Goal: Task Accomplishment & Management: Complete application form

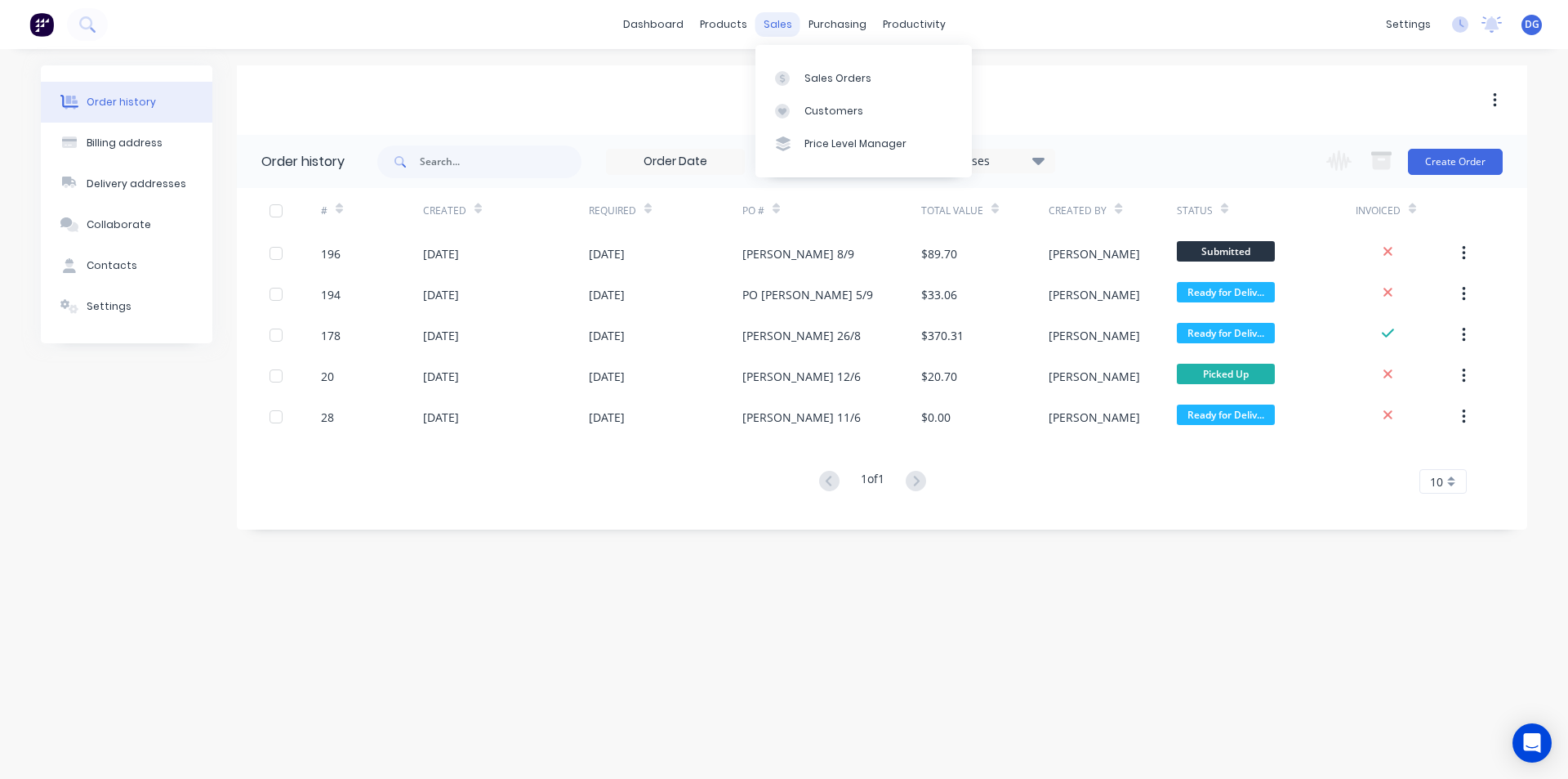
click at [768, 27] on div "sales" at bounding box center [778, 24] width 45 height 24
click at [820, 74] on div "Sales Orders" at bounding box center [838, 78] width 67 height 15
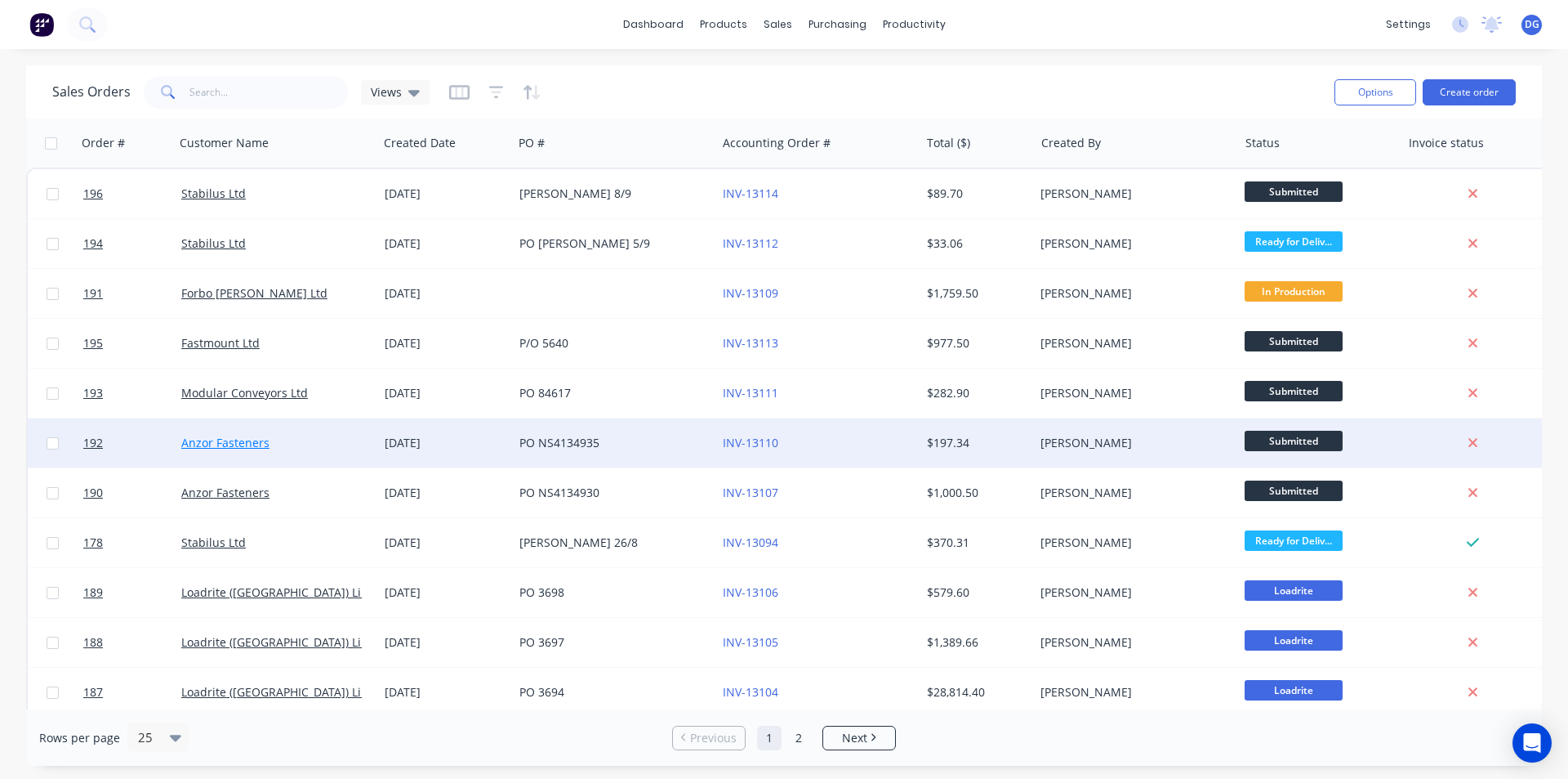
click at [225, 438] on link "Anzor Fasteners" at bounding box center [225, 442] width 88 height 16
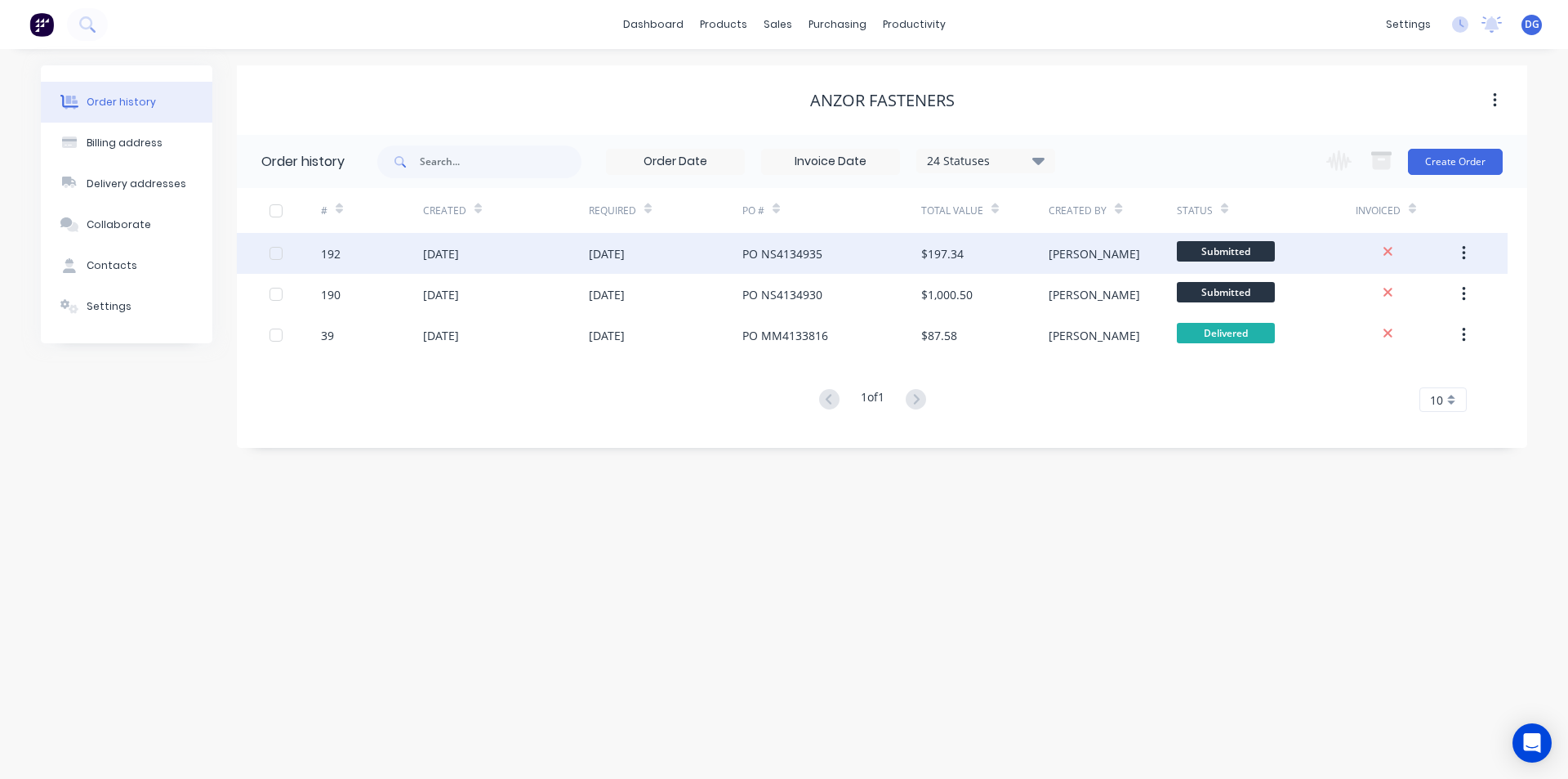
click at [459, 254] on div "[DATE]" at bounding box center [441, 254] width 36 height 17
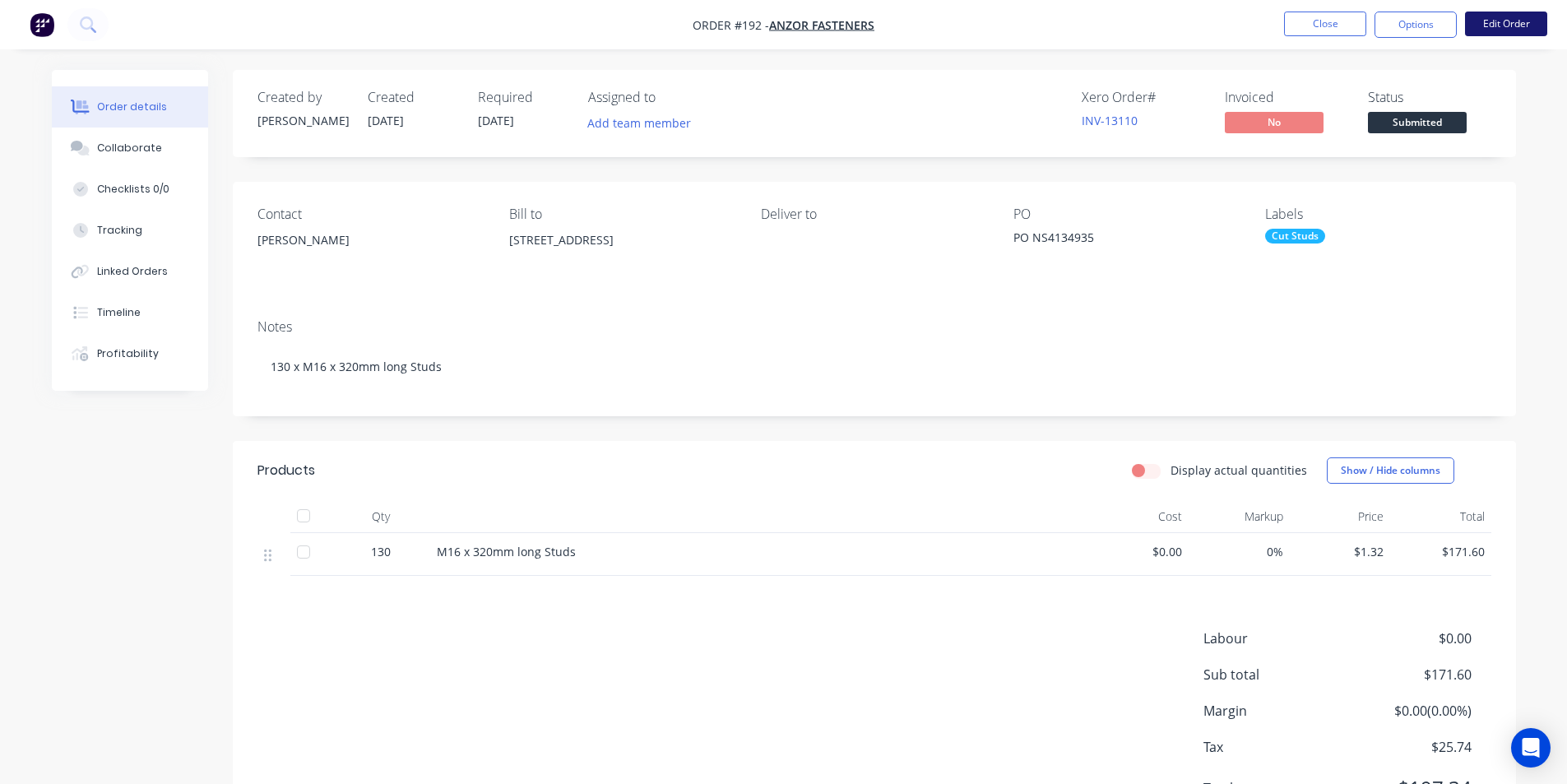
click at [1515, 24] on button "Edit Order" at bounding box center [1506, 24] width 82 height 24
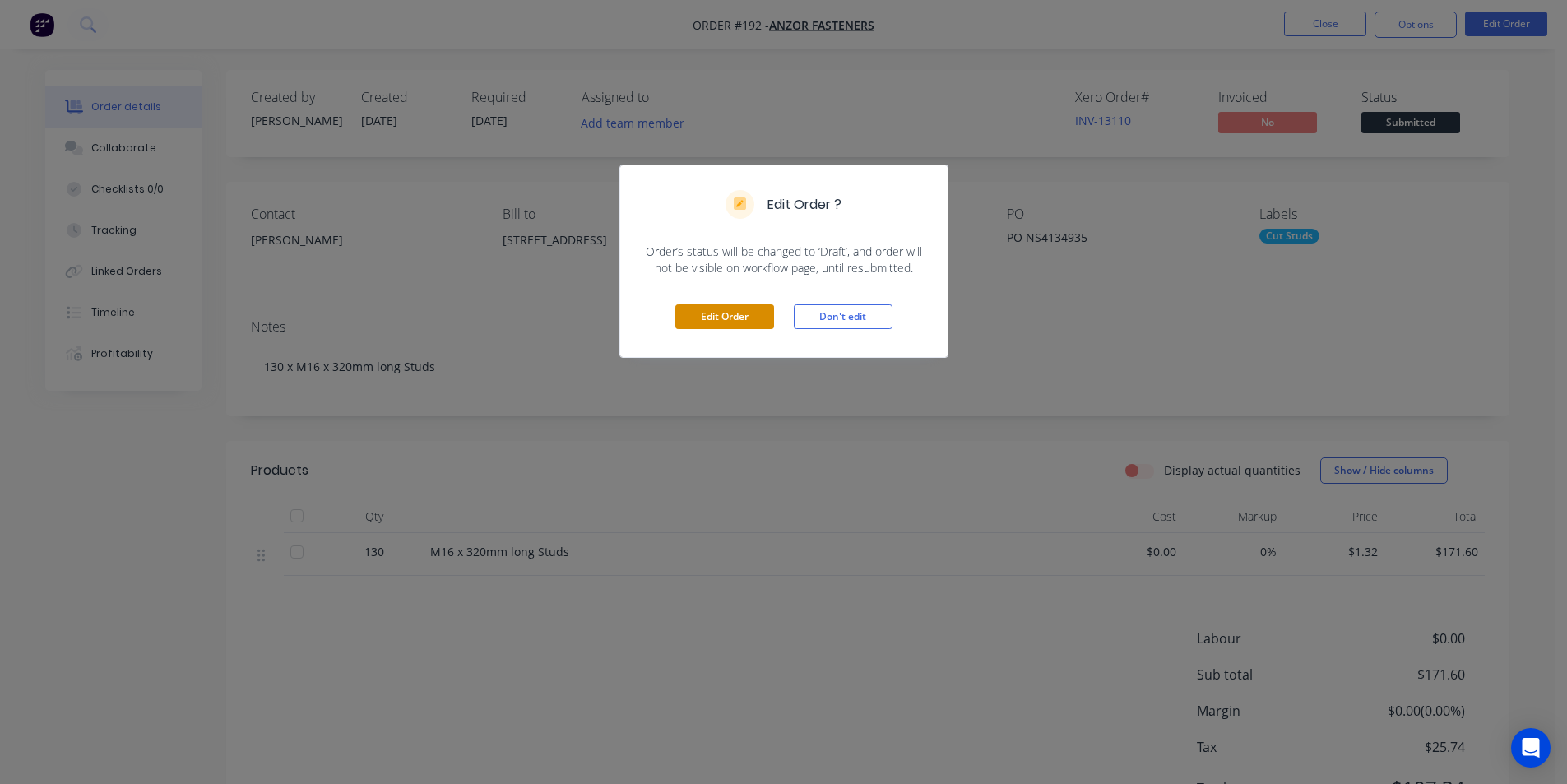
click at [723, 313] on button "Edit Order" at bounding box center [724, 316] width 99 height 24
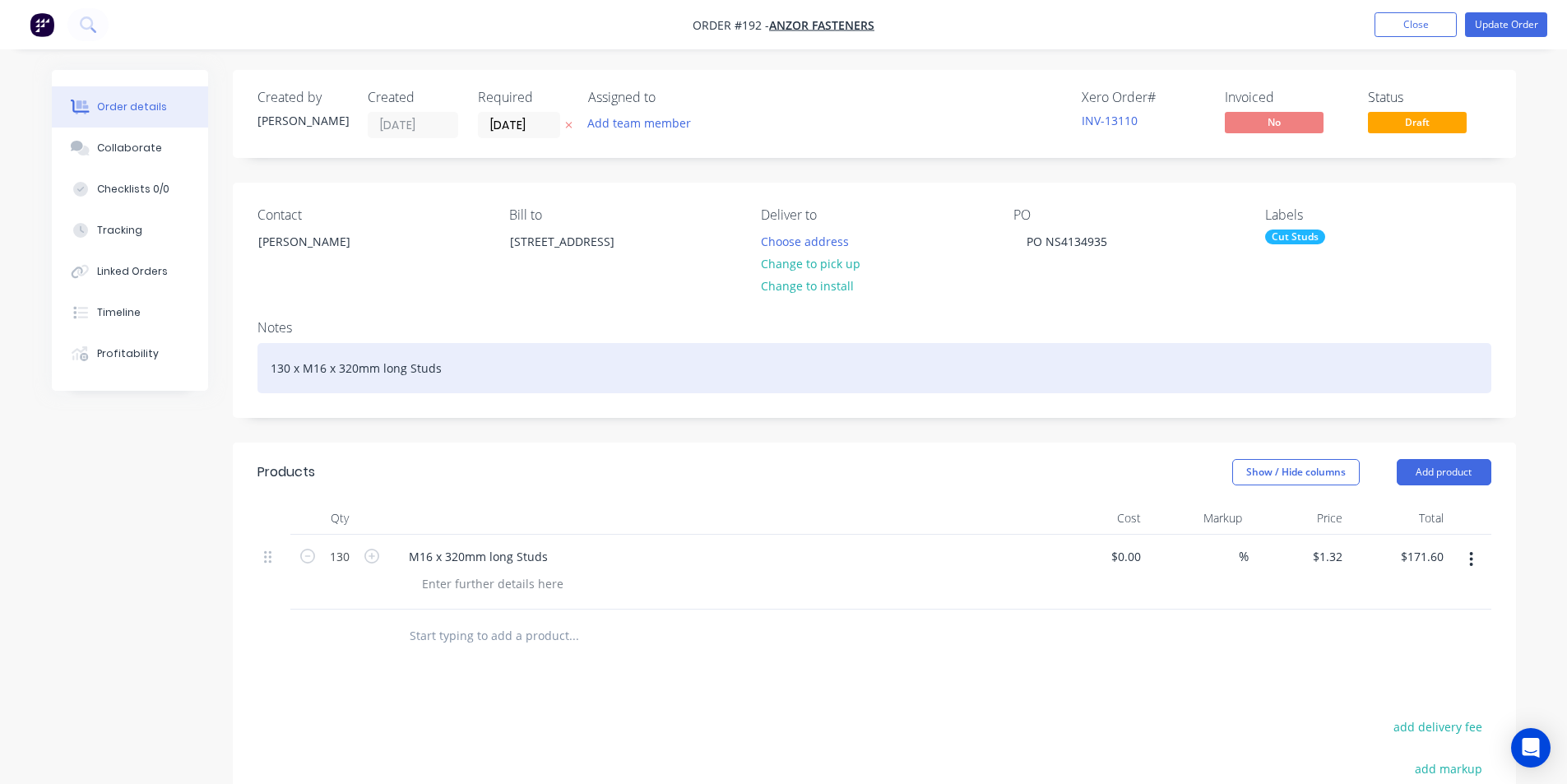
click at [357, 368] on div "130 x M16 x 320mm long Studs" at bounding box center [874, 368] width 1234 height 50
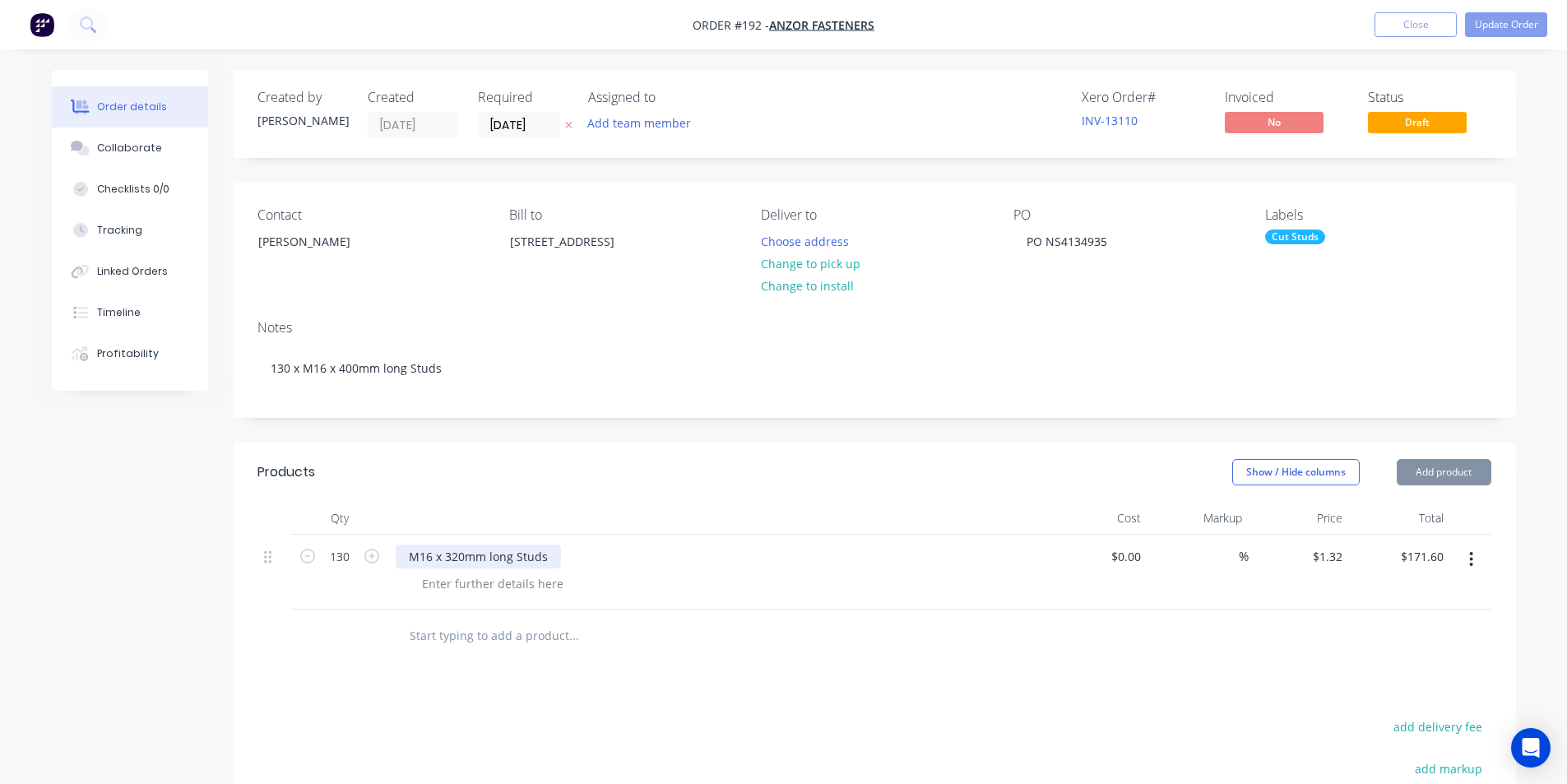
click at [463, 555] on div "M16 x 320mm long Studs" at bounding box center [478, 555] width 165 height 24
click at [464, 557] on div "M16 x 320mm long Studs" at bounding box center [478, 555] width 165 height 24
click at [1508, 31] on button "Update Order" at bounding box center [1506, 24] width 82 height 24
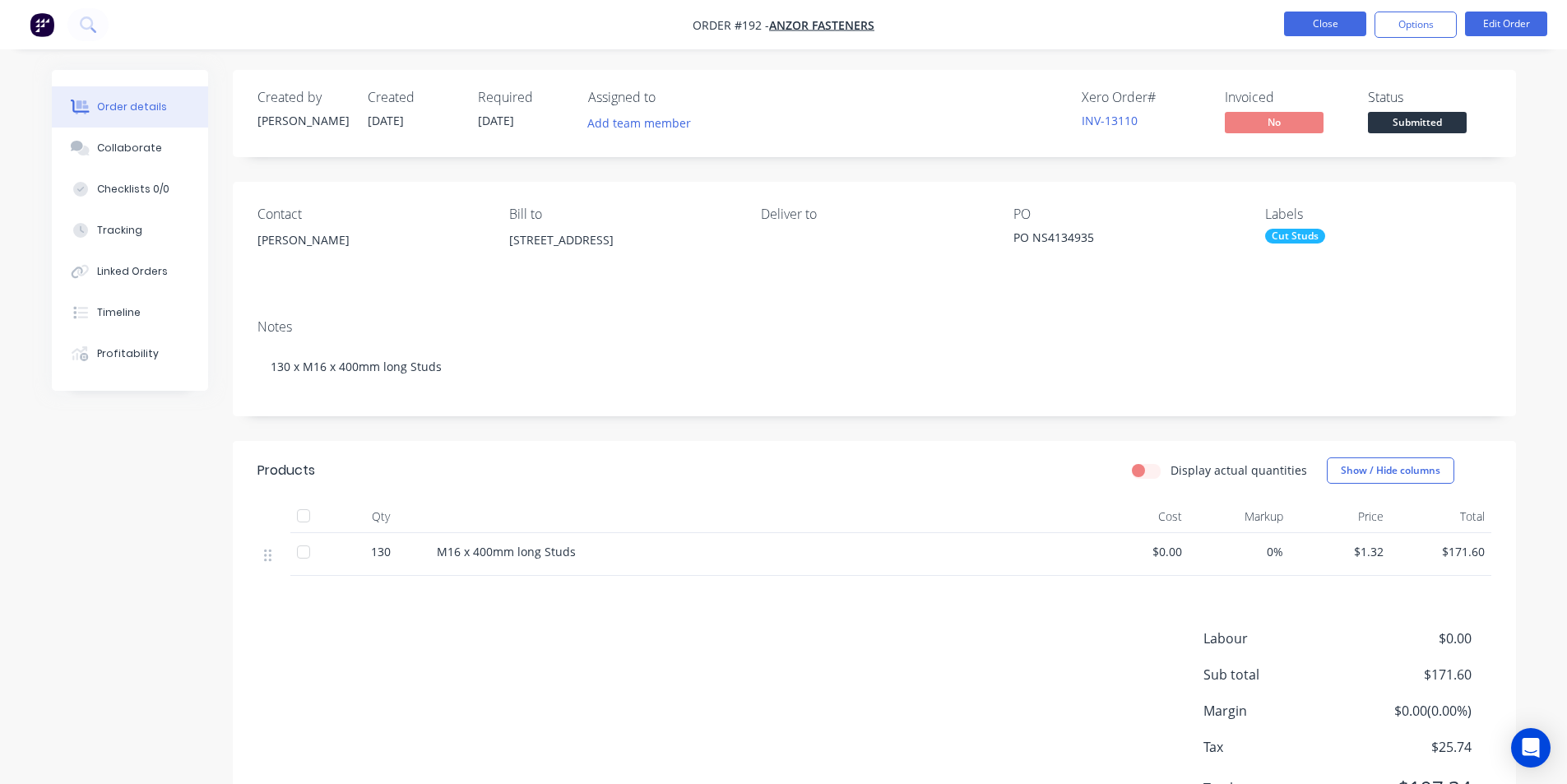
click at [1319, 30] on button "Close" at bounding box center [1325, 24] width 82 height 24
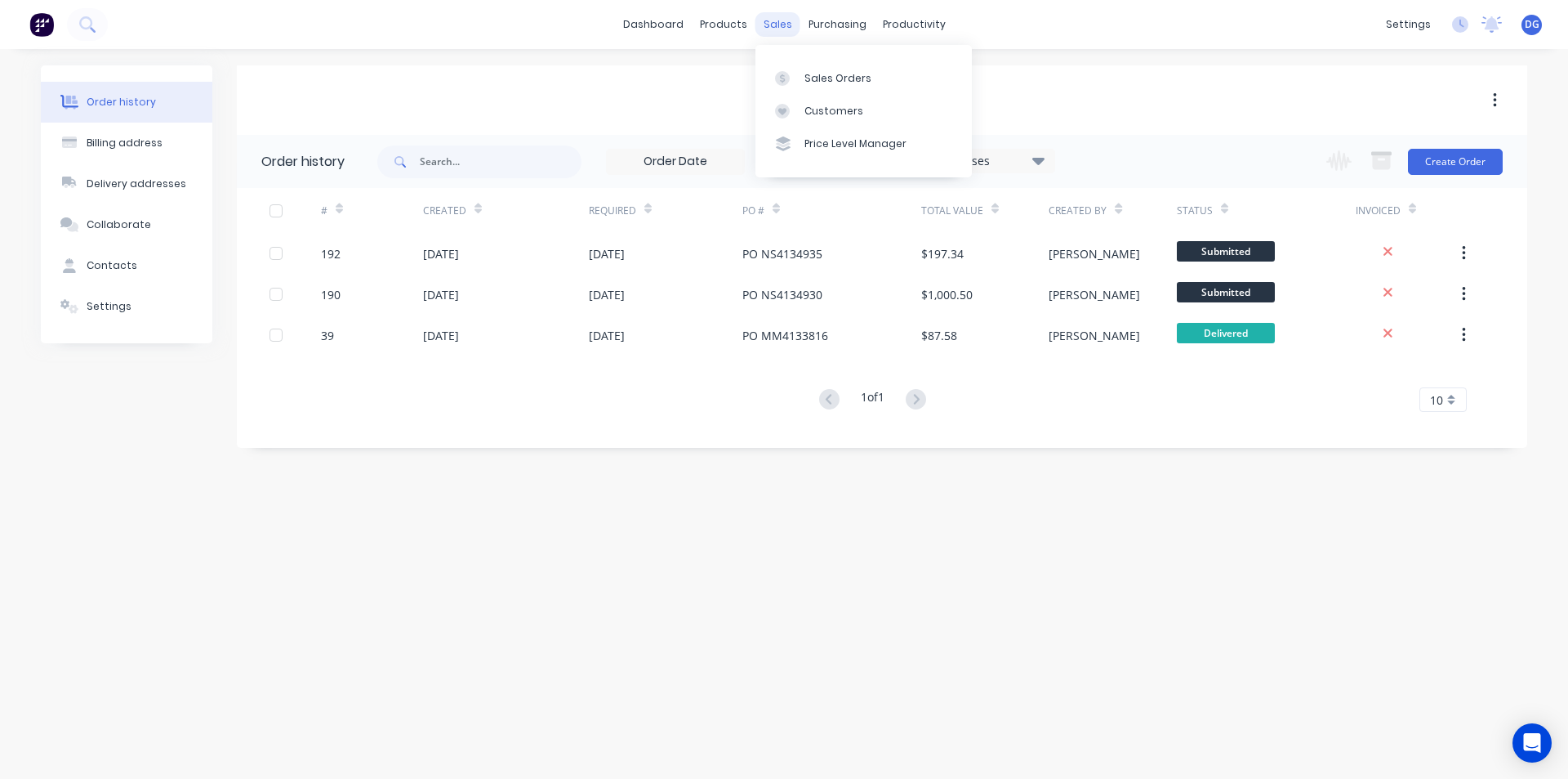
click at [784, 32] on div "sales" at bounding box center [778, 24] width 45 height 24
click at [822, 78] on div "Sales Orders" at bounding box center [838, 78] width 67 height 15
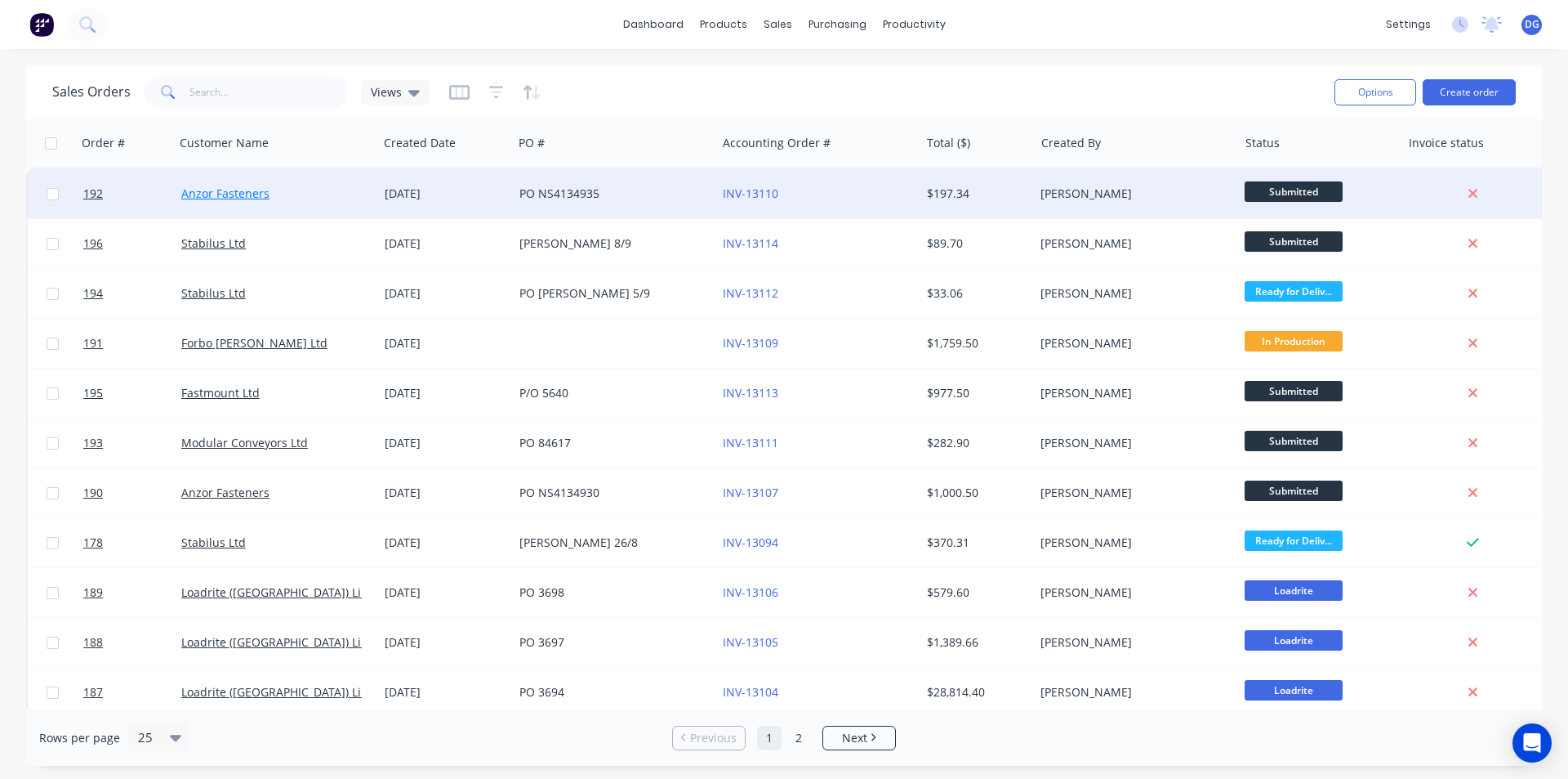
click at [245, 195] on link "Anzor Fasteners" at bounding box center [225, 193] width 88 height 16
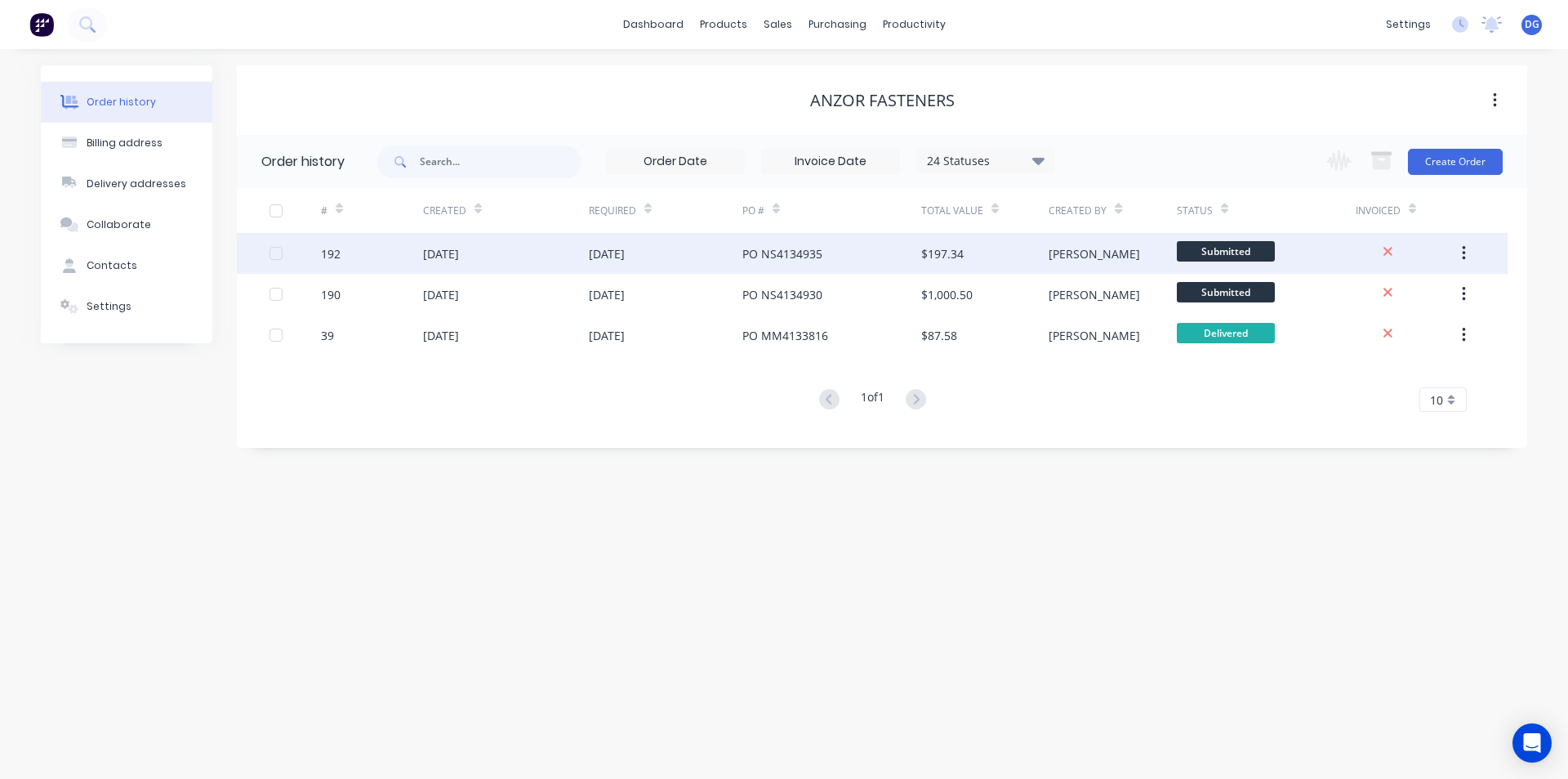
click at [459, 259] on div "[DATE]" at bounding box center [441, 254] width 36 height 17
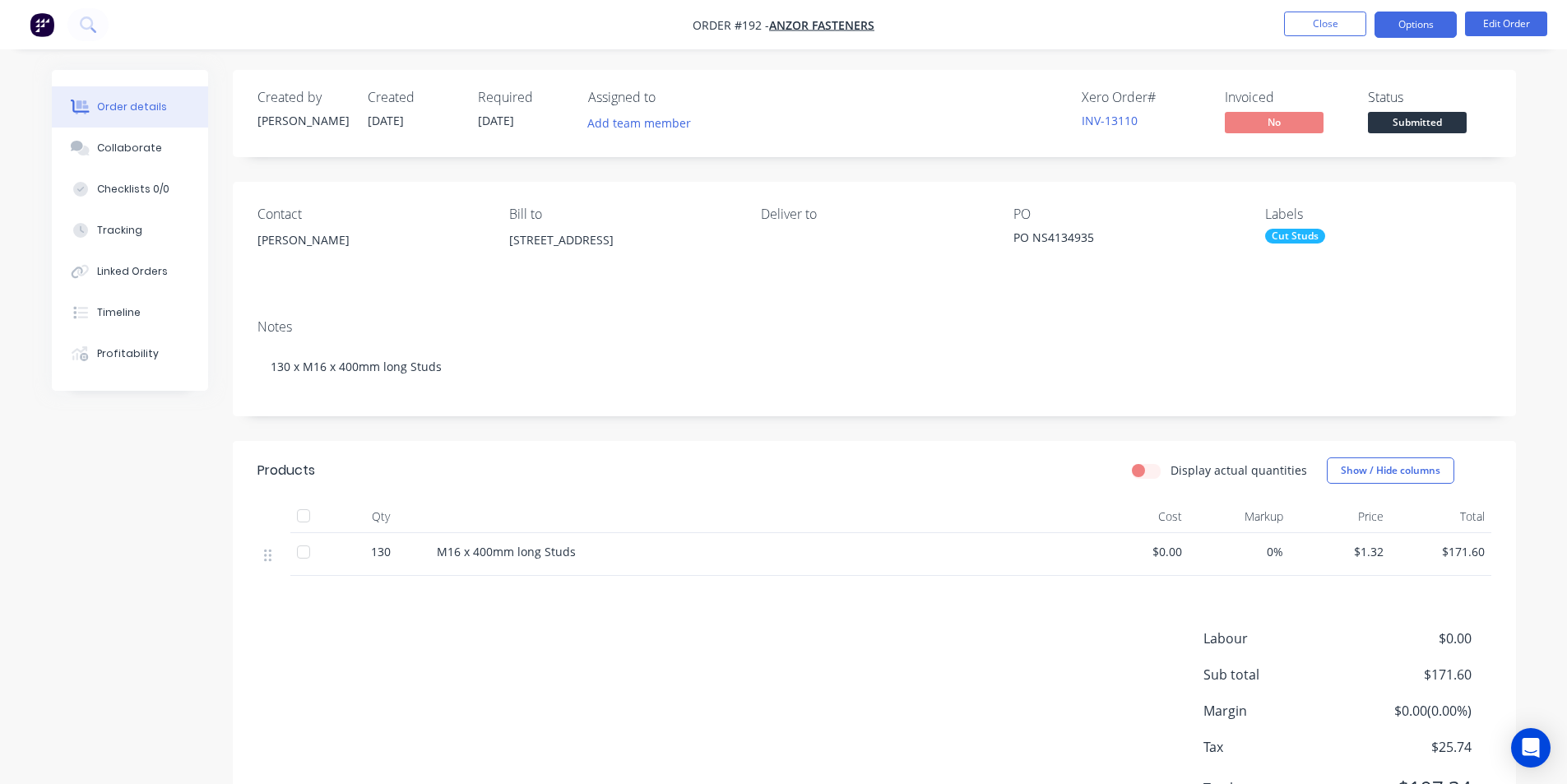
click at [1422, 24] on button "Options" at bounding box center [1416, 24] width 82 height 26
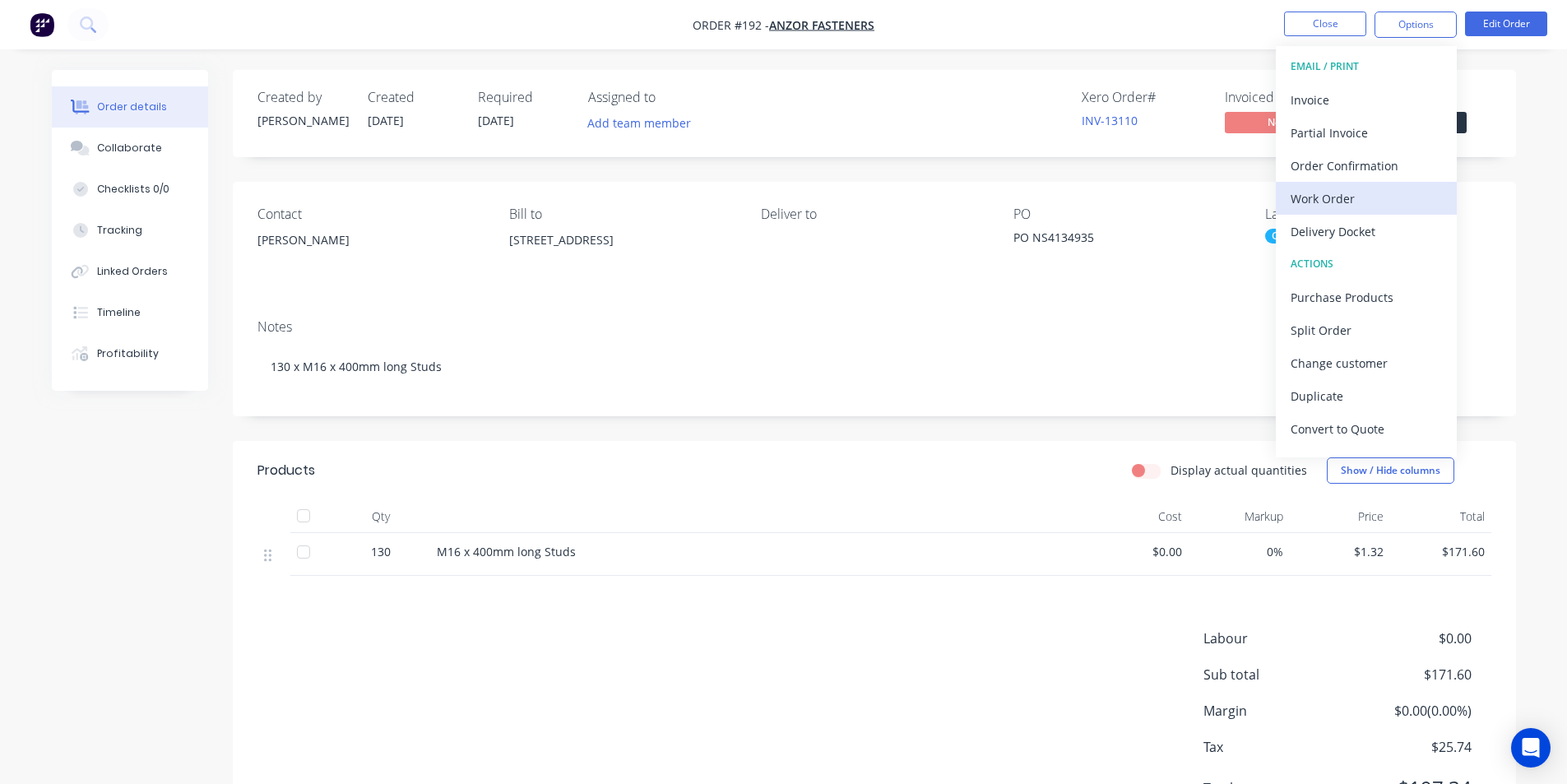
click at [1343, 193] on div "Work Order" at bounding box center [1366, 198] width 151 height 24
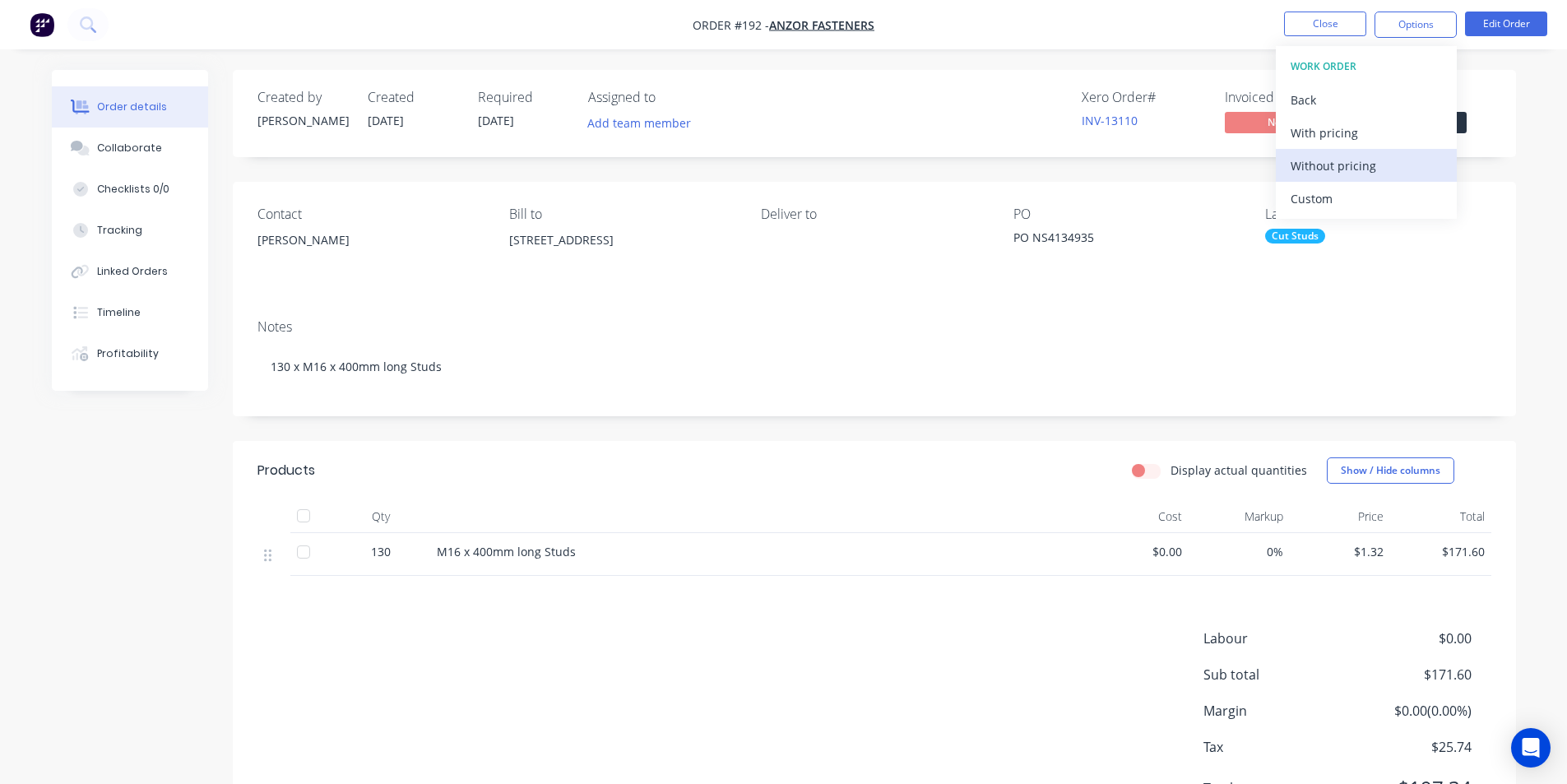
click at [1343, 167] on div "Without pricing" at bounding box center [1366, 165] width 151 height 24
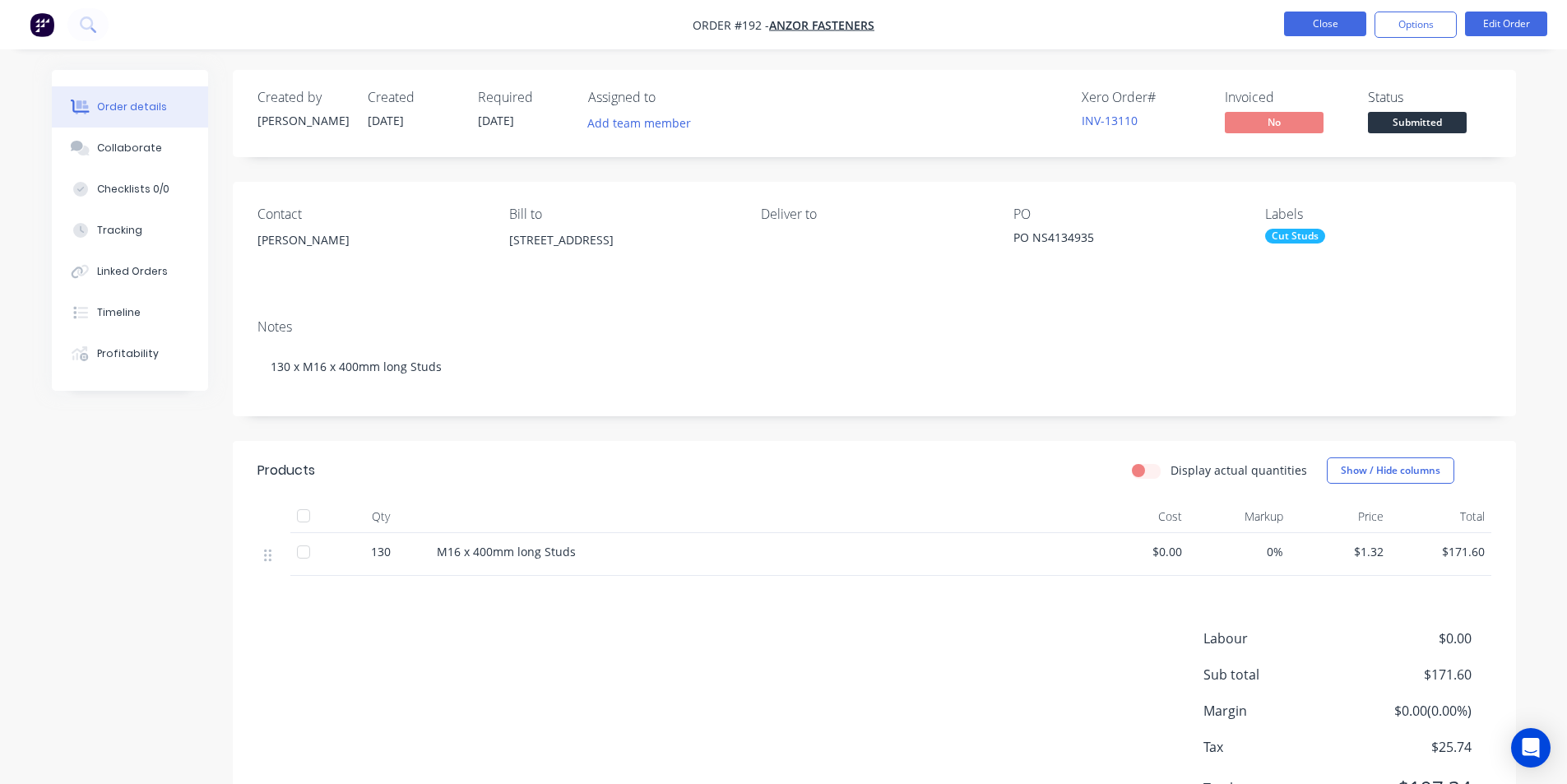
click at [1320, 25] on button "Close" at bounding box center [1325, 24] width 82 height 24
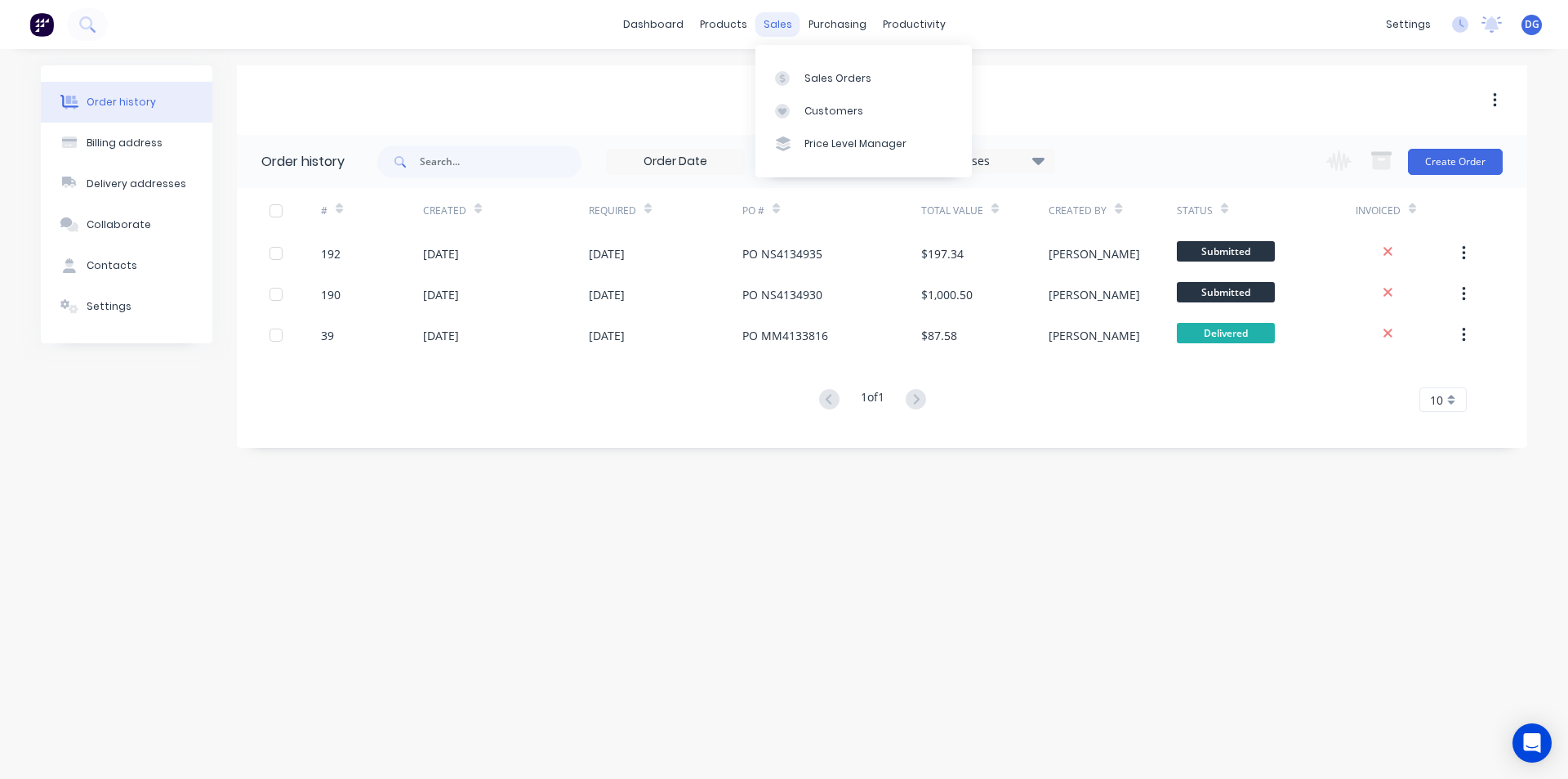
click at [784, 27] on div "sales" at bounding box center [778, 24] width 45 height 24
click at [817, 78] on div "Sales Orders" at bounding box center [838, 78] width 67 height 15
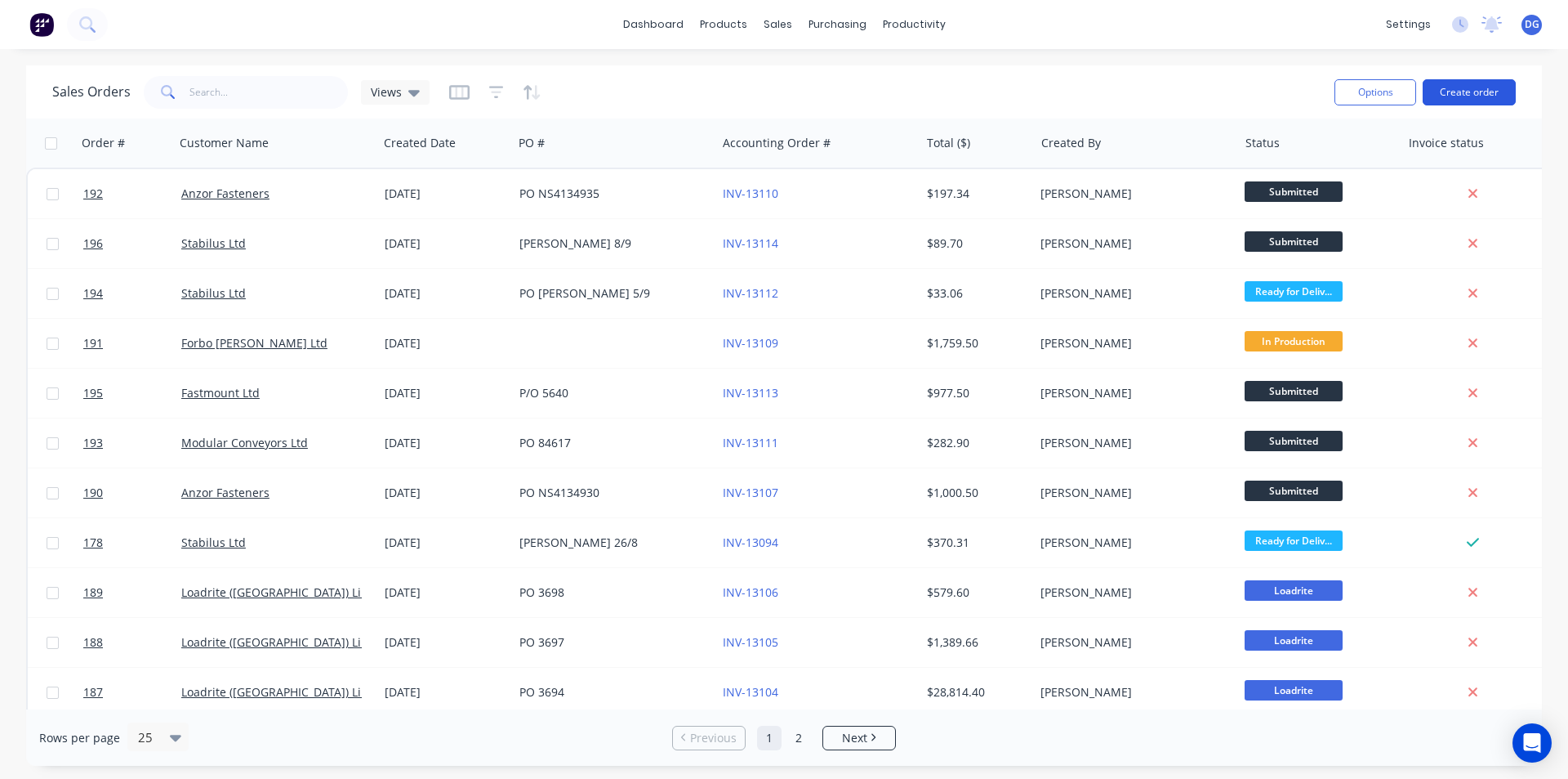
click at [1451, 95] on button "Create order" at bounding box center [1469, 92] width 93 height 26
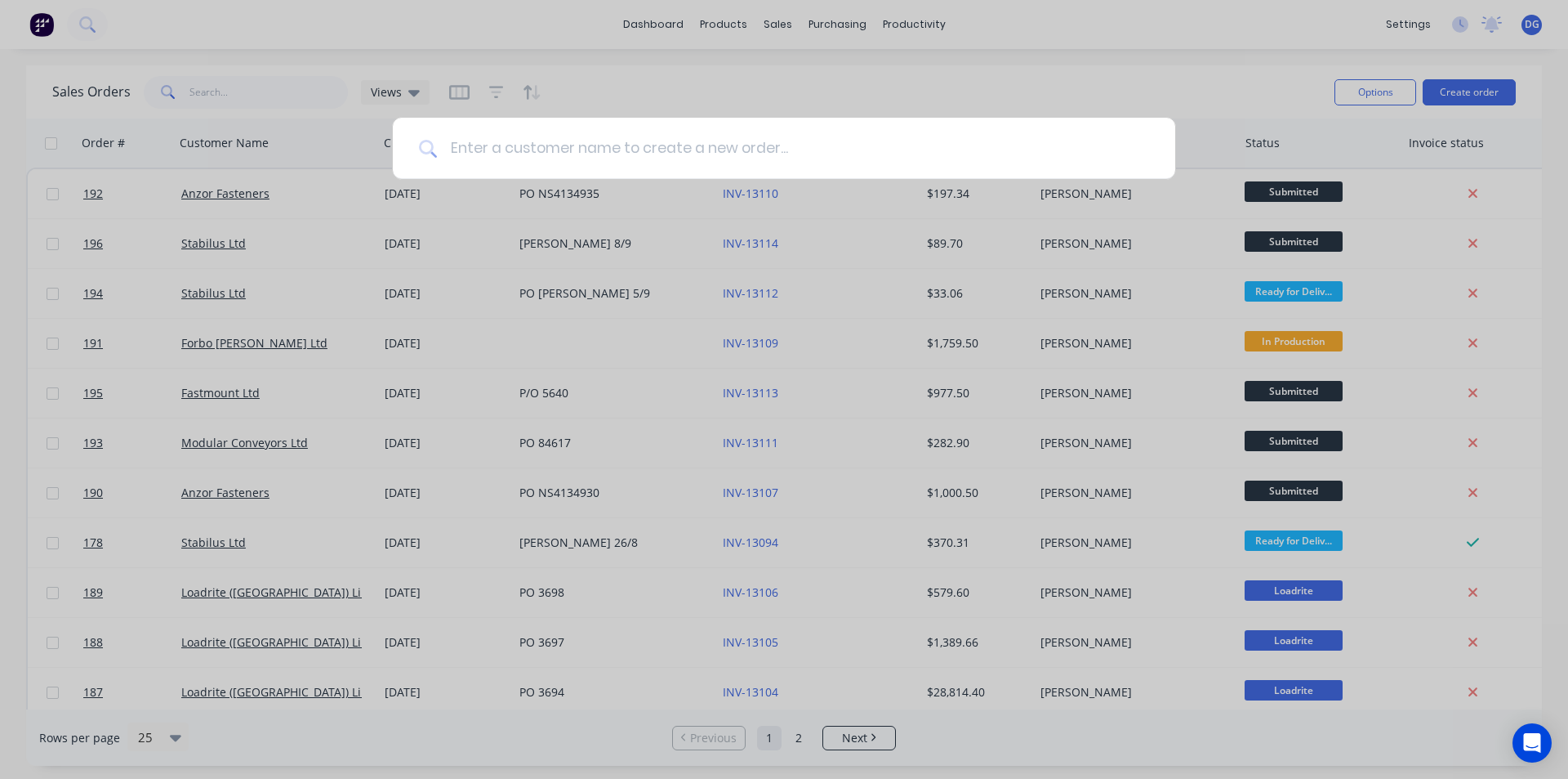
click at [676, 153] on input at bounding box center [793, 148] width 712 height 62
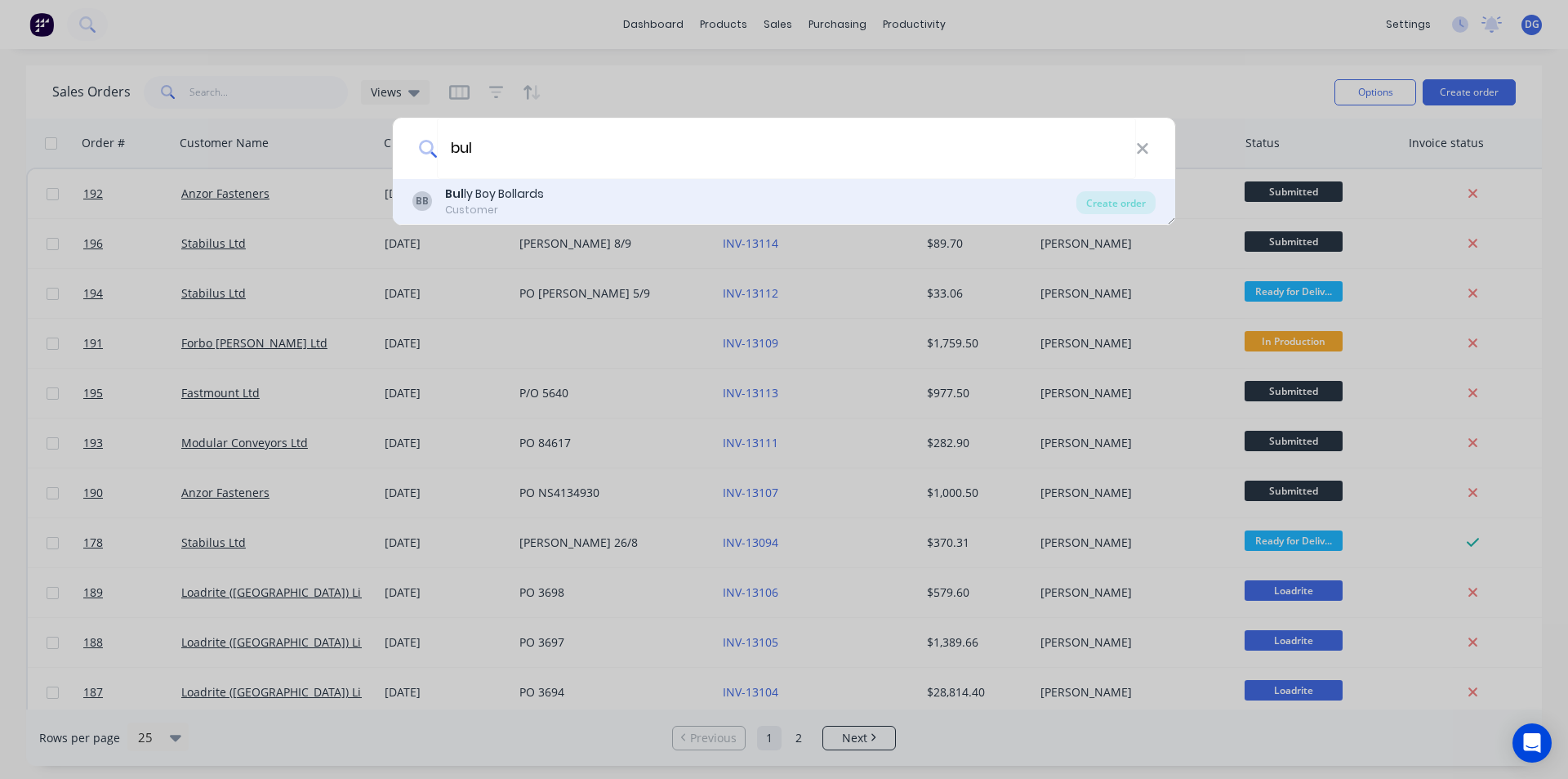
type input "bul"
click at [551, 191] on div "BB Bul ly Boy Bollards Customer" at bounding box center [745, 201] width 664 height 32
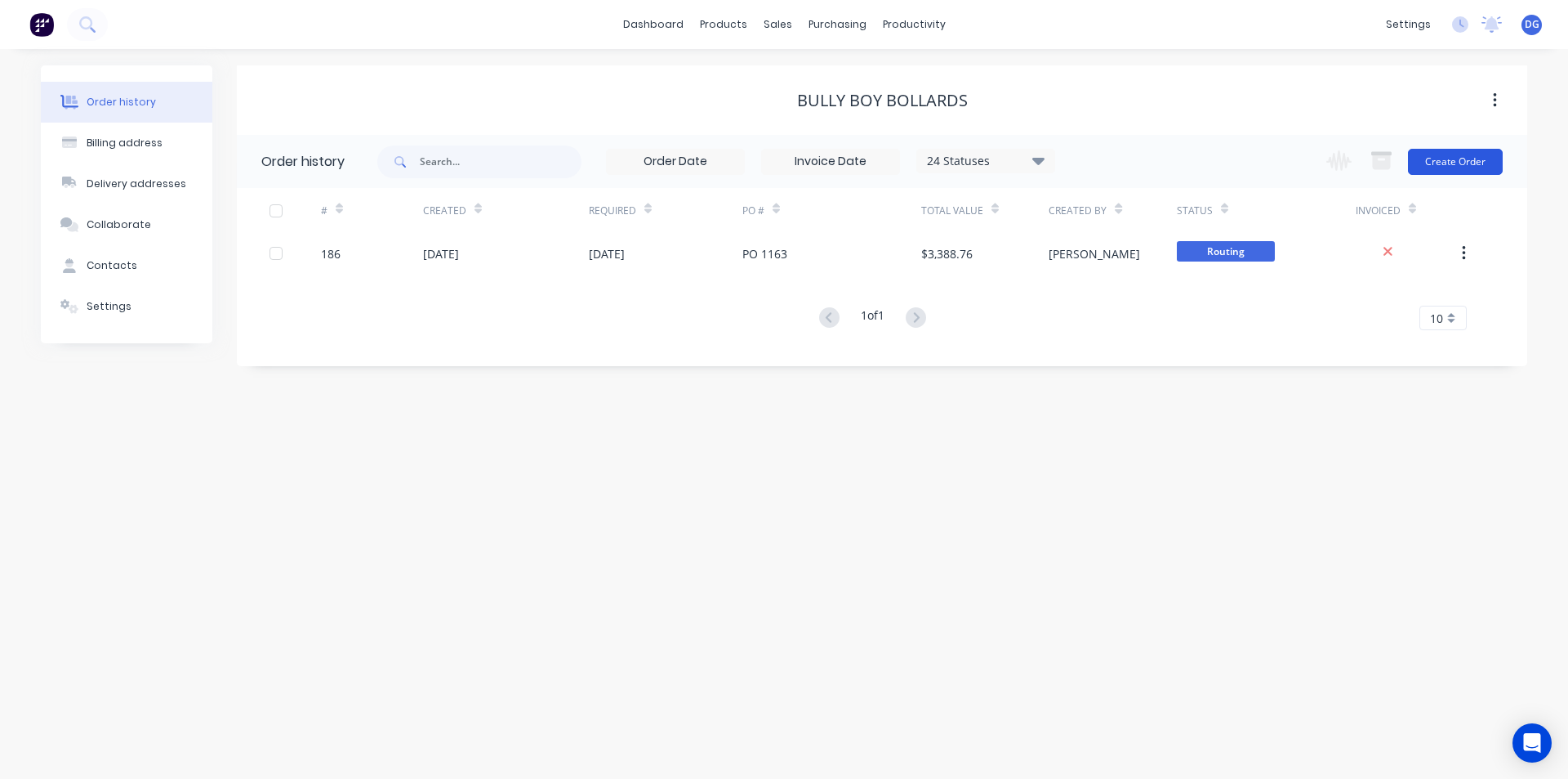
click at [1467, 162] on button "Create Order" at bounding box center [1455, 161] width 95 height 26
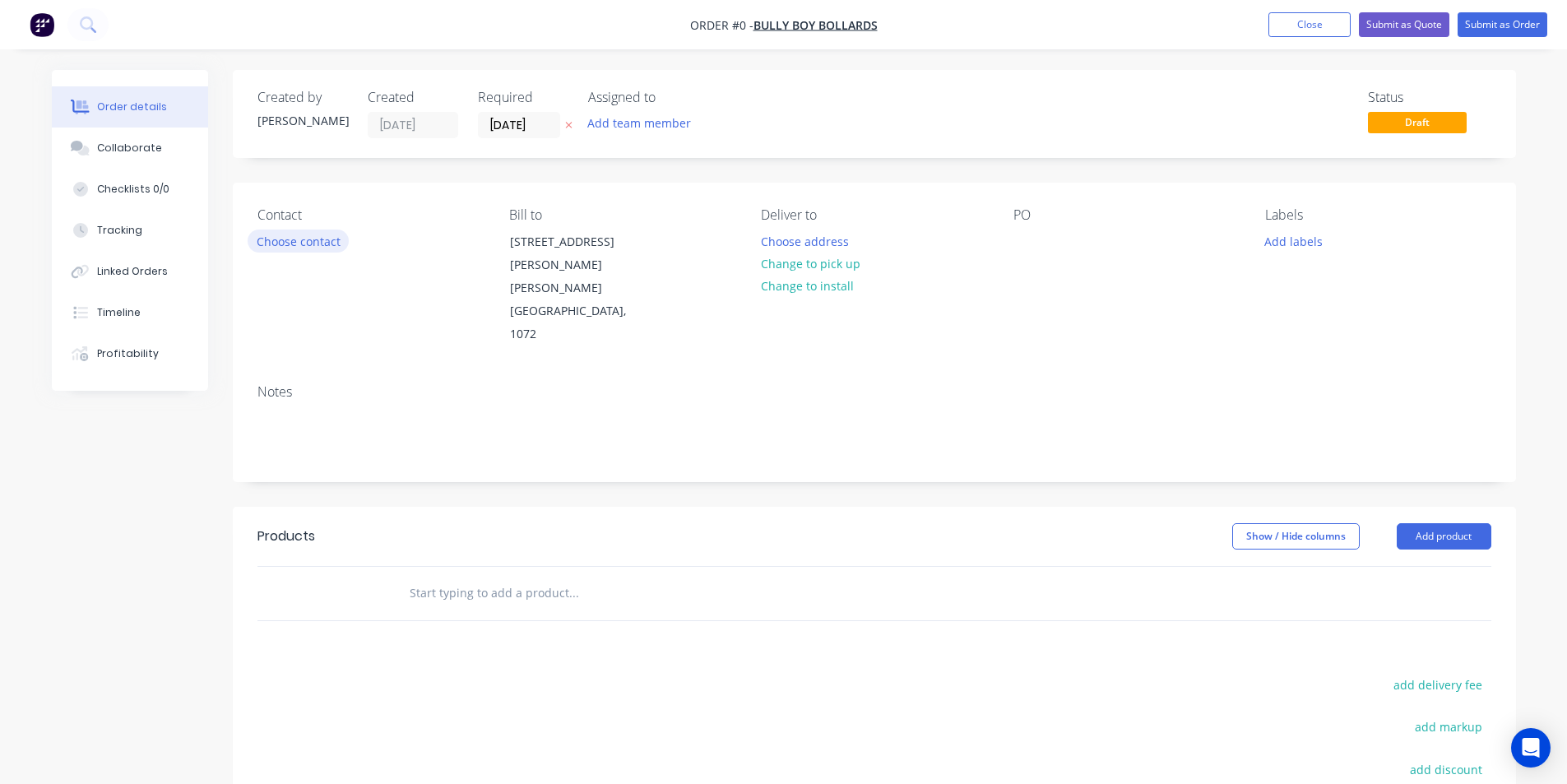
click at [333, 238] on button "Choose contact" at bounding box center [298, 240] width 101 height 22
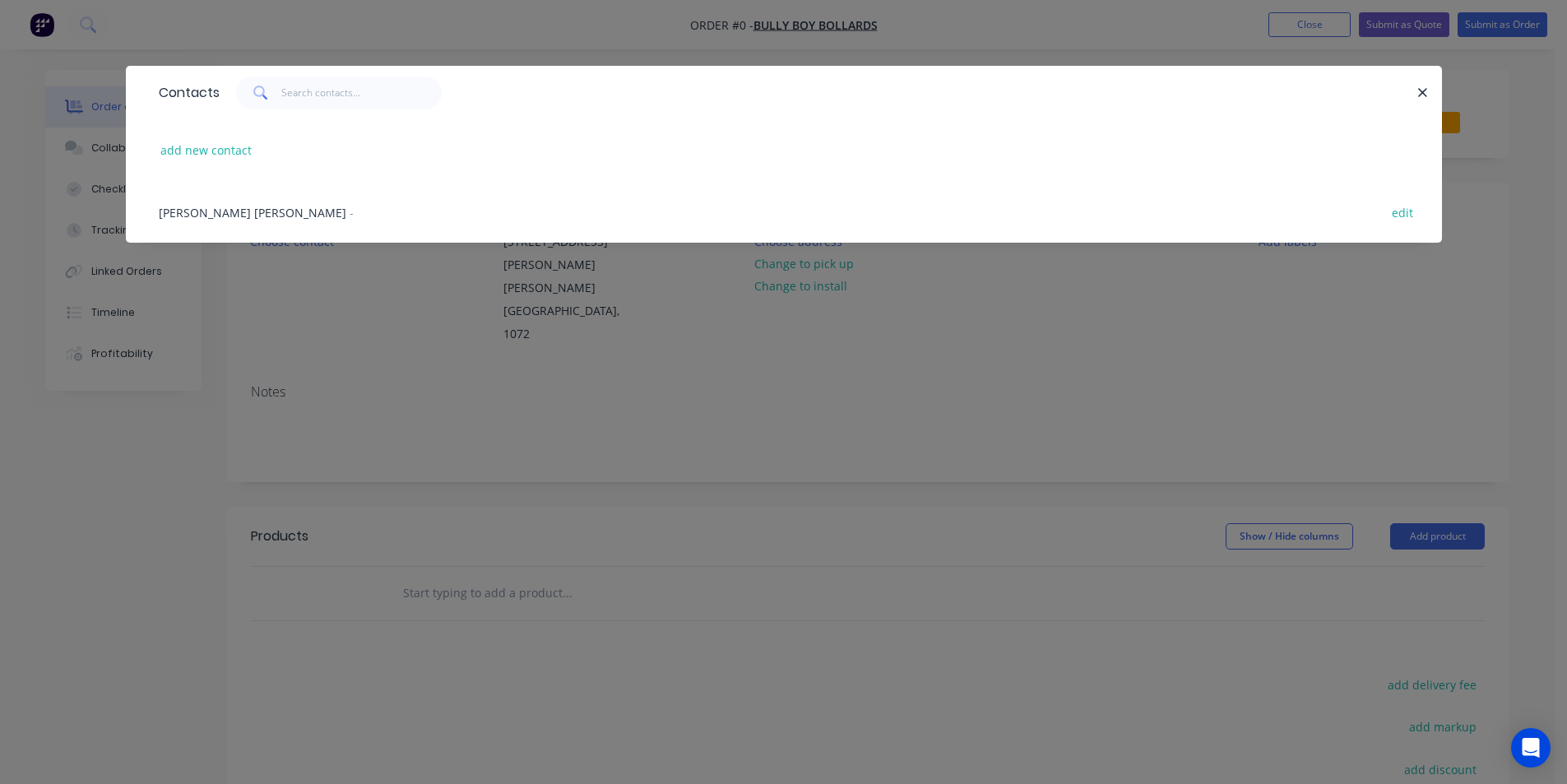
click at [221, 211] on span "[PERSON_NAME] [PERSON_NAME]" at bounding box center [252, 213] width 188 height 16
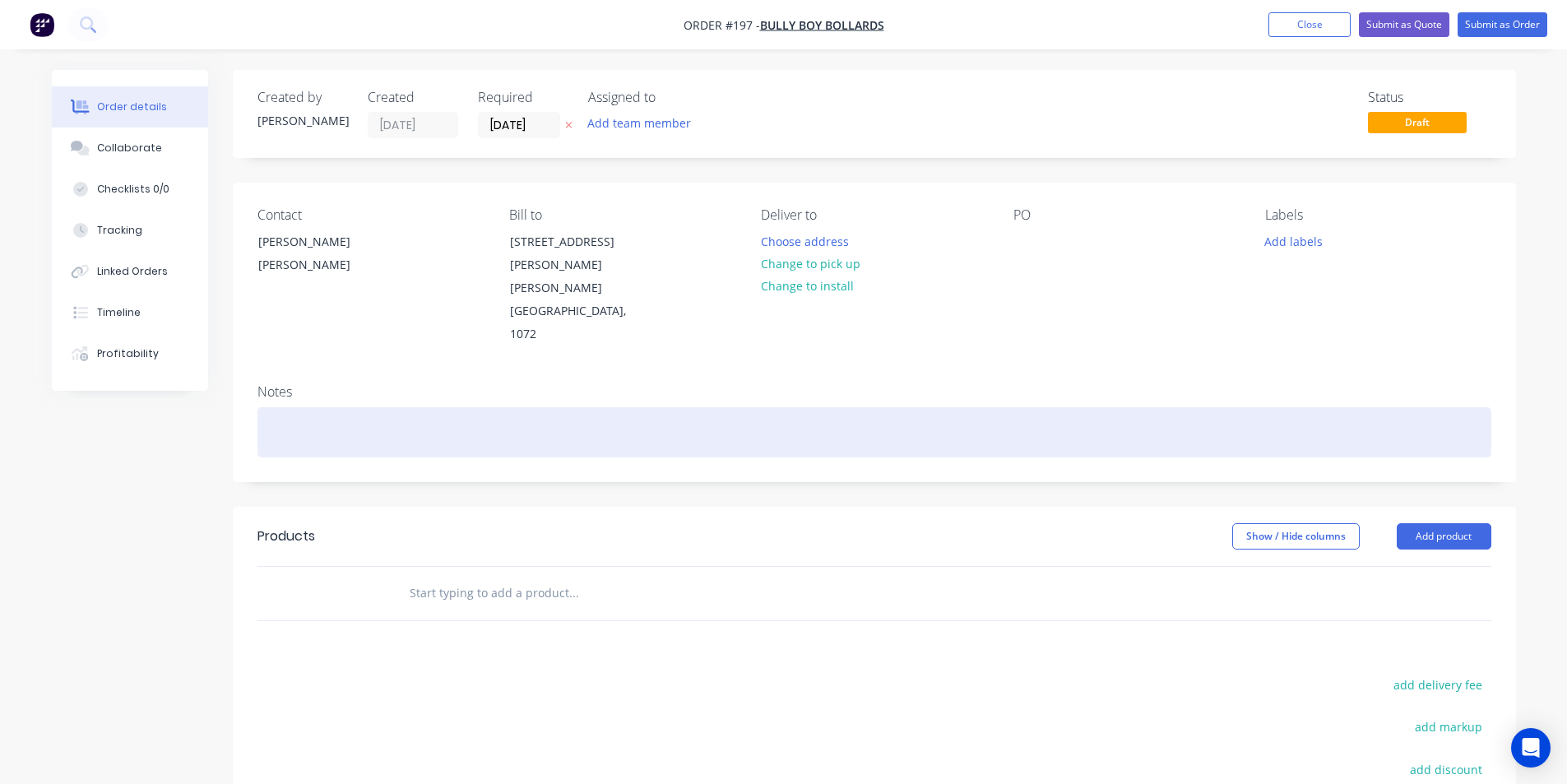
click at [293, 407] on div at bounding box center [874, 431] width 1234 height 50
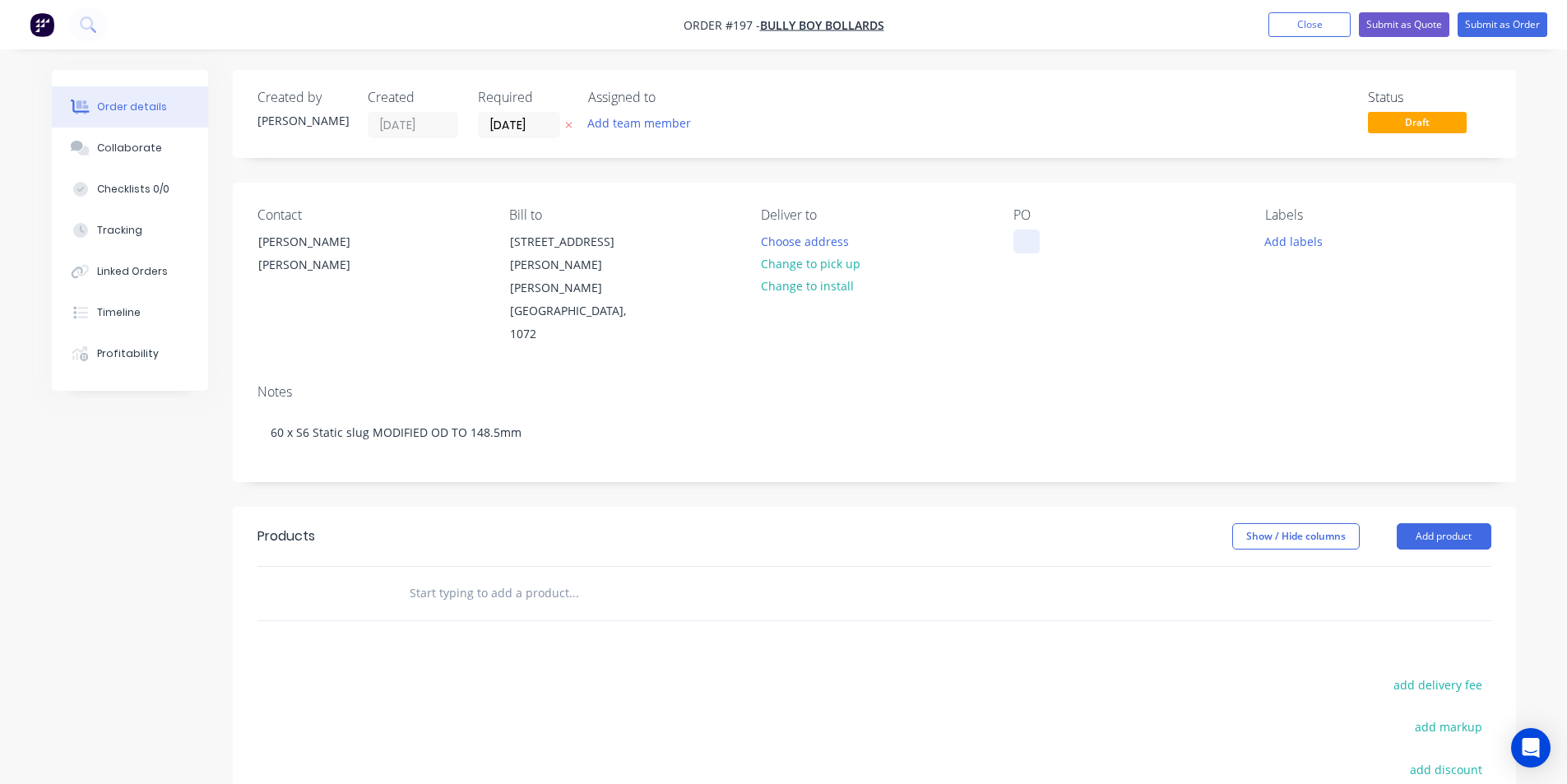
click at [1032, 244] on div at bounding box center [1026, 241] width 26 height 24
click at [1037, 242] on div "po 1167" at bounding box center [1048, 241] width 70 height 24
click at [1039, 244] on div "po 1167" at bounding box center [1048, 241] width 70 height 24
click at [491, 576] on input "text" at bounding box center [573, 593] width 329 height 33
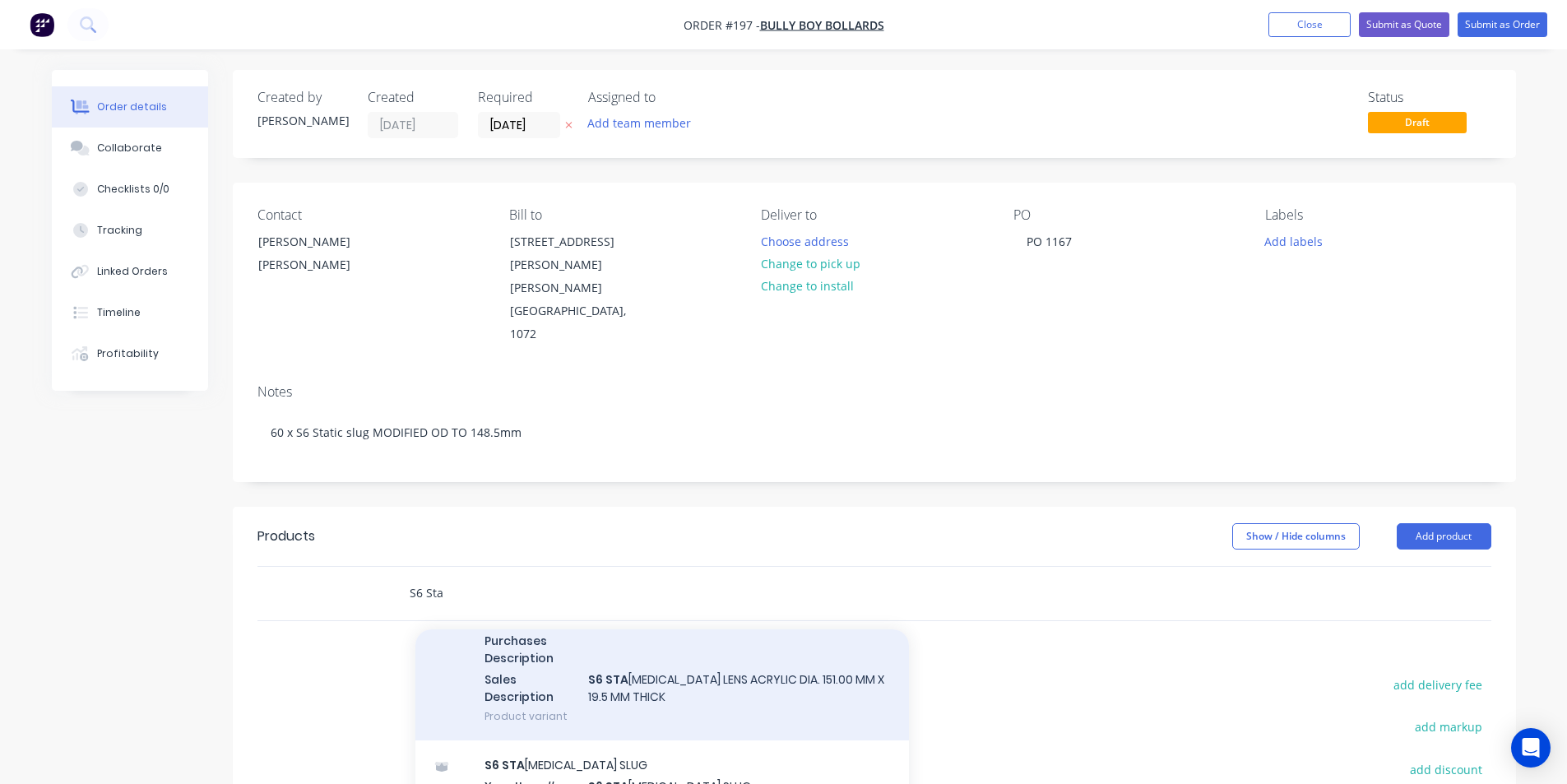
scroll to position [247, 0]
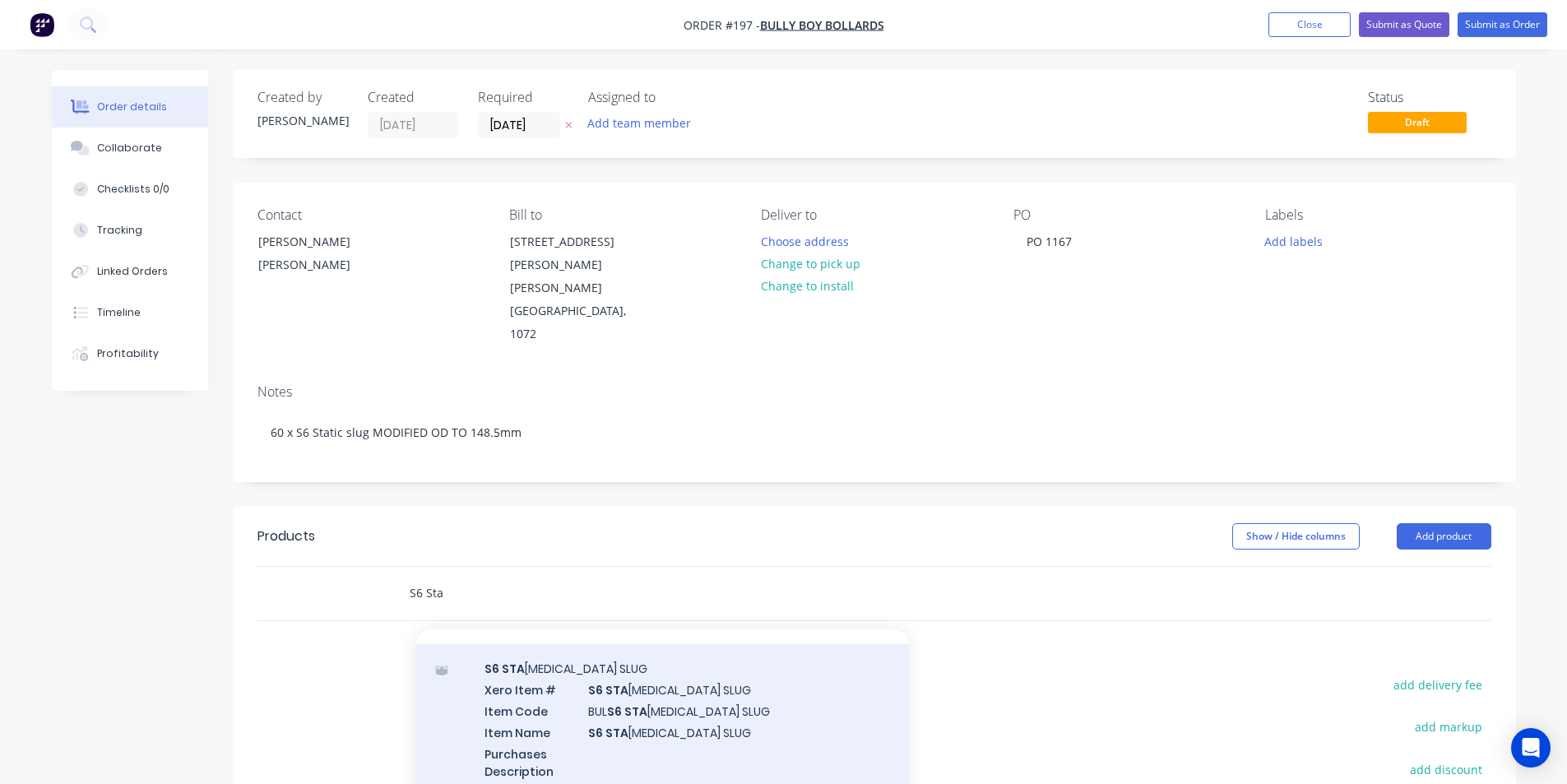
type input "S6 Sta"
click at [643, 669] on div "S6 STA [MEDICAL_DATA] SLUG Xero Item # S6 STA [MEDICAL_DATA] SLUG Item Code BUL…" at bounding box center [662, 757] width 494 height 227
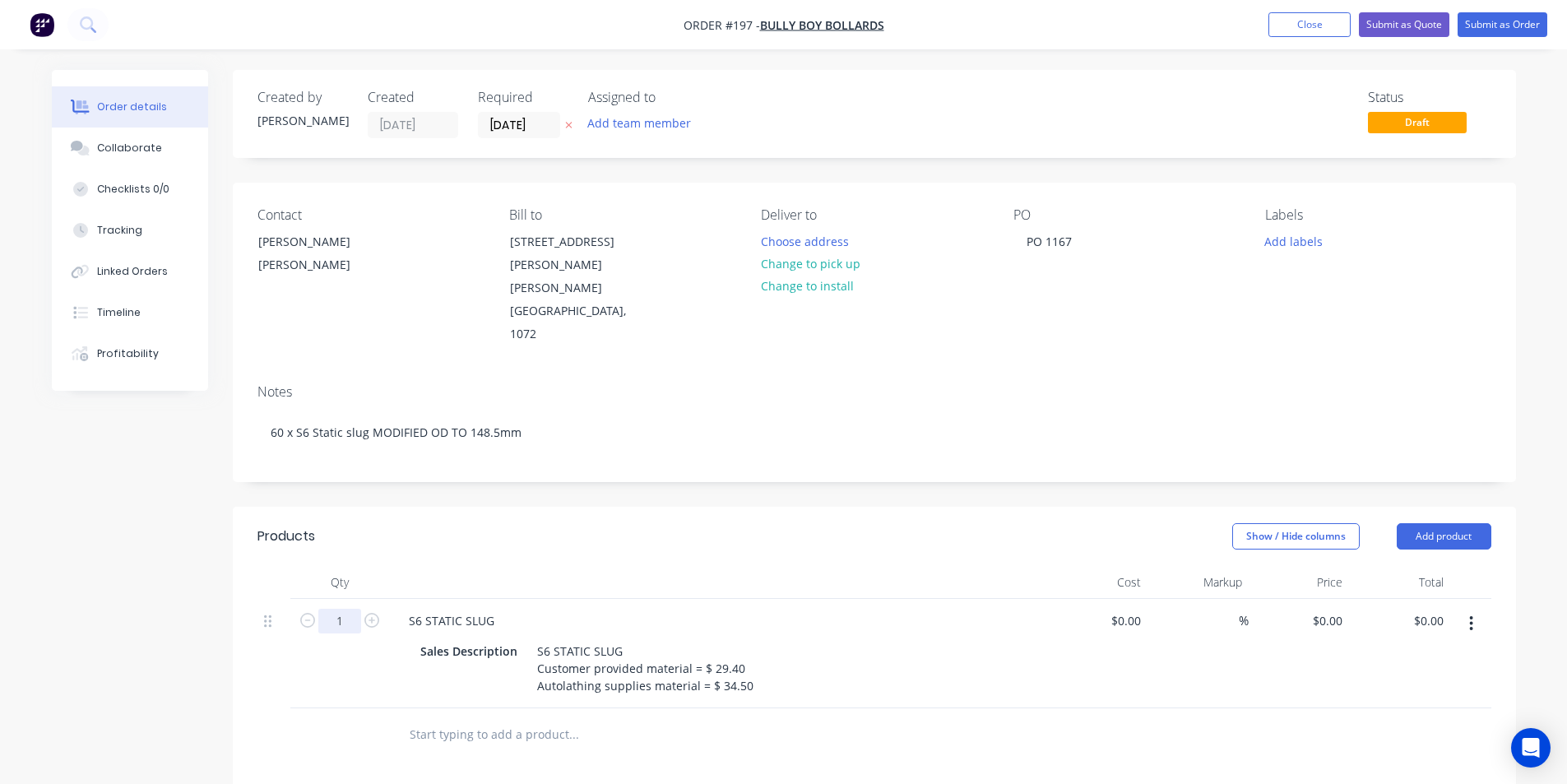
click at [344, 609] on input "1" at bounding box center [339, 621] width 43 height 24
type input "60"
click at [1340, 609] on input "0" at bounding box center [1329, 620] width 38 height 24
type input "$34.50"
type input "$2,070.00"
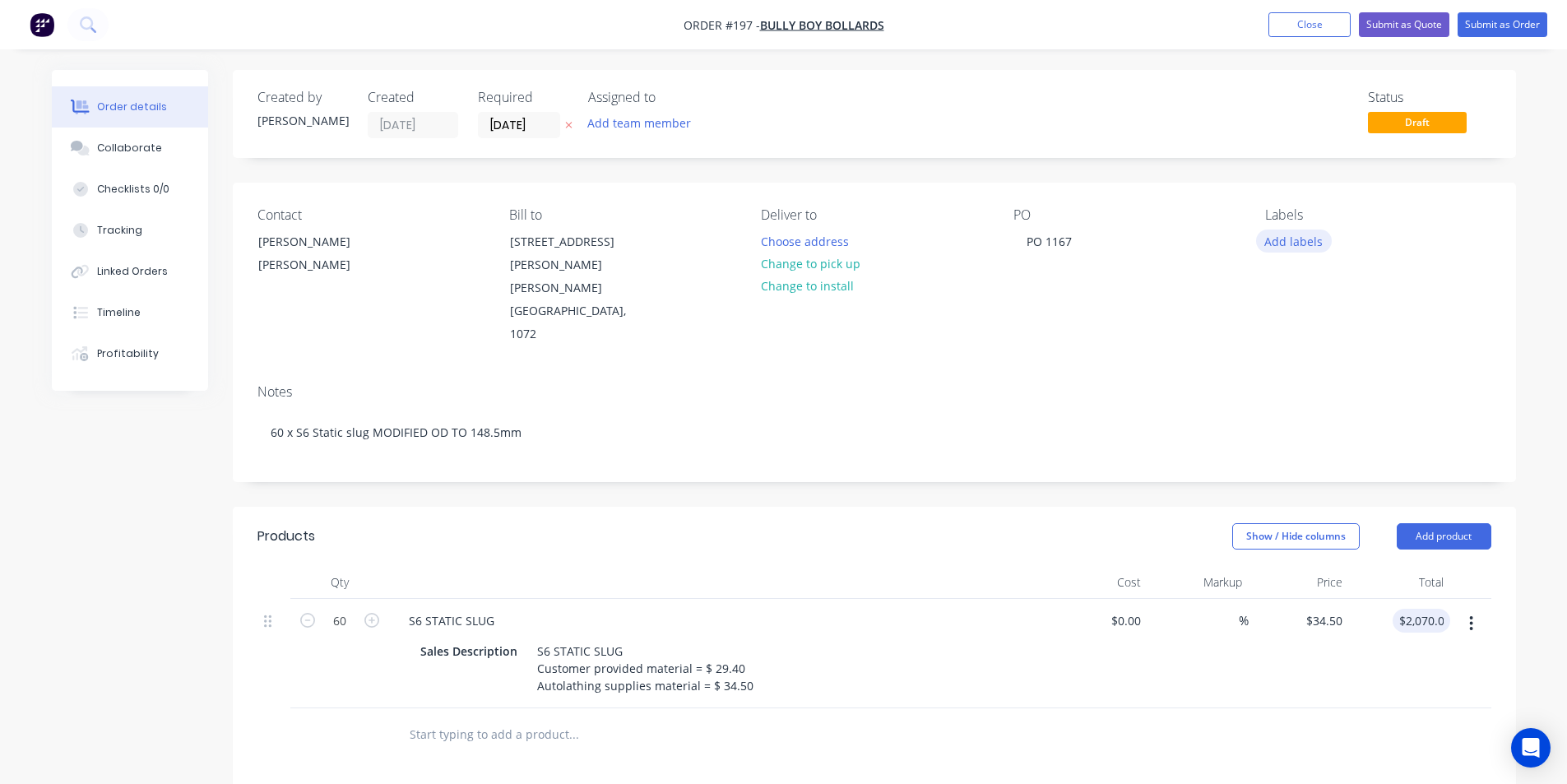
click at [1294, 244] on button "Add labels" at bounding box center [1294, 240] width 76 height 22
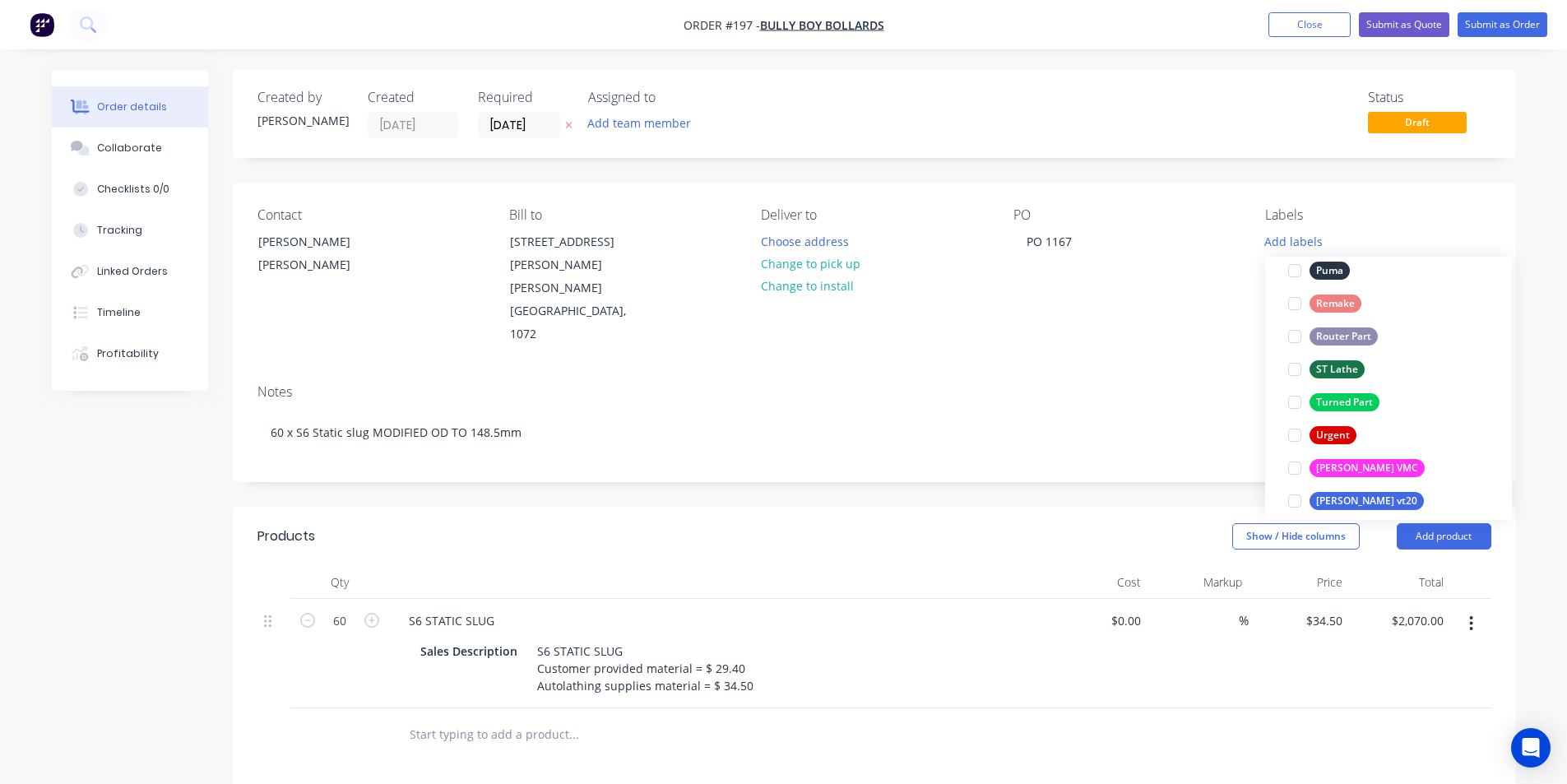
scroll to position [740, 0]
click at [1352, 340] on div "Router Part" at bounding box center [1343, 339] width 68 height 18
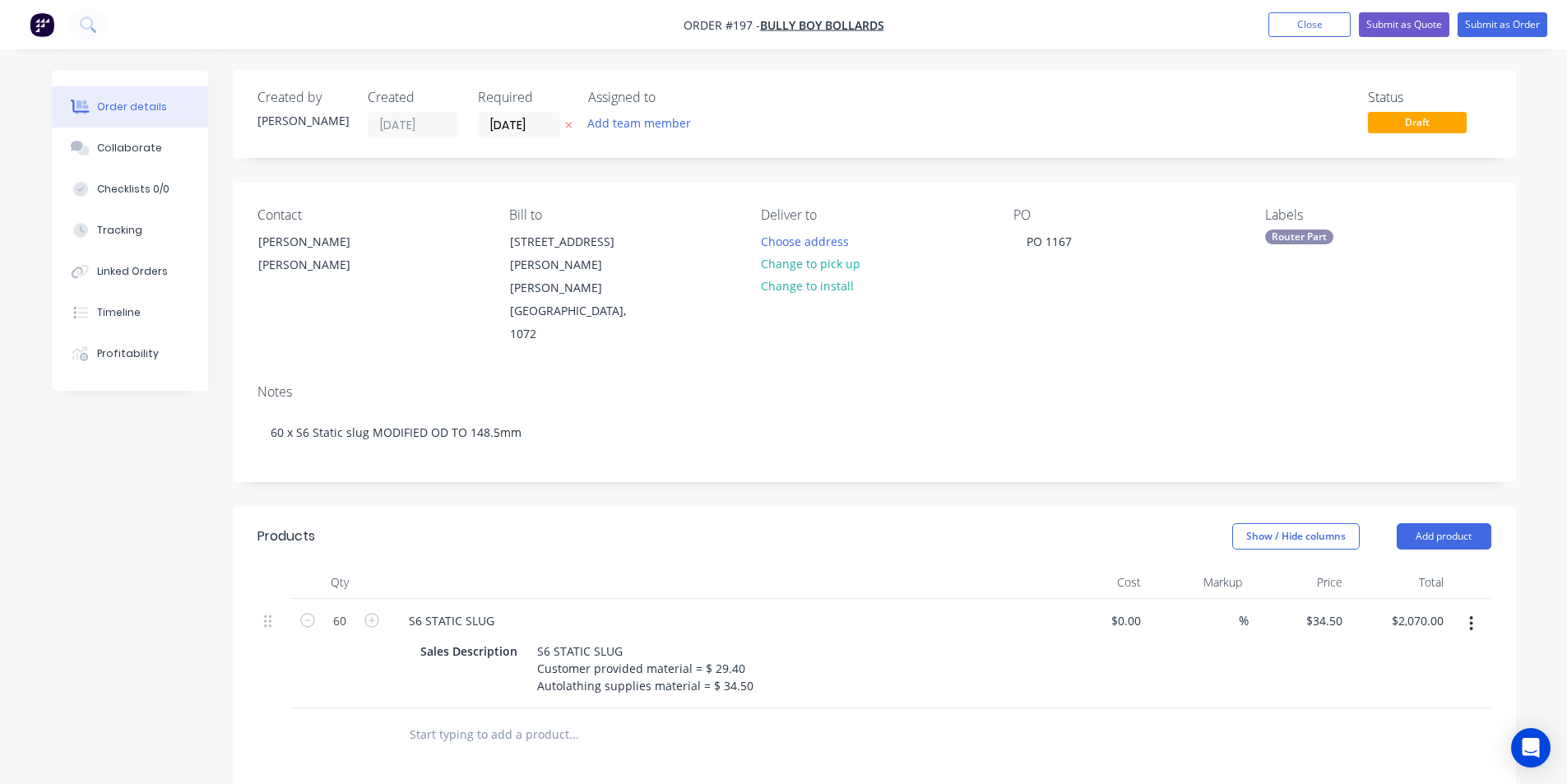
click at [905, 384] on div "Notes" at bounding box center [874, 392] width 1234 height 16
click at [513, 131] on input "[DATE]" at bounding box center [519, 125] width 80 height 24
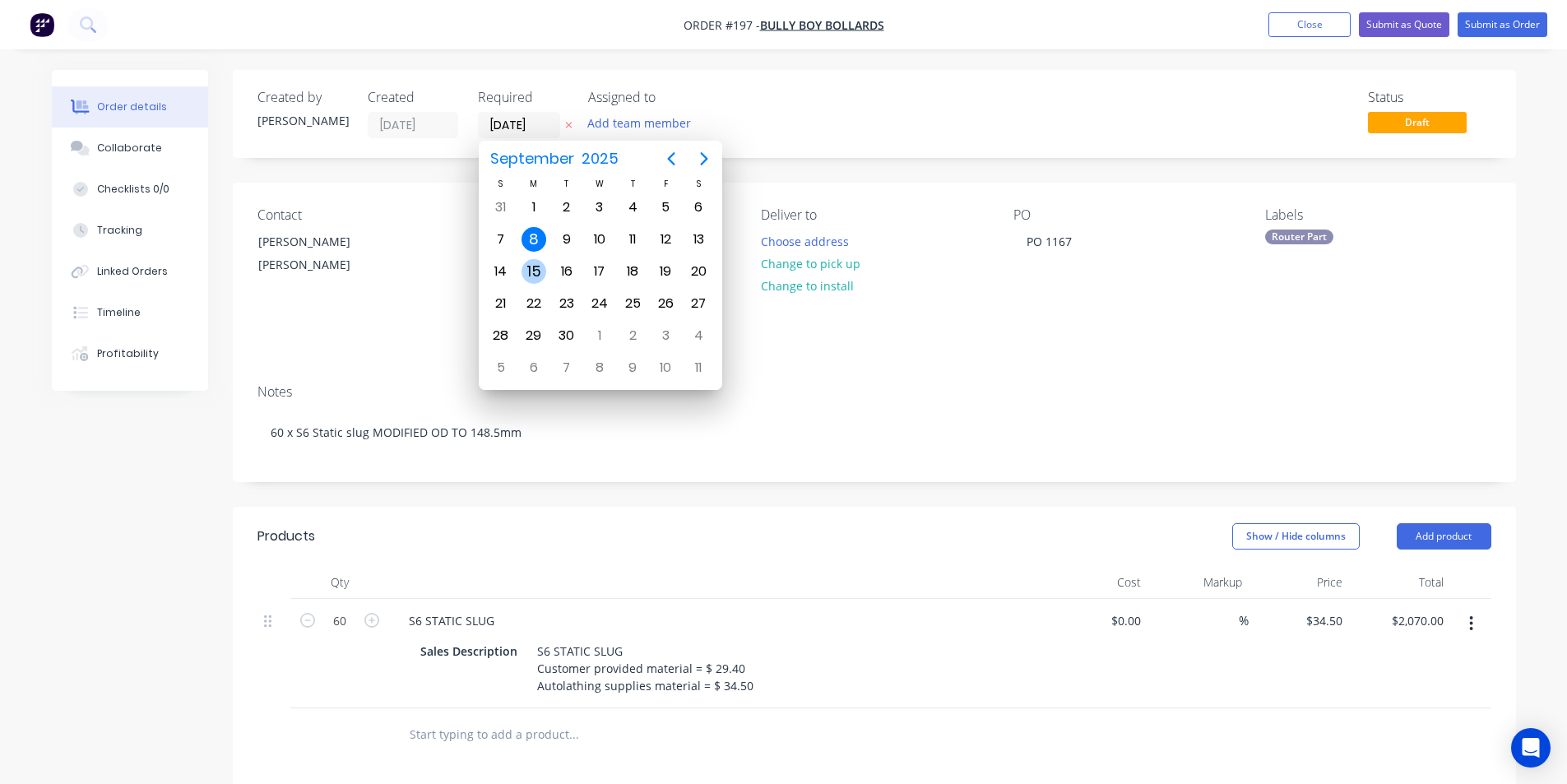
click at [537, 272] on div "15" at bounding box center [534, 272] width 24 height 24
type input "[DATE]"
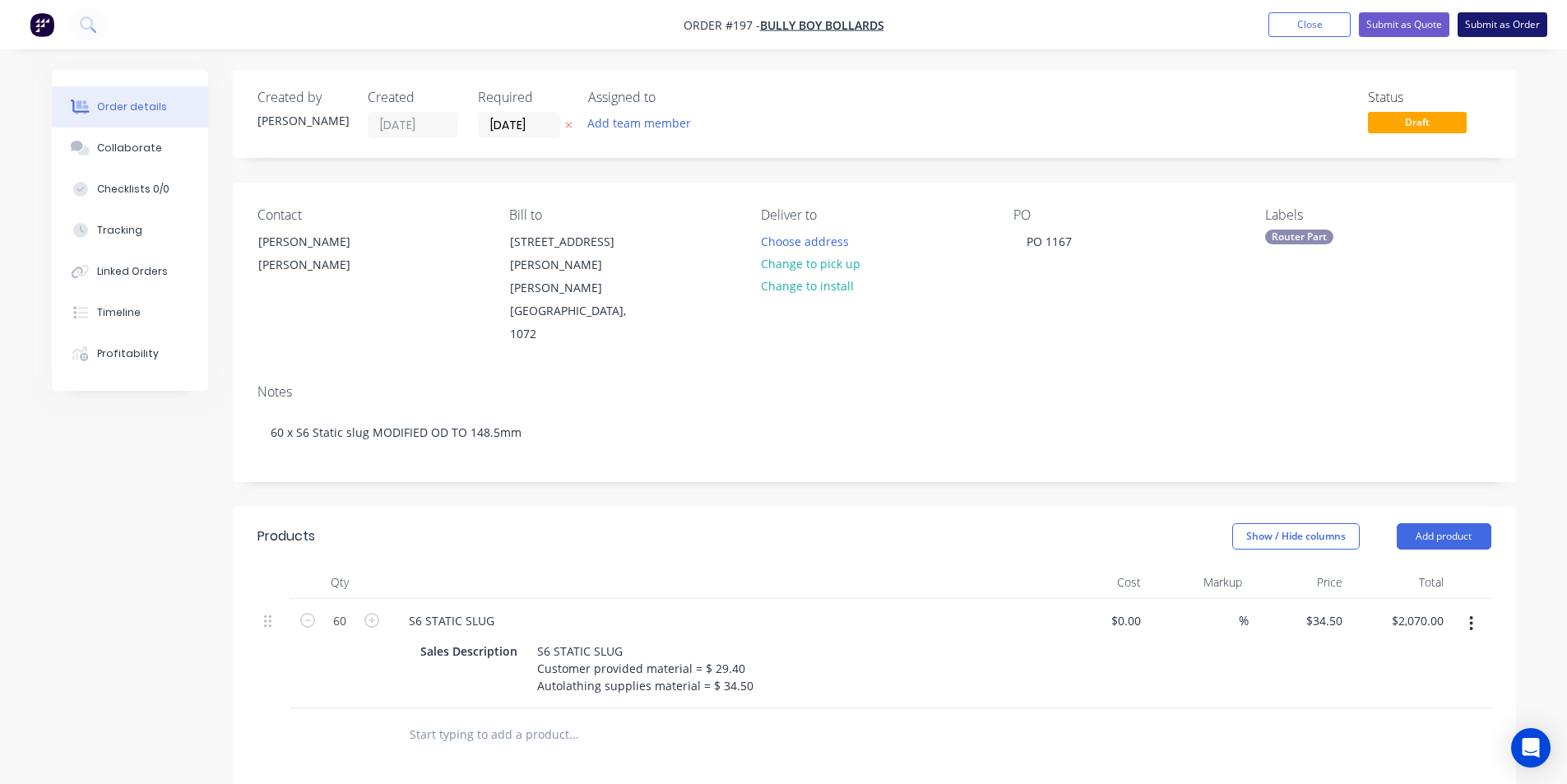
click at [1520, 27] on button "Submit as Order" at bounding box center [1502, 24] width 90 height 24
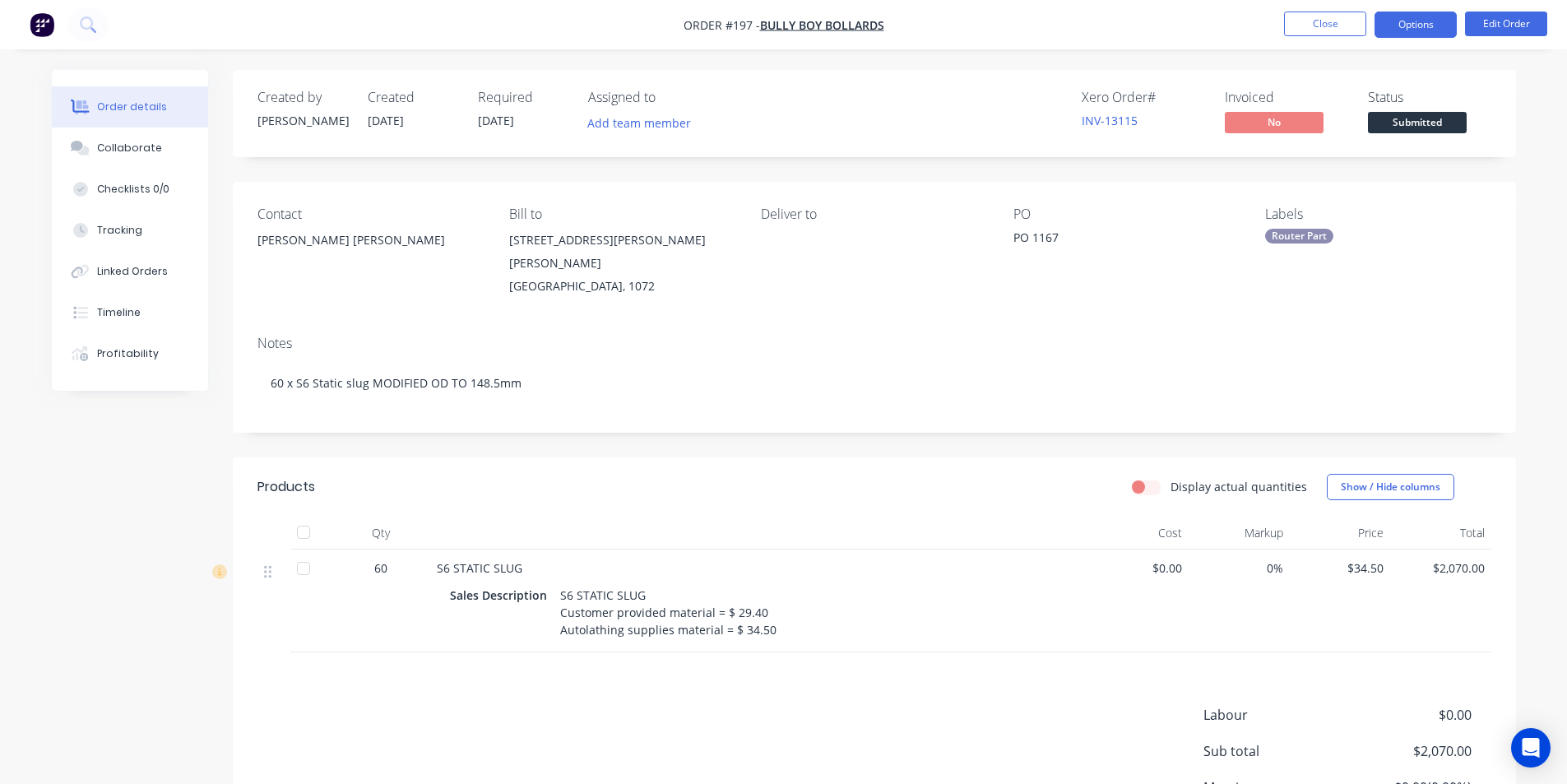
click at [1401, 27] on button "Options" at bounding box center [1416, 24] width 82 height 26
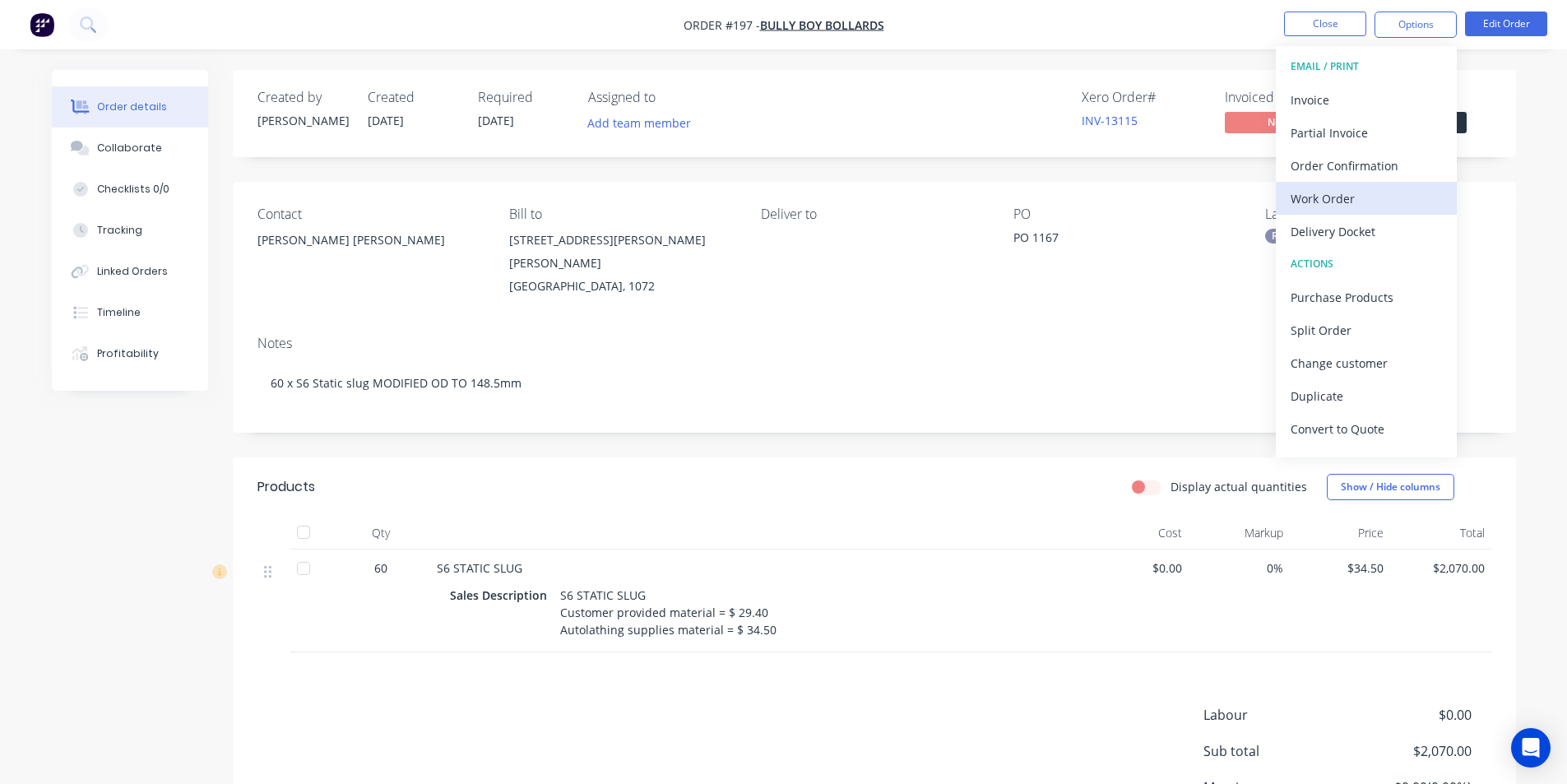
click at [1323, 201] on div "Work Order" at bounding box center [1366, 198] width 151 height 24
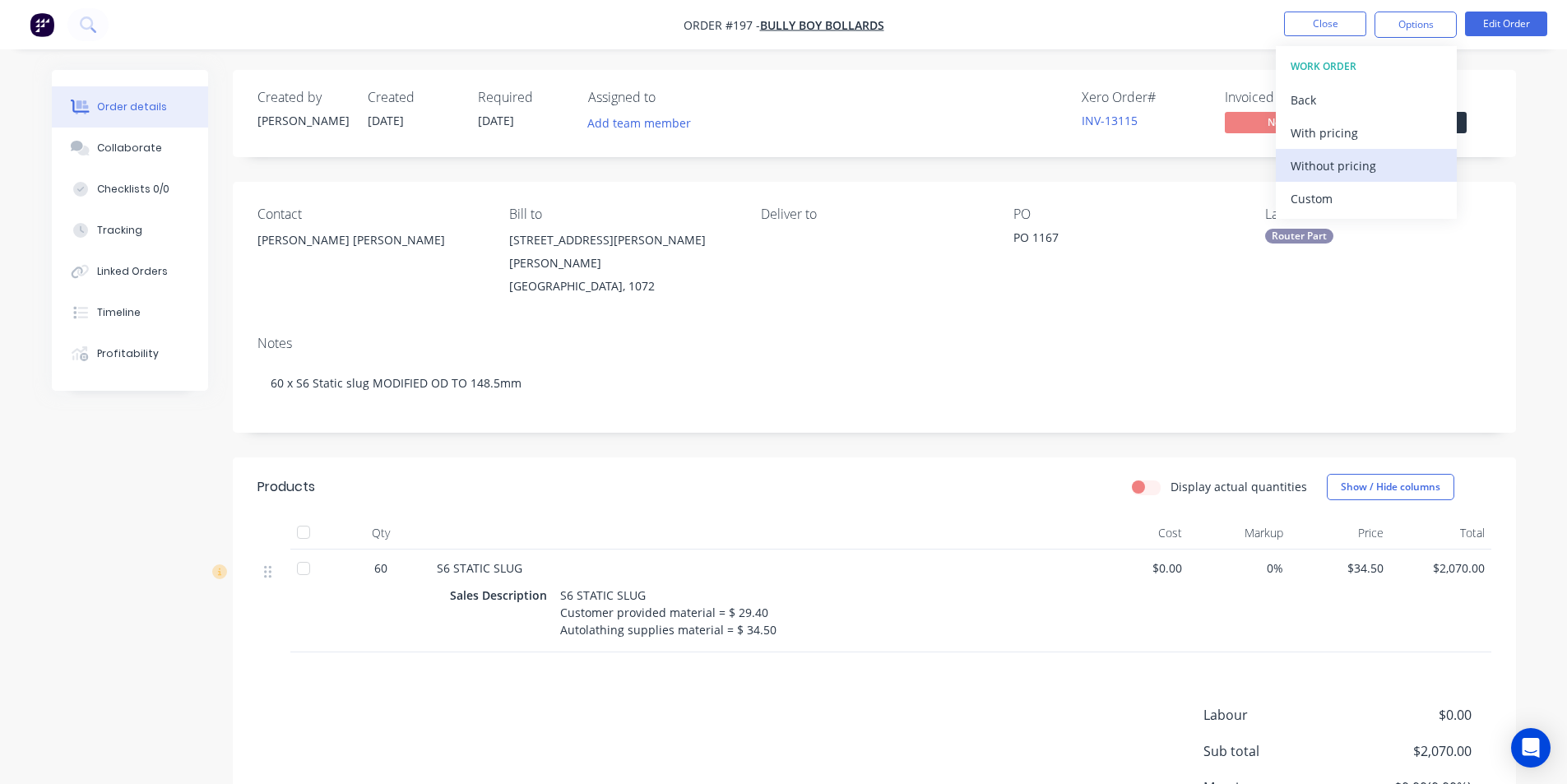
click at [1336, 160] on div "Without pricing" at bounding box center [1366, 165] width 151 height 24
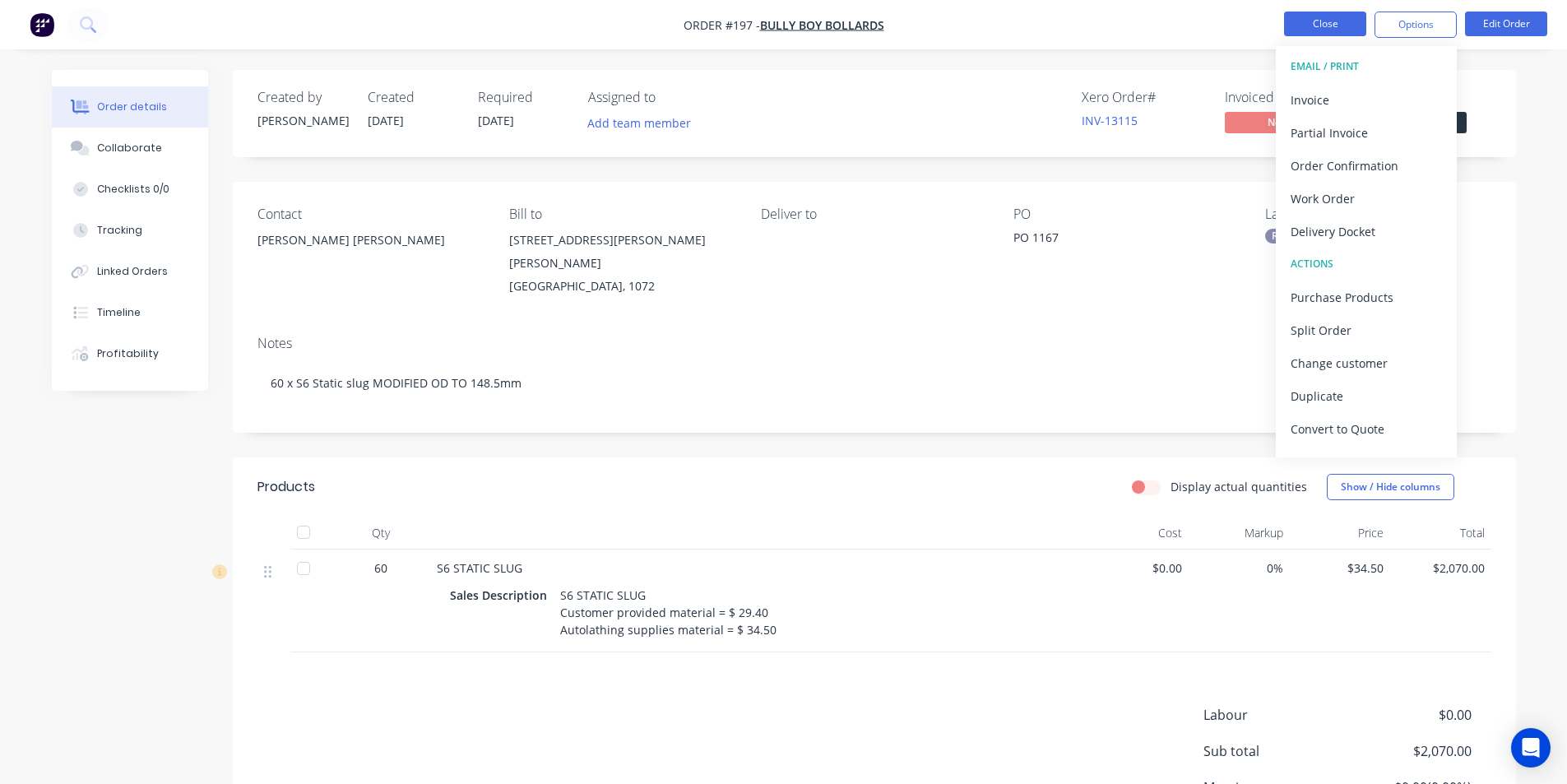
click at [1335, 19] on button "Close" at bounding box center [1325, 24] width 82 height 24
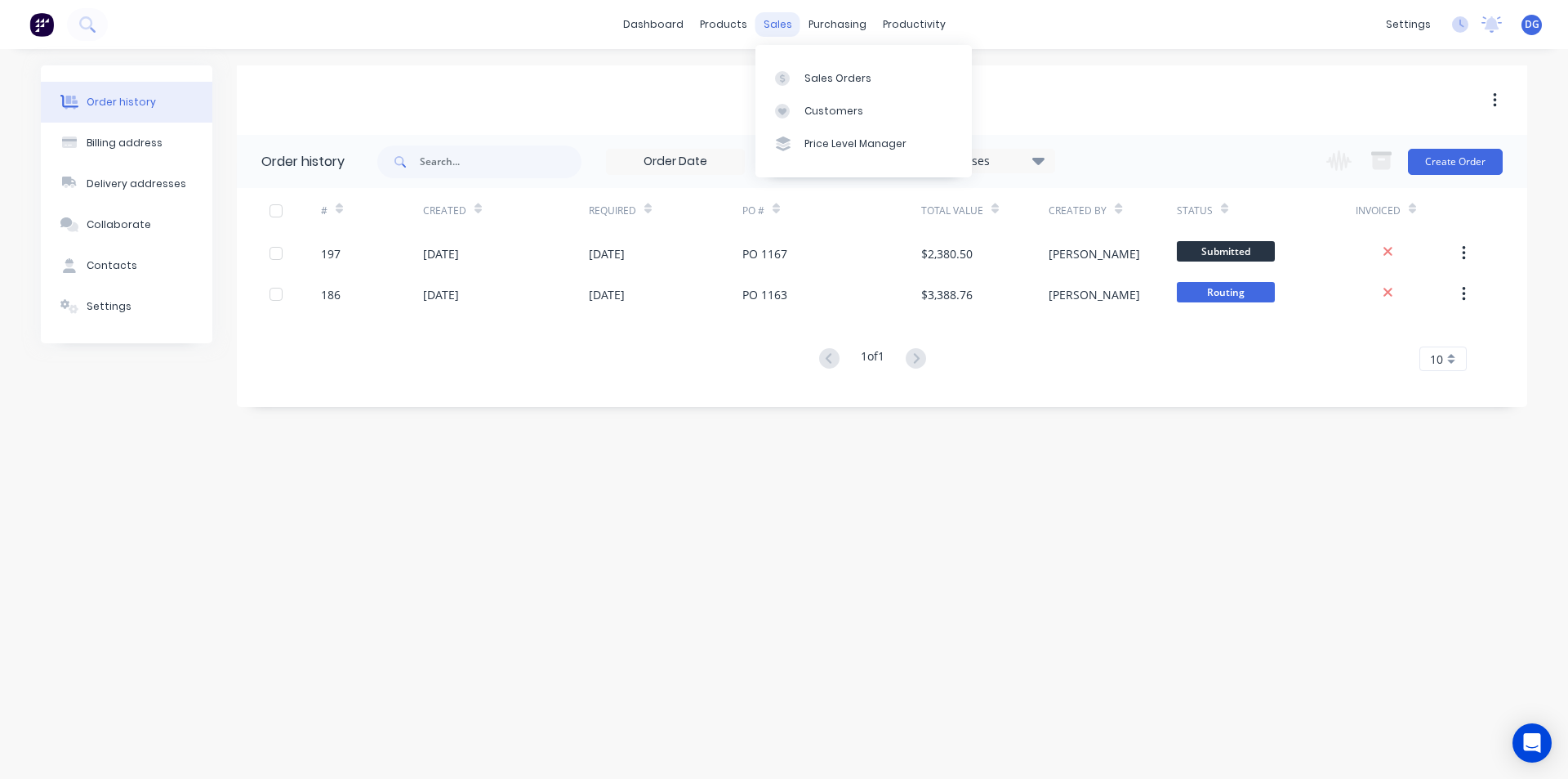
click at [774, 25] on div "sales" at bounding box center [778, 24] width 45 height 24
click at [833, 79] on div "Sales Orders" at bounding box center [838, 78] width 67 height 15
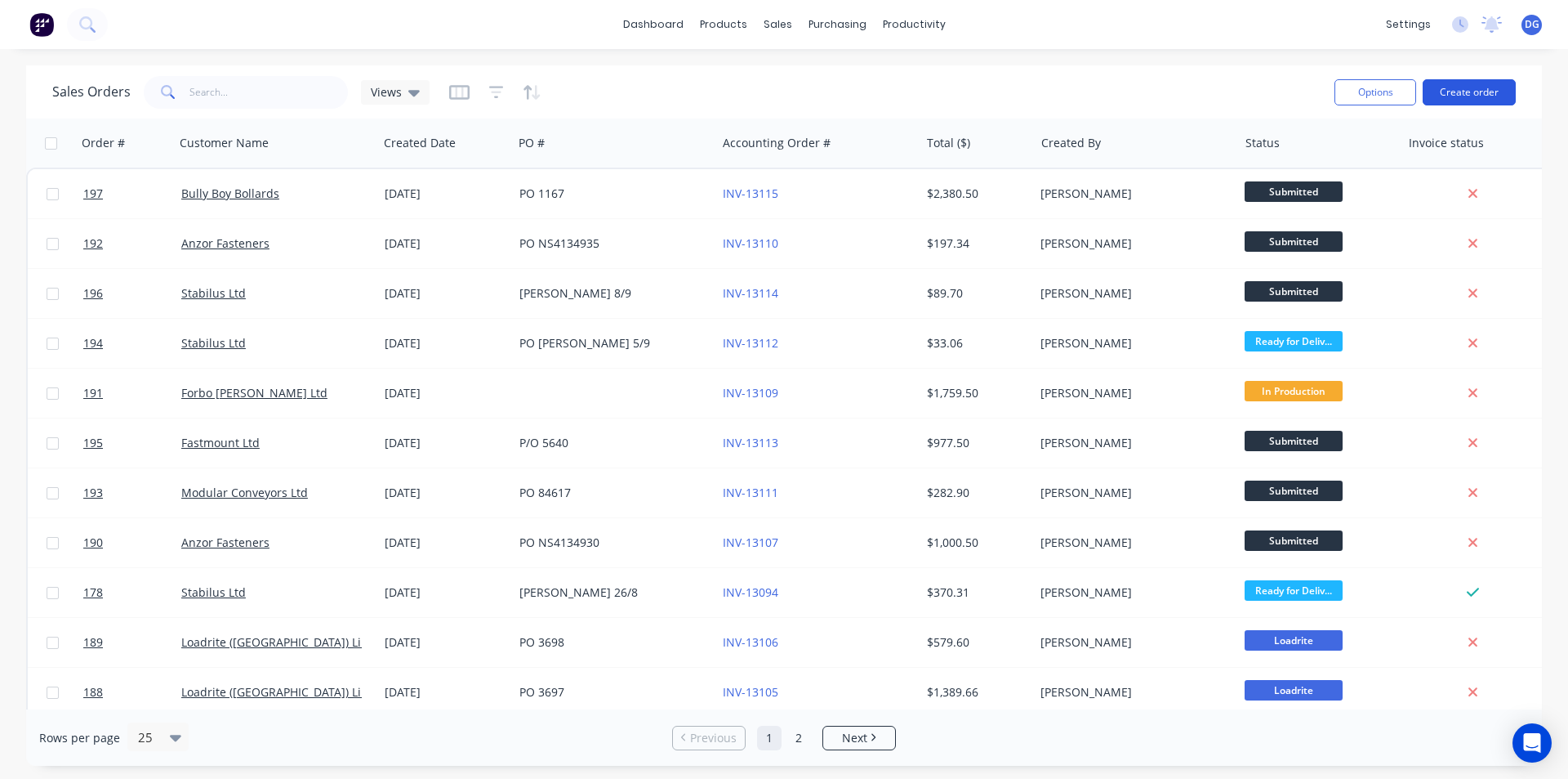
click at [1463, 93] on button "Create order" at bounding box center [1469, 92] width 93 height 26
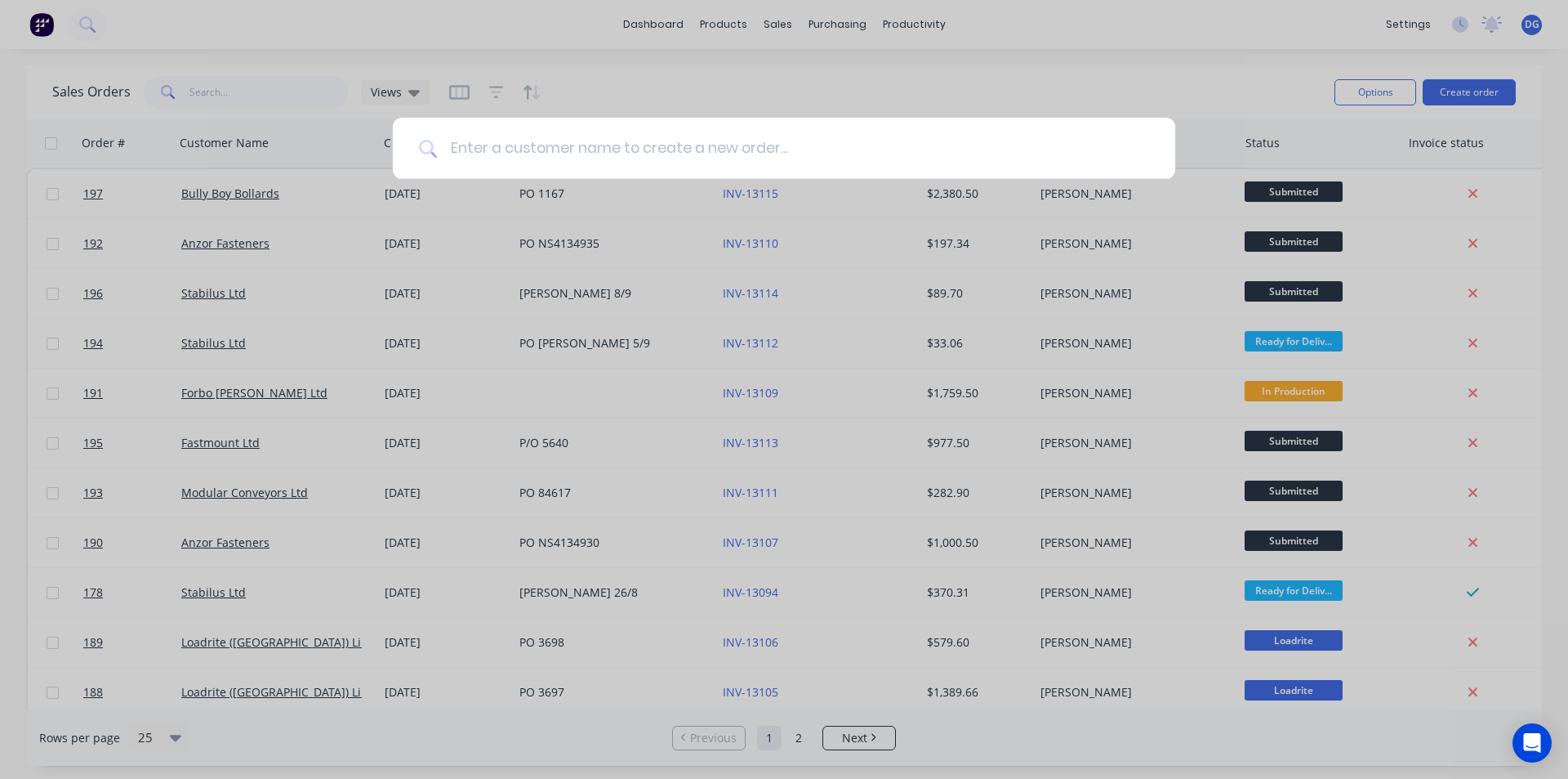
click at [538, 154] on input at bounding box center [793, 148] width 712 height 62
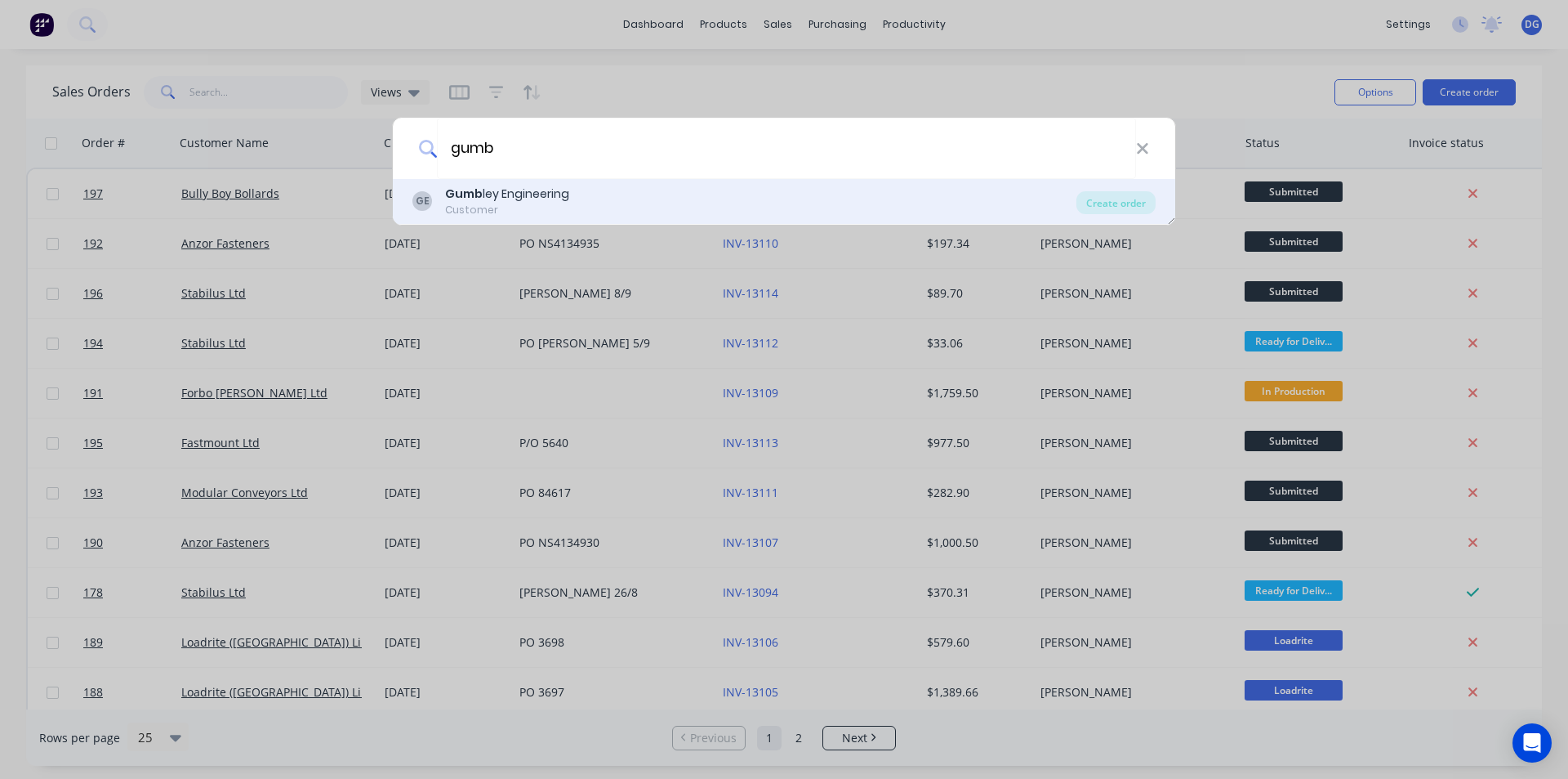
type input "gumb"
click at [513, 200] on div "[PERSON_NAME] Engineering" at bounding box center [506, 194] width 124 height 17
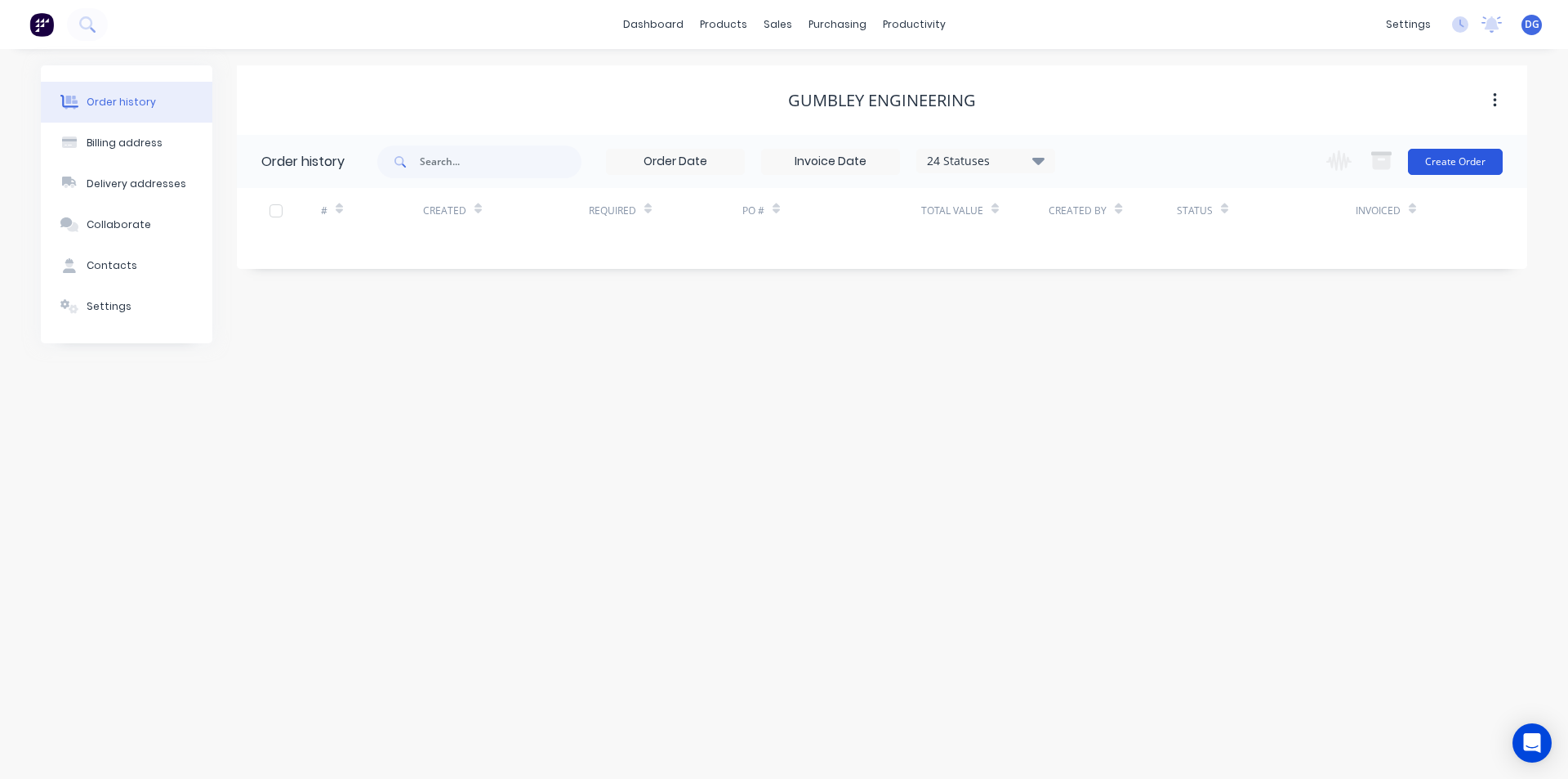
click at [1459, 164] on button "Create Order" at bounding box center [1455, 161] width 95 height 26
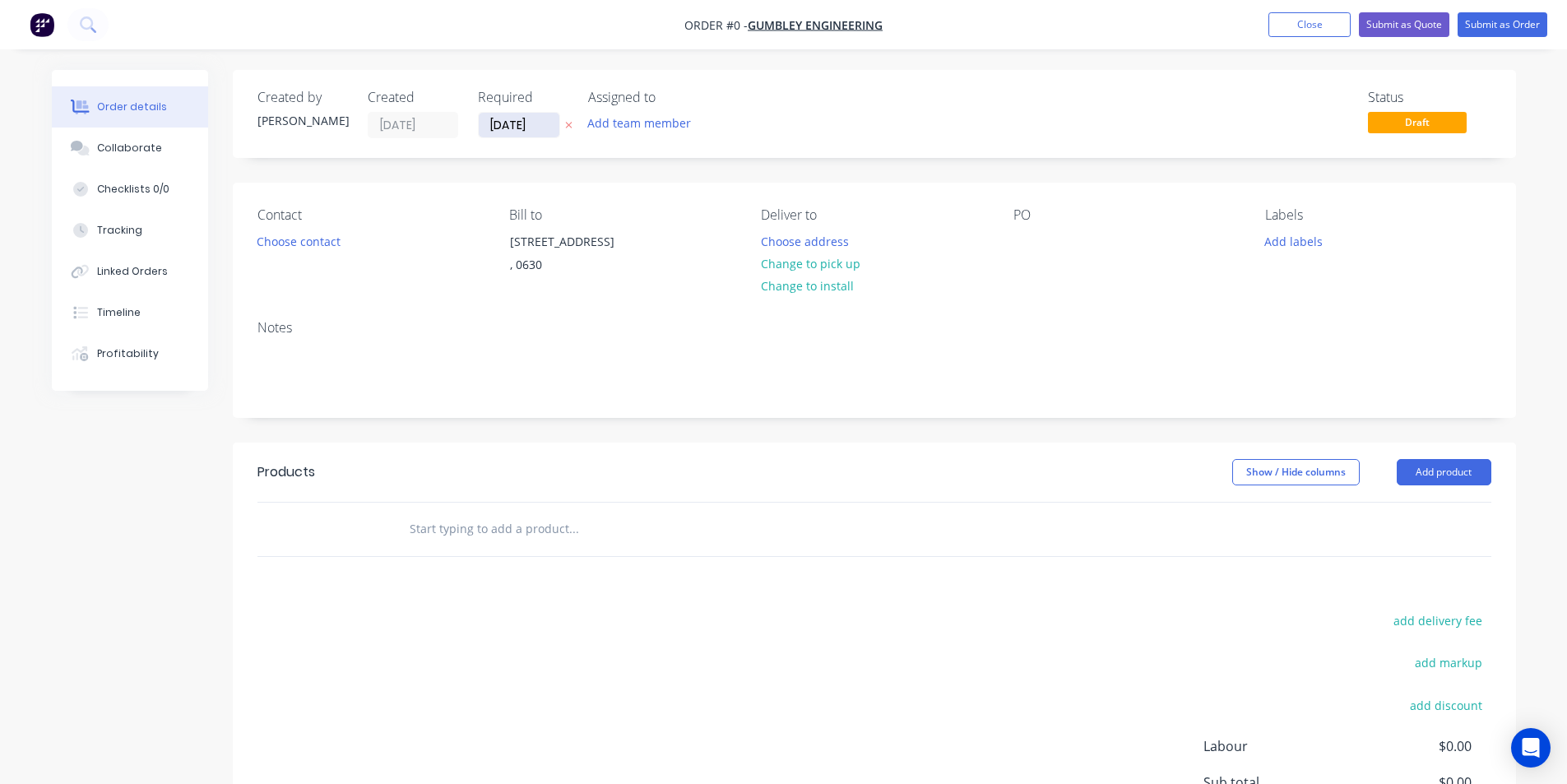
click at [492, 123] on input "[DATE]" at bounding box center [519, 125] width 80 height 24
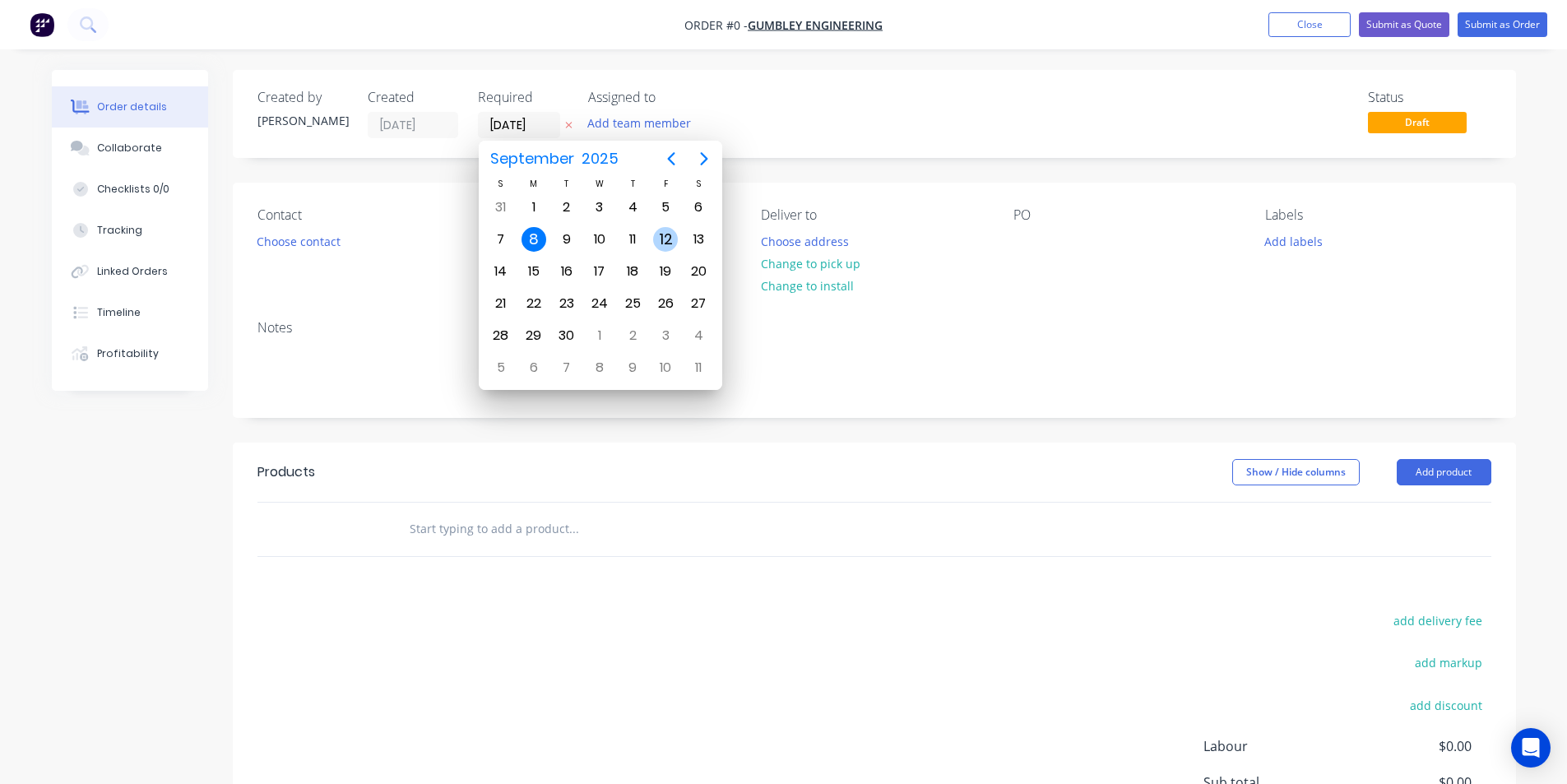
click at [664, 239] on div "12" at bounding box center [666, 239] width 24 height 24
type input "[DATE]"
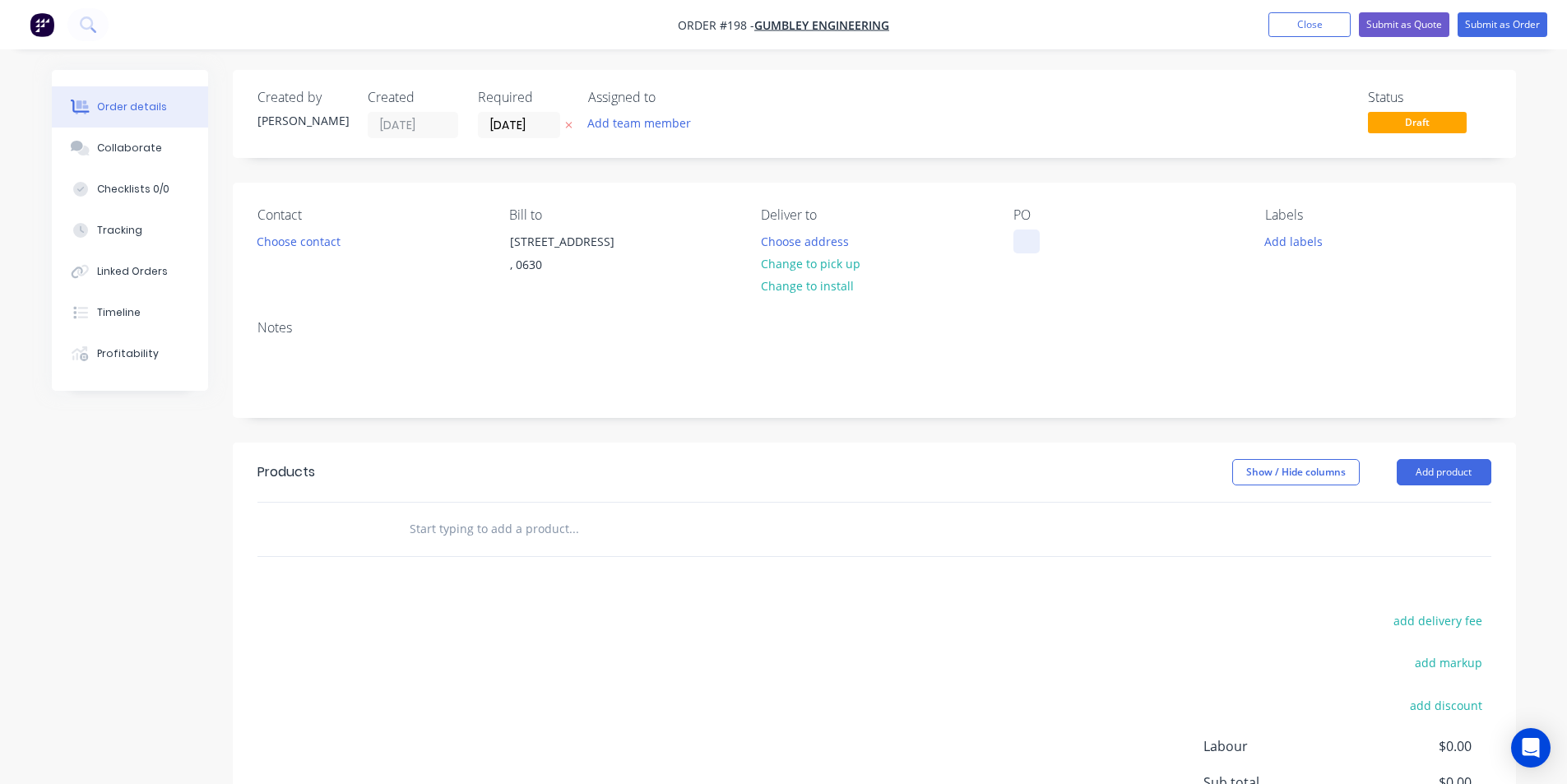
click at [1025, 244] on div at bounding box center [1026, 241] width 26 height 24
click at [1301, 243] on button "Add labels" at bounding box center [1294, 240] width 76 height 22
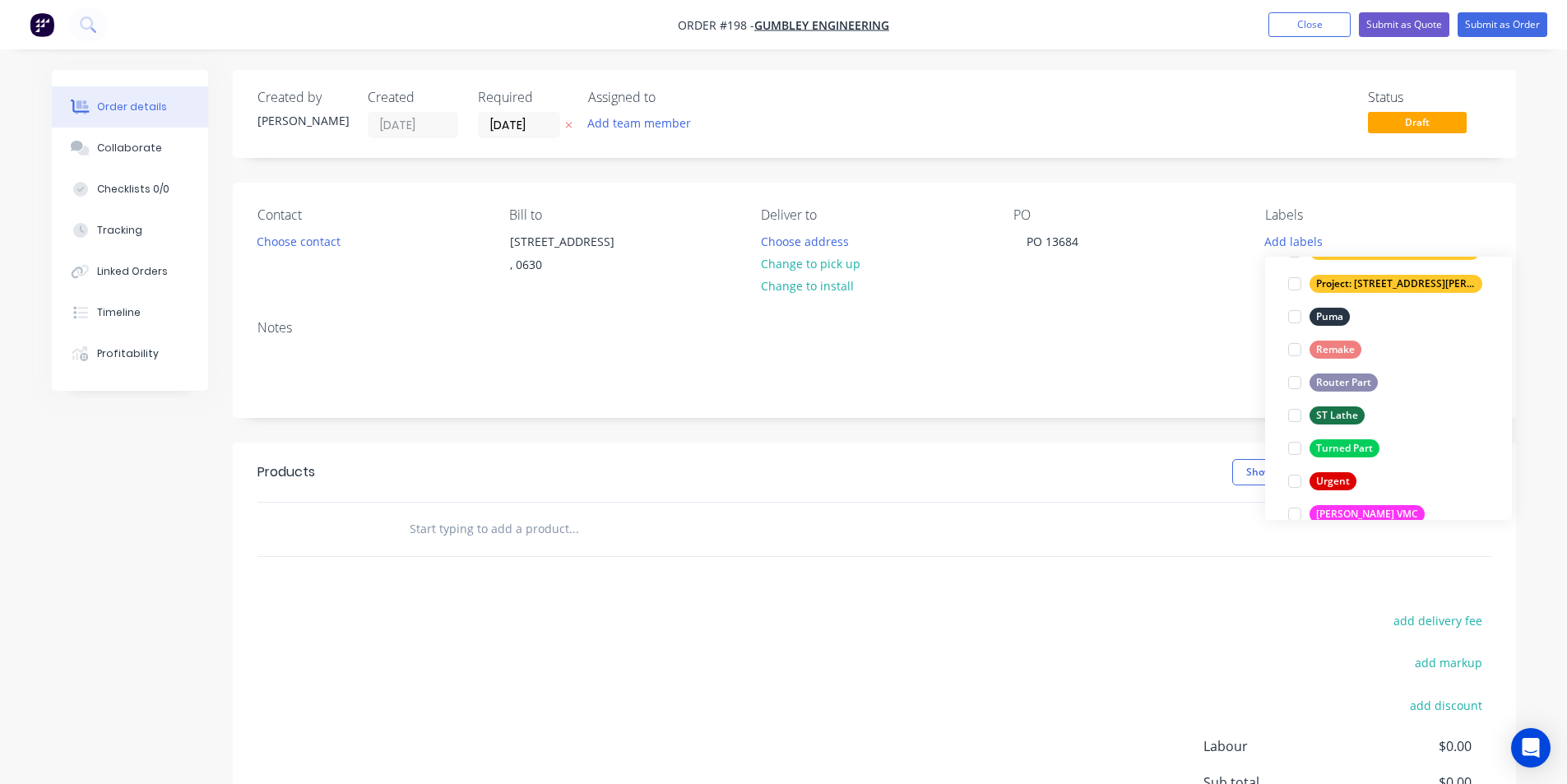
scroll to position [740, 0]
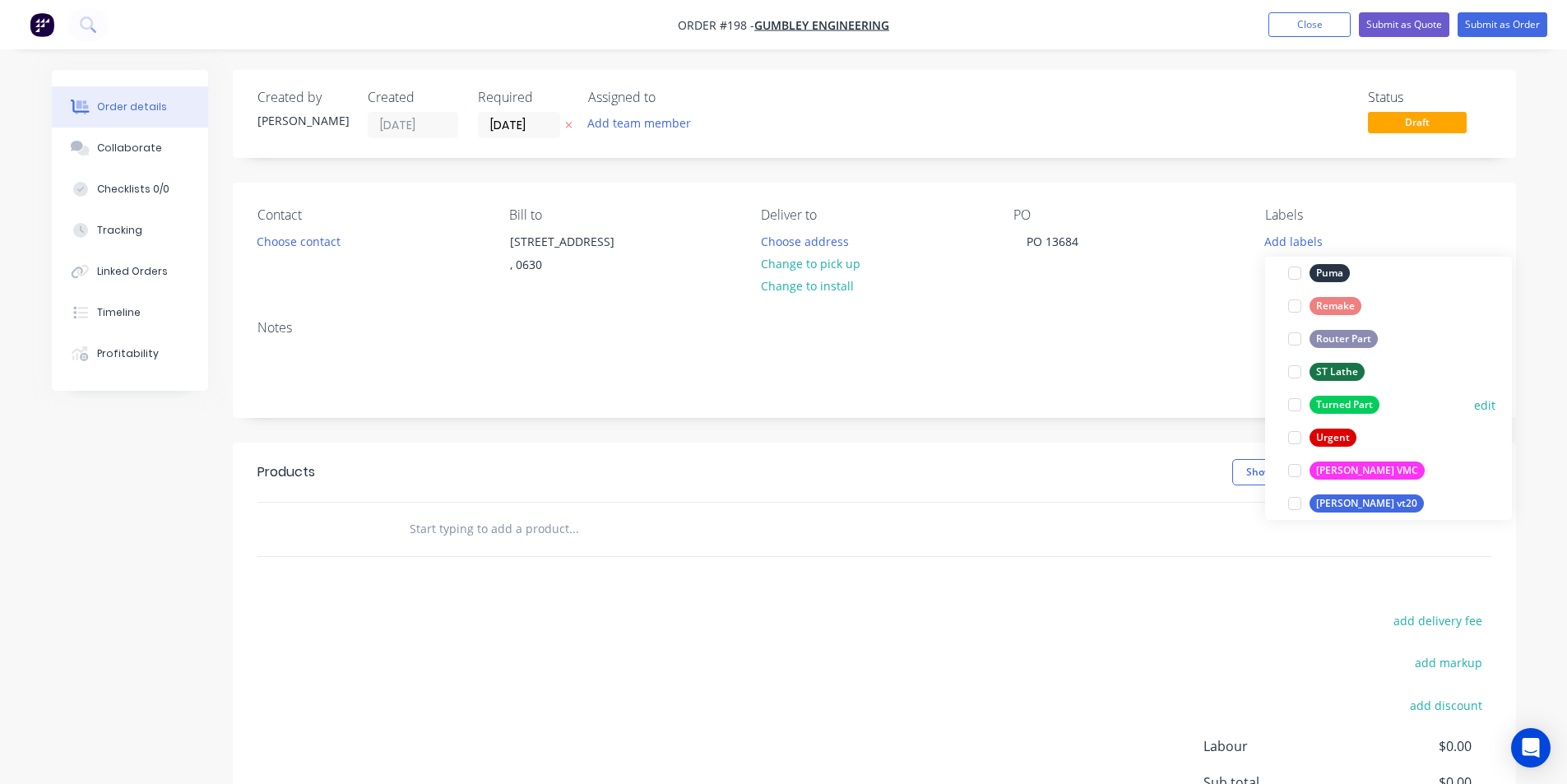
click at [1349, 405] on div "Turned Part" at bounding box center [1344, 404] width 70 height 18
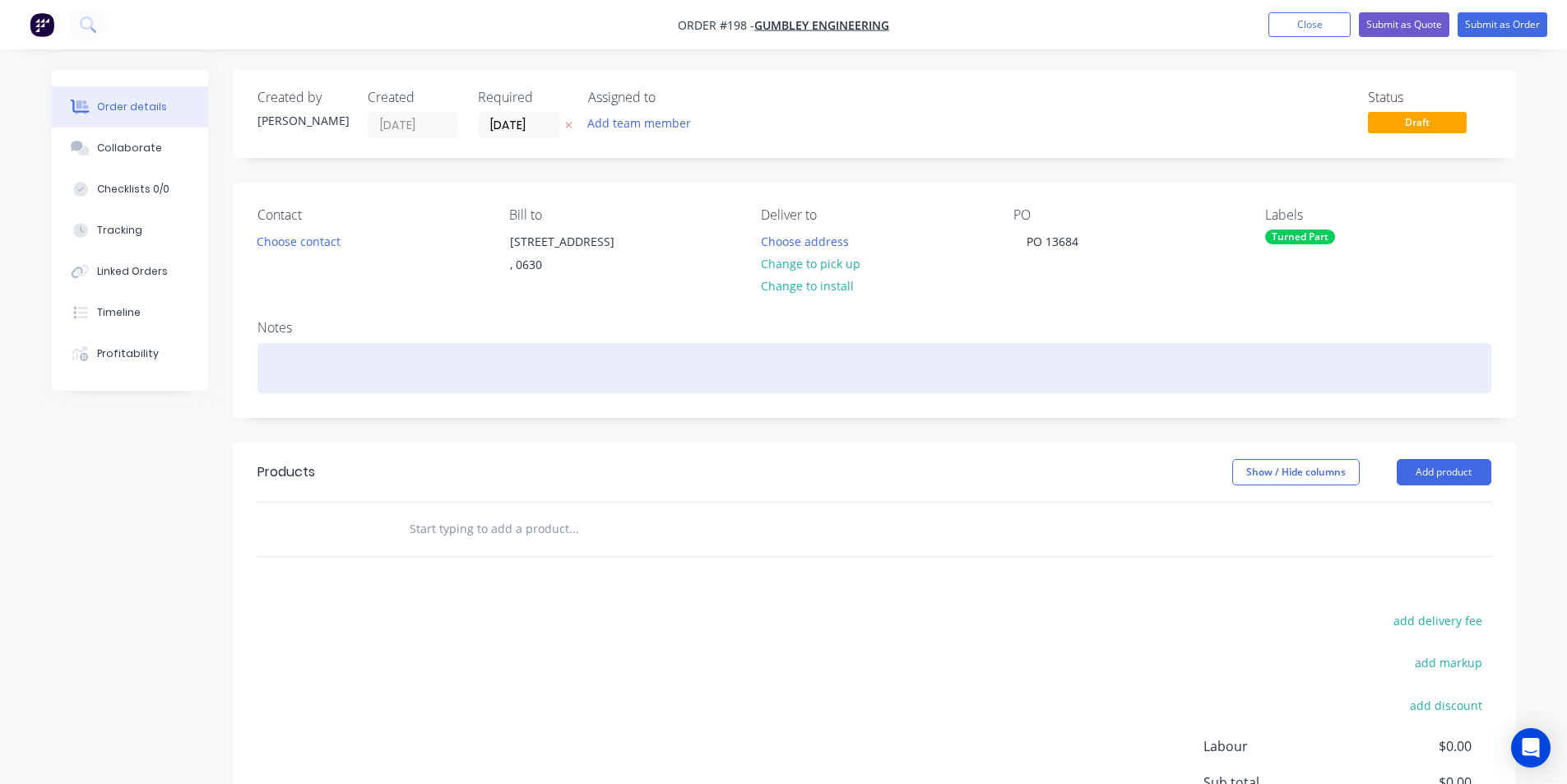
click at [298, 361] on div at bounding box center [874, 368] width 1234 height 50
click at [294, 361] on div "60 x Washers" at bounding box center [874, 368] width 1234 height 50
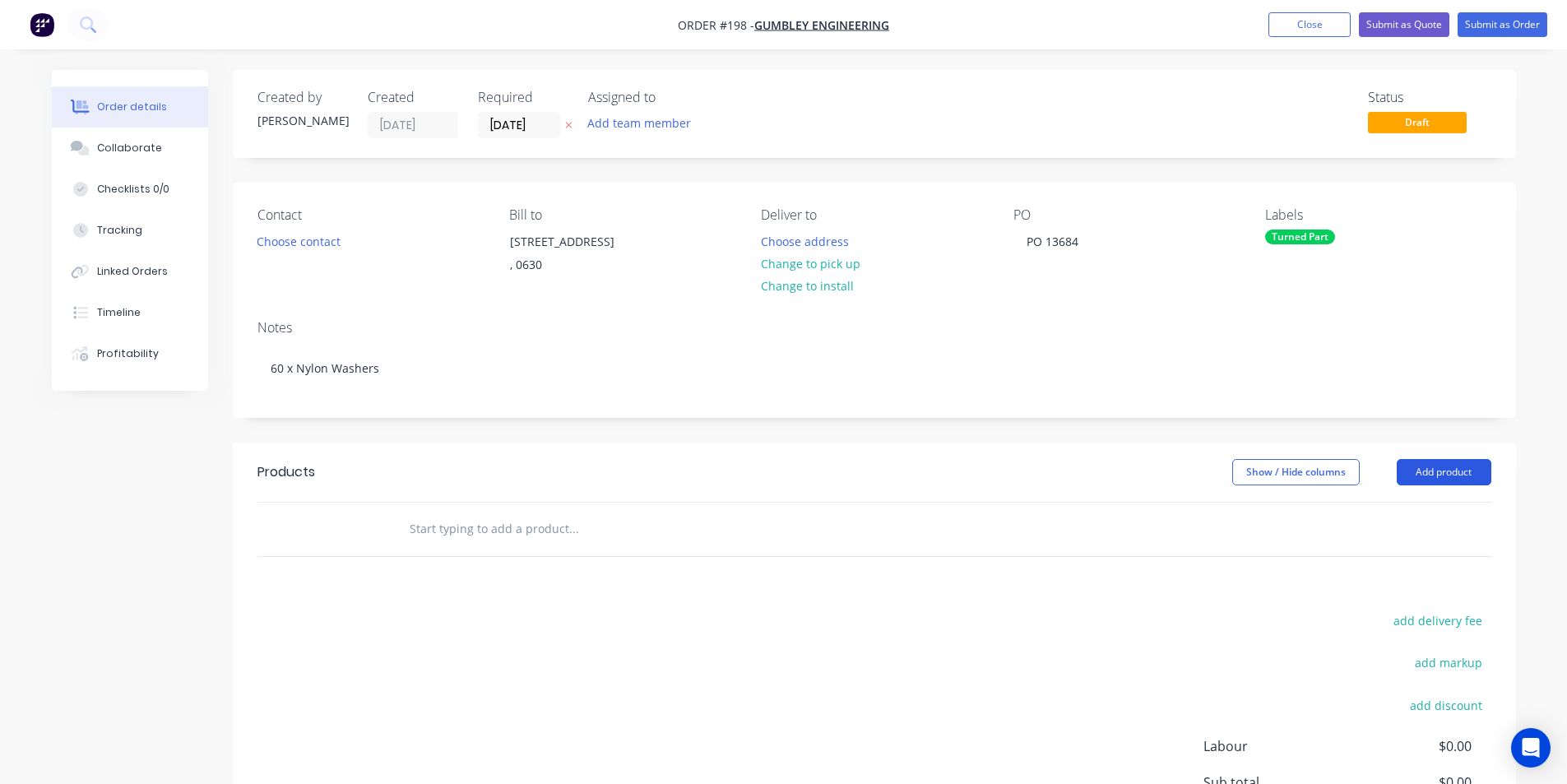
click at [1440, 474] on button "Add product" at bounding box center [1444, 472] width 94 height 26
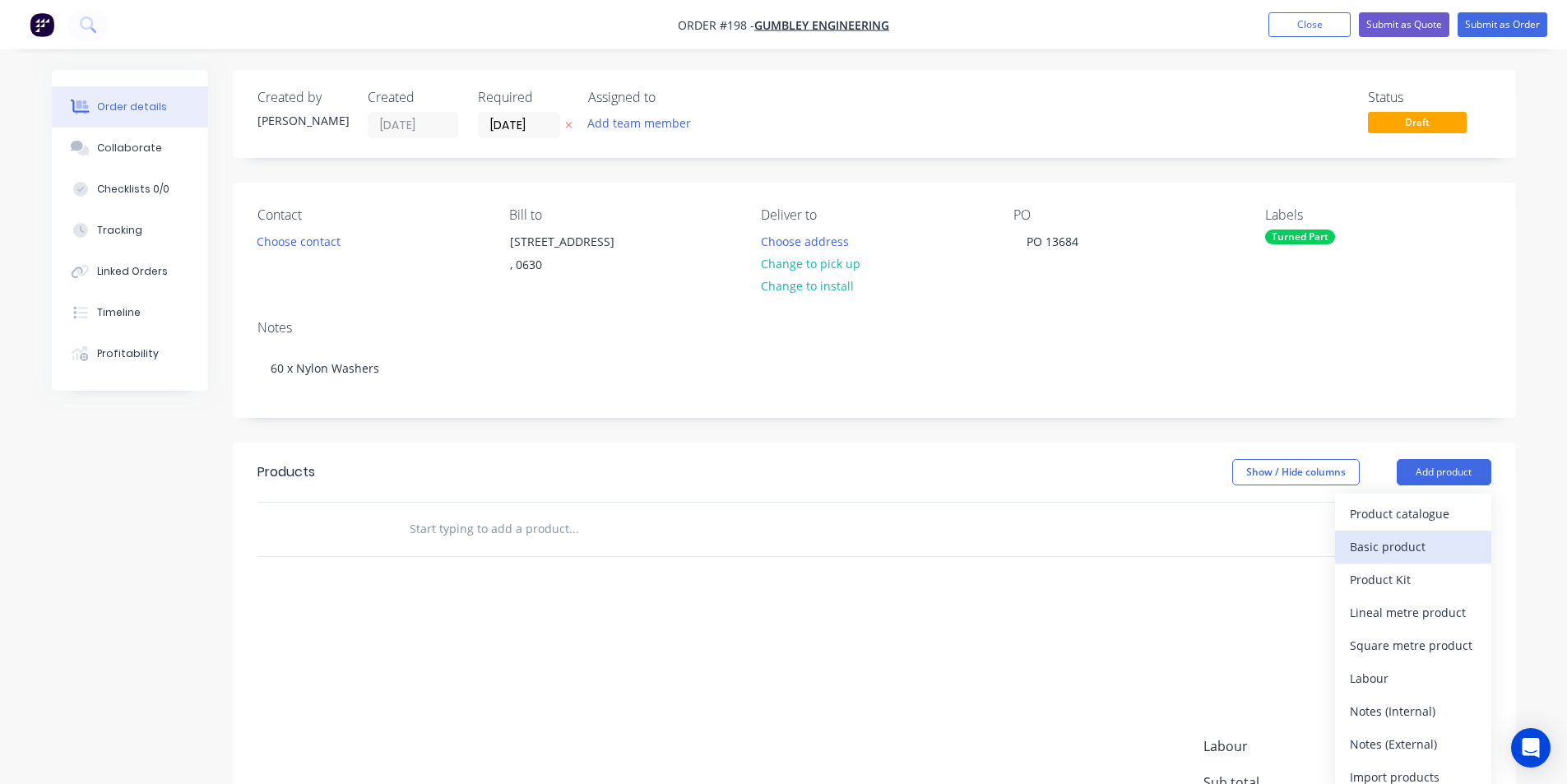
click at [1416, 547] on div "Basic product" at bounding box center [1412, 546] width 127 height 24
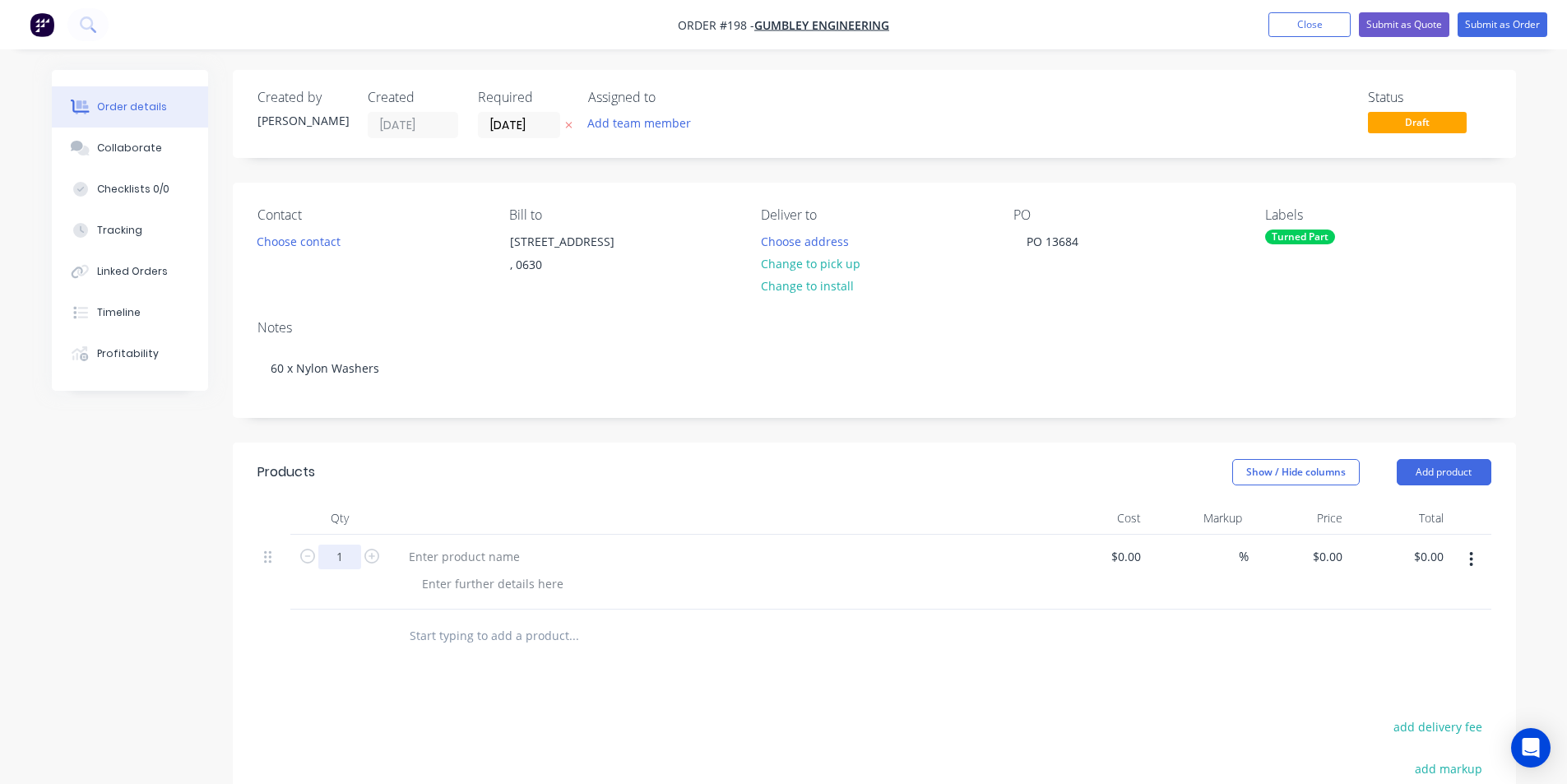
click at [342, 554] on input "1" at bounding box center [339, 556] width 43 height 24
type input "60"
click at [424, 559] on div at bounding box center [464, 555] width 137 height 24
click at [1343, 558] on input "0" at bounding box center [1340, 555] width 19 height 24
type input "$3.80"
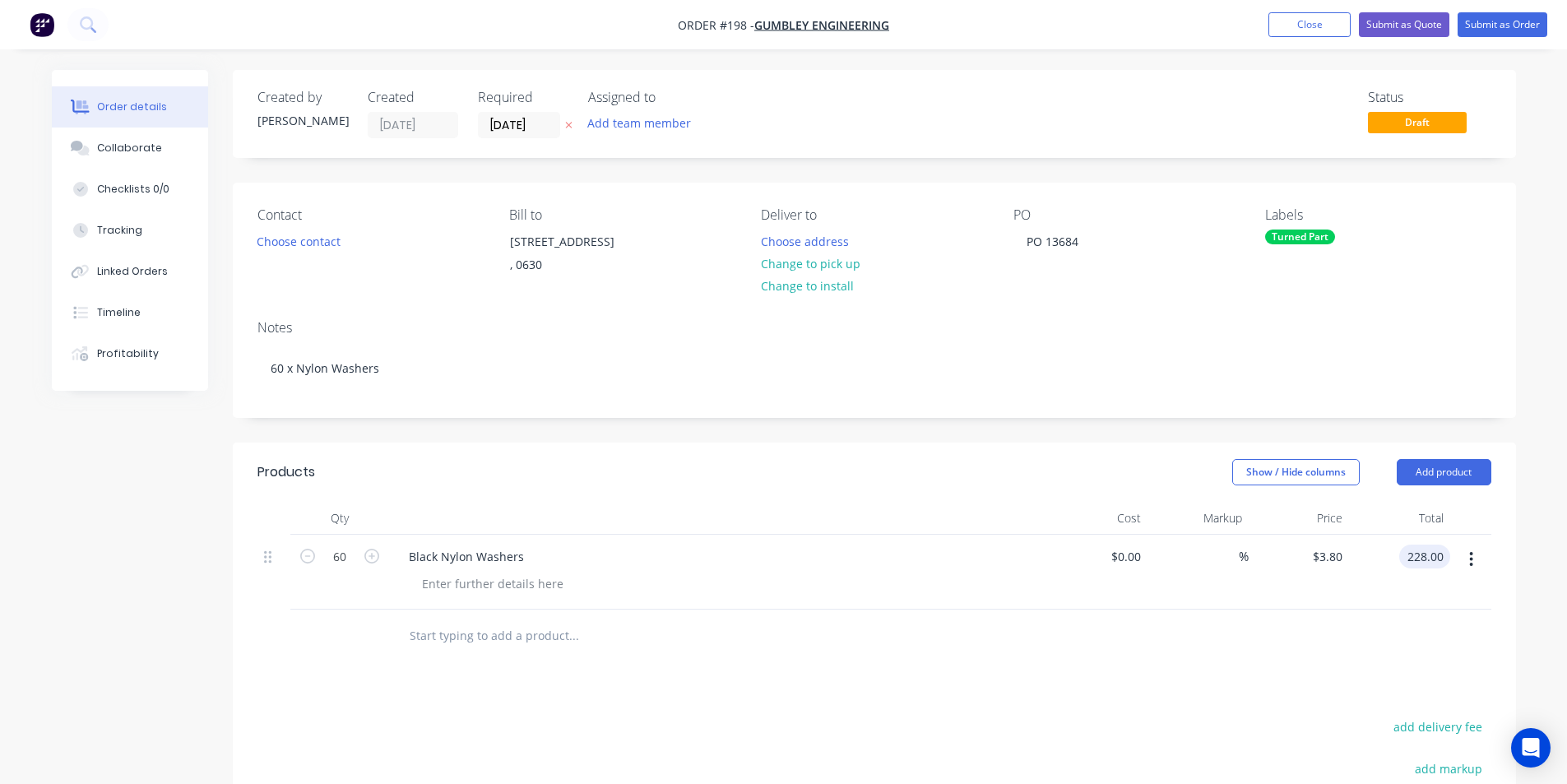
type input "$228.00"
click at [1501, 25] on button "Submit as Order" at bounding box center [1502, 24] width 90 height 24
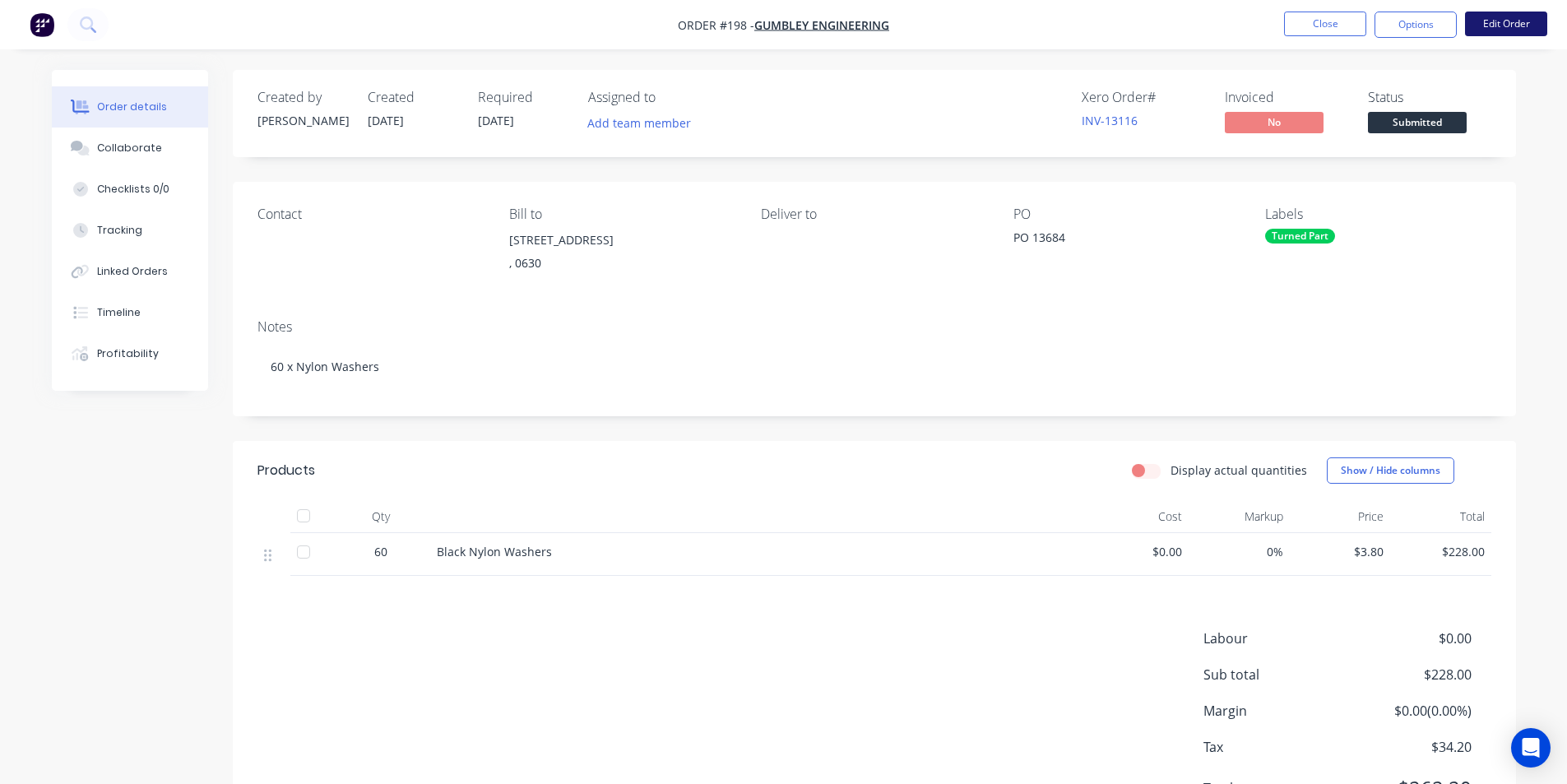
click at [1498, 28] on button "Edit Order" at bounding box center [1506, 24] width 82 height 24
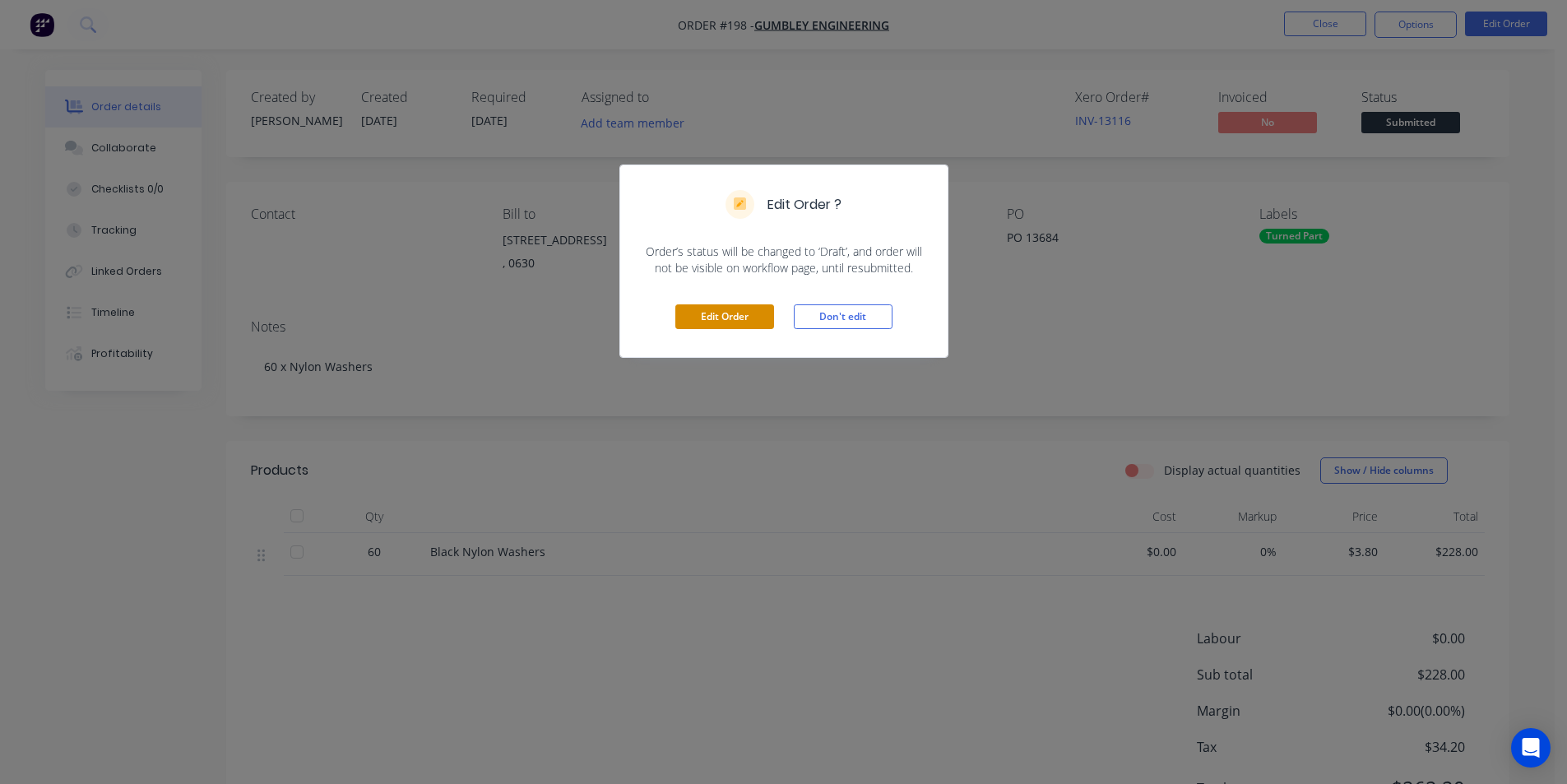
drag, startPoint x: 697, startPoint y: 318, endPoint x: 714, endPoint y: 317, distance: 17.0
click at [714, 317] on button "Edit Order" at bounding box center [724, 316] width 99 height 24
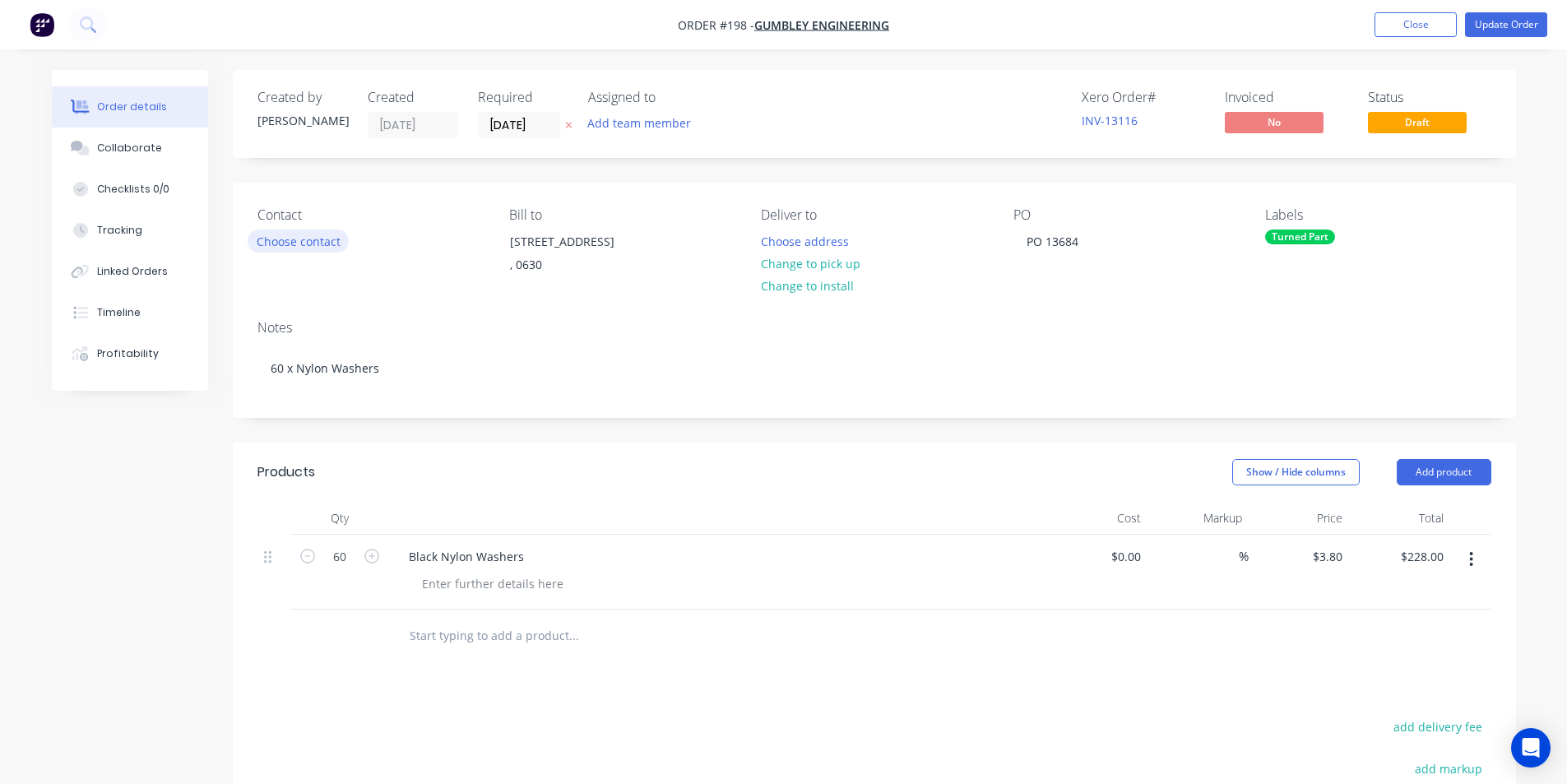
click at [305, 243] on button "Choose contact" at bounding box center [298, 240] width 101 height 22
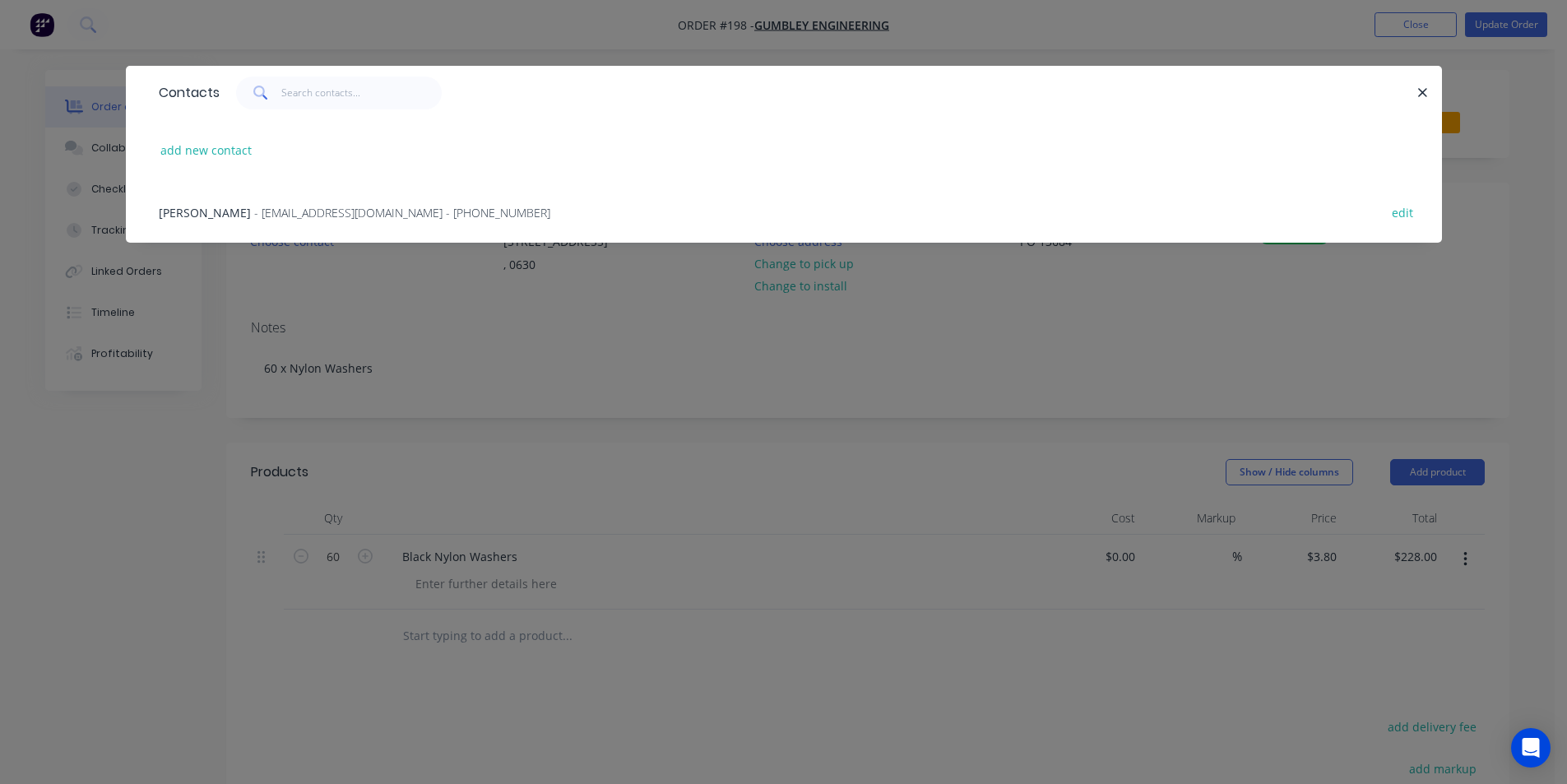
click at [224, 215] on span "[PERSON_NAME]" at bounding box center [204, 213] width 92 height 16
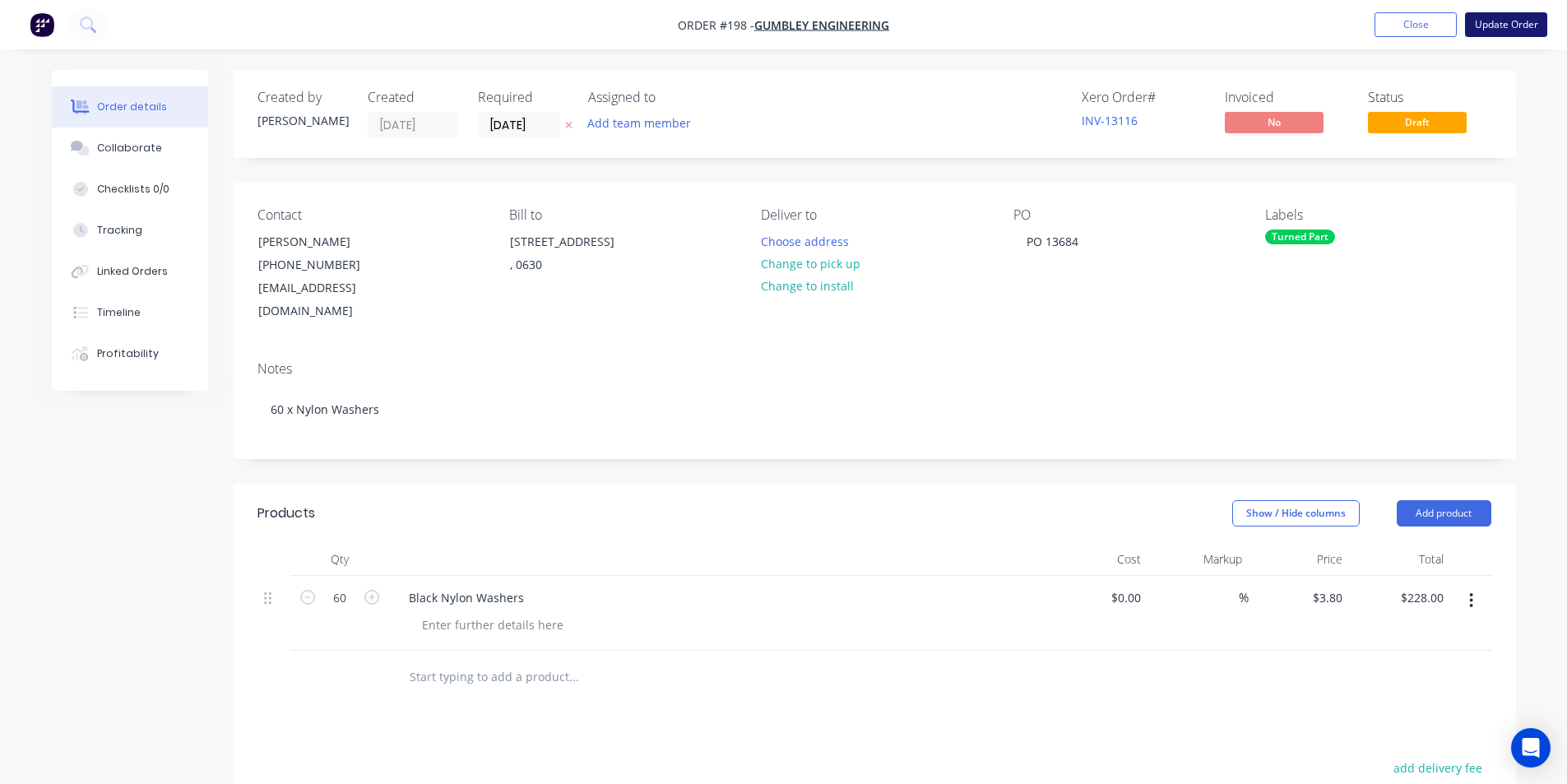
click at [1495, 21] on button "Update Order" at bounding box center [1506, 24] width 82 height 24
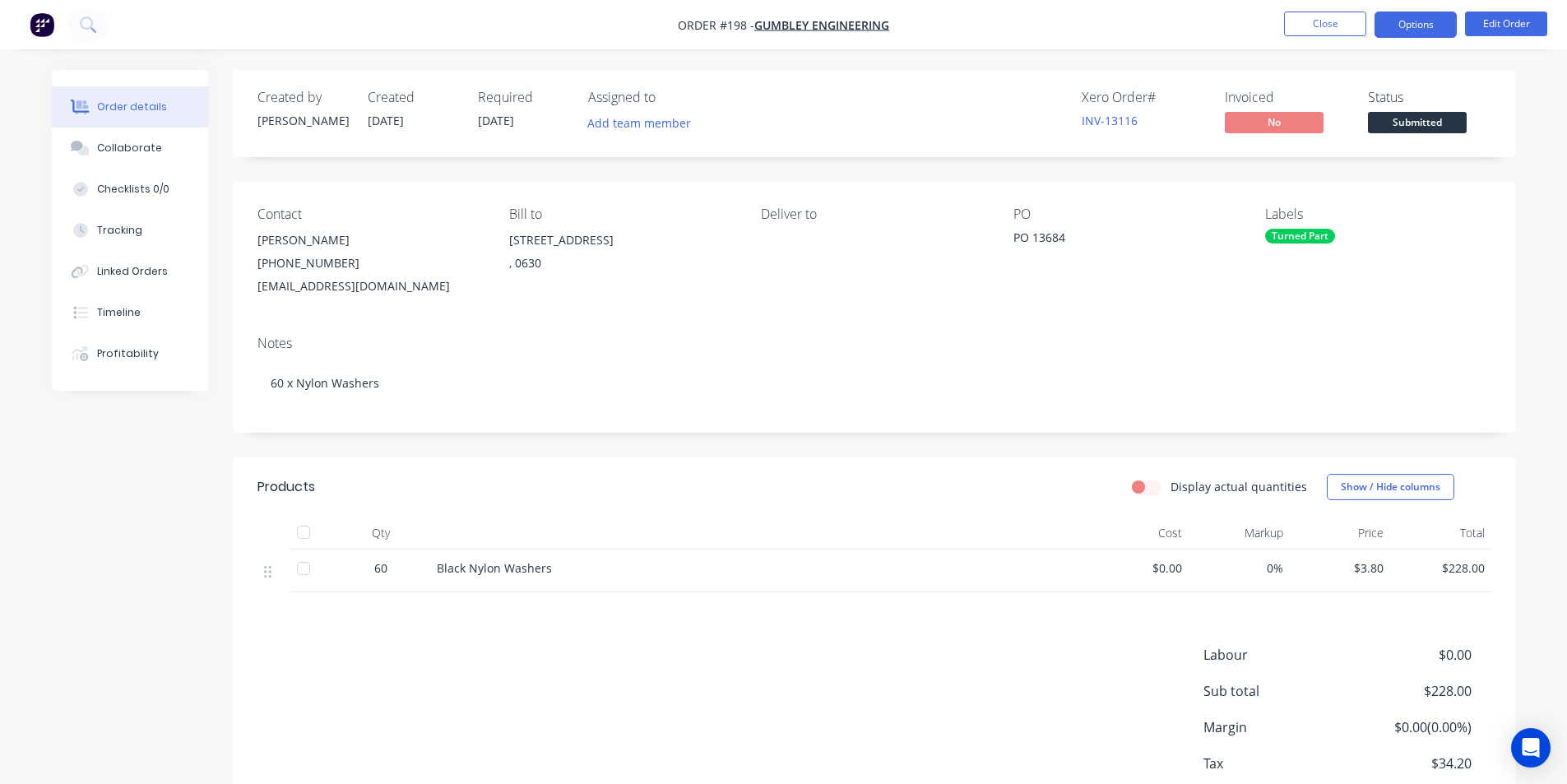
click at [1424, 22] on button "Options" at bounding box center [1416, 24] width 82 height 26
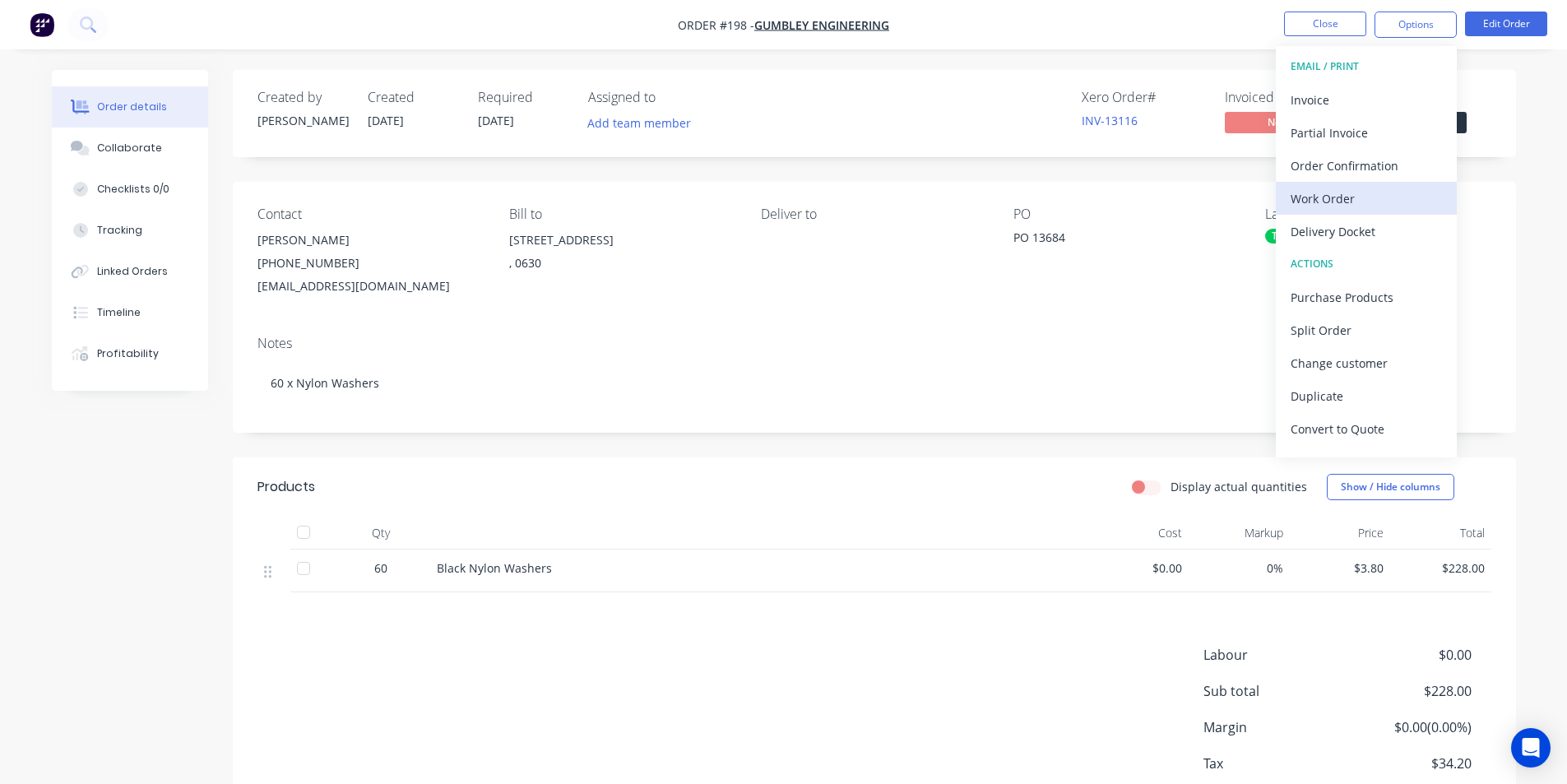
click at [1350, 198] on div "Work Order" at bounding box center [1366, 198] width 151 height 24
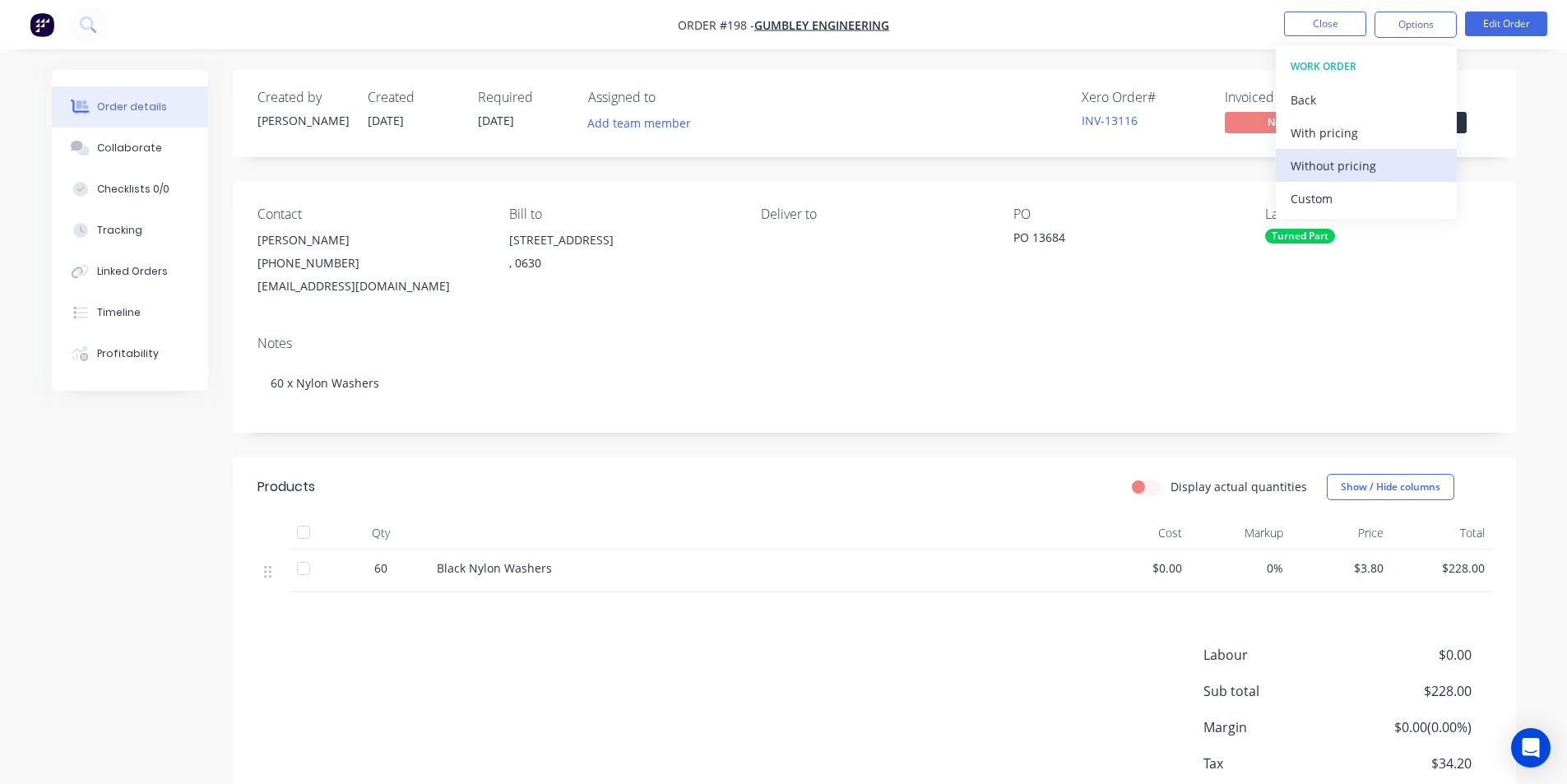
click at [1347, 166] on div "Without pricing" at bounding box center [1366, 165] width 151 height 24
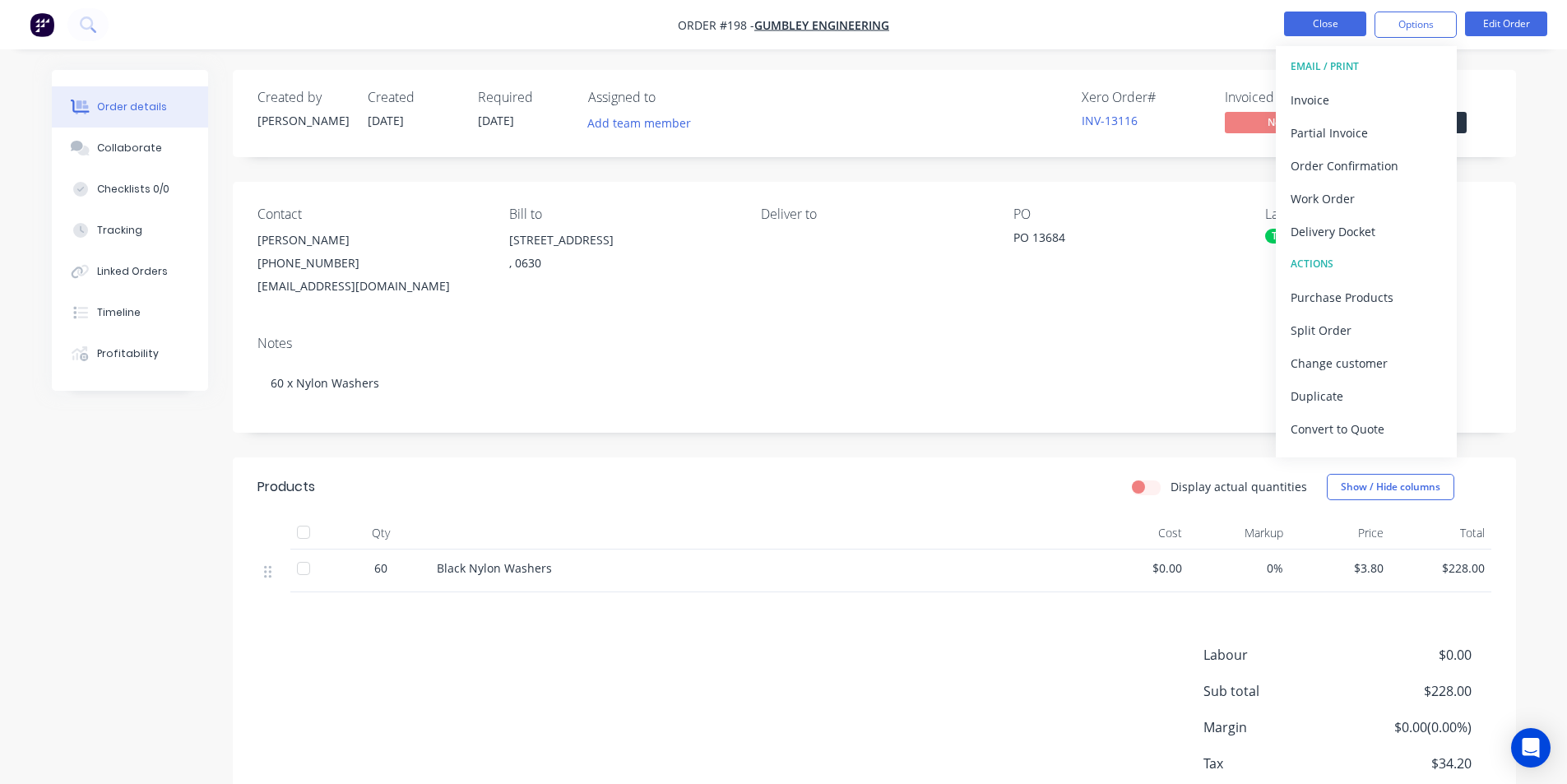
click at [1334, 24] on button "Close" at bounding box center [1325, 24] width 82 height 24
